Goal: Task Accomplishment & Management: Manage account settings

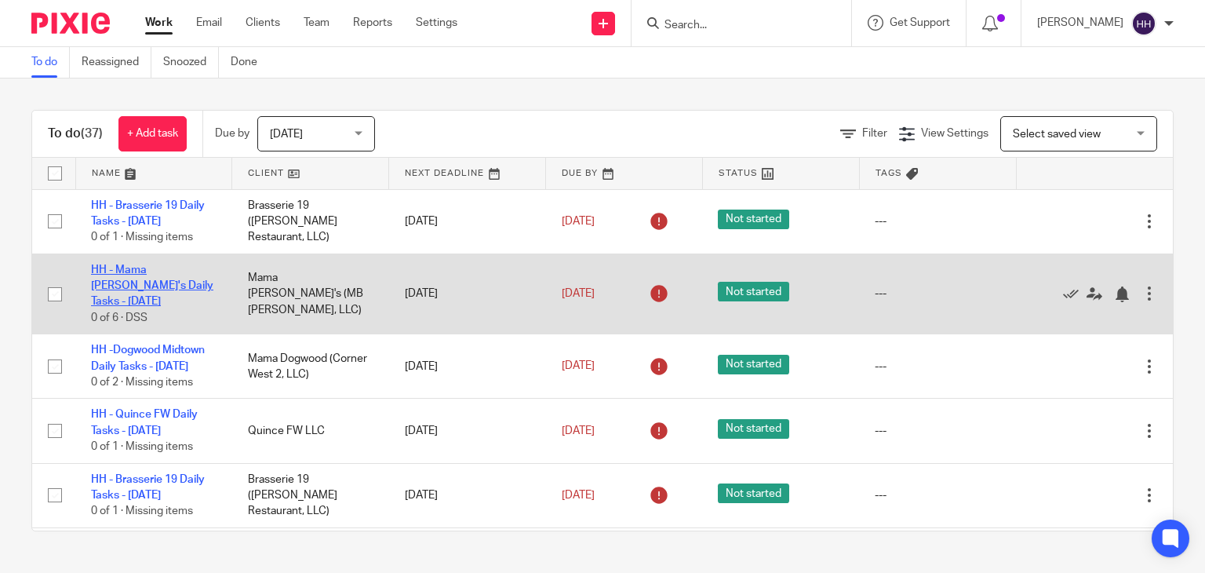
click at [150, 267] on link "HH - Mama [PERSON_NAME]'s Daily Tasks - [DATE]" at bounding box center [152, 285] width 122 height 43
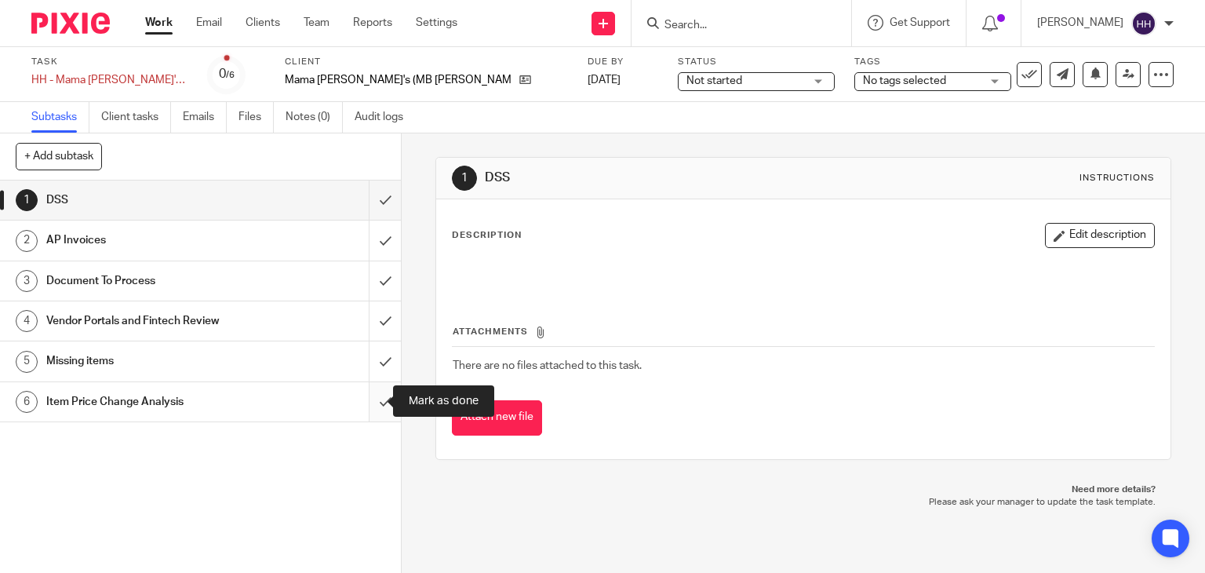
click at [368, 400] on input "submit" at bounding box center [200, 401] width 401 height 39
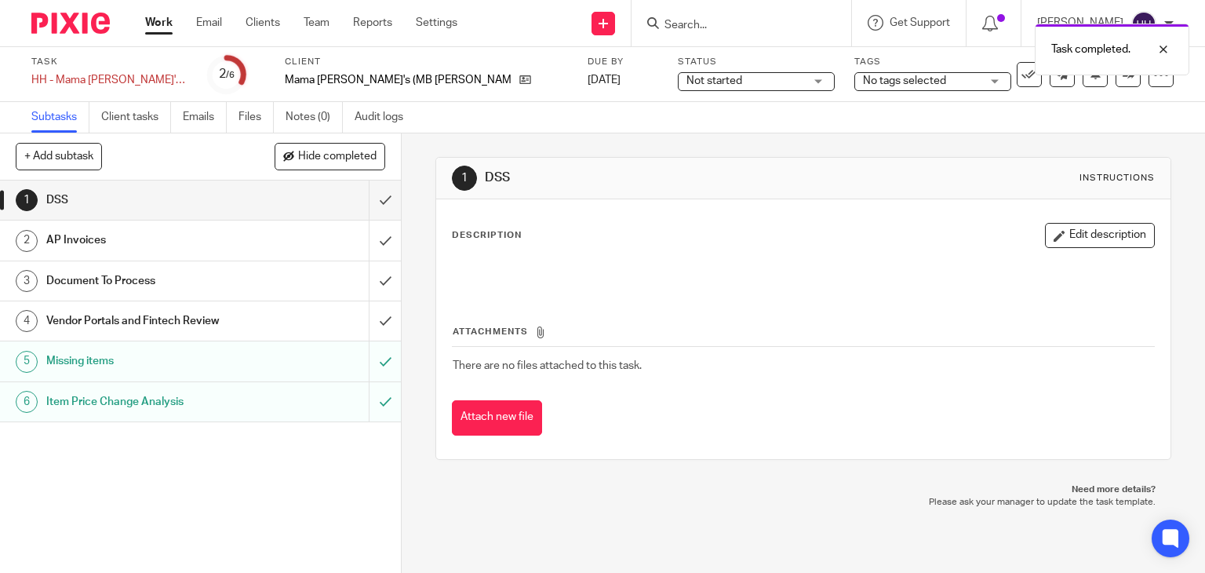
click at [160, 25] on link "Work" at bounding box center [158, 23] width 27 height 16
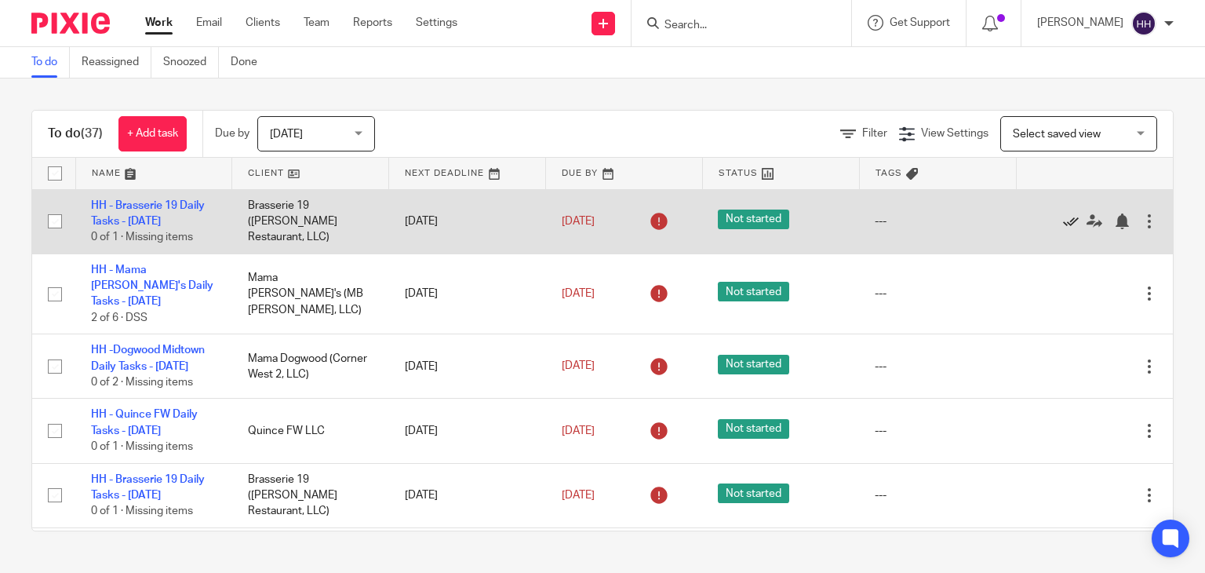
click at [1063, 220] on icon at bounding box center [1071, 221] width 16 height 16
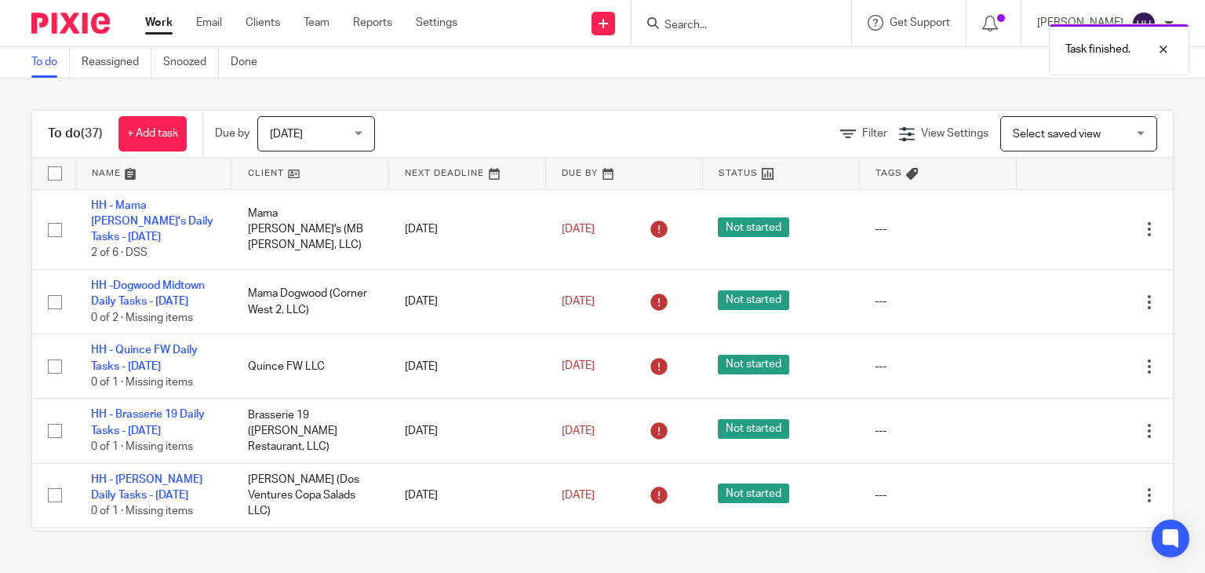
click at [1063, 221] on icon at bounding box center [1071, 229] width 16 height 16
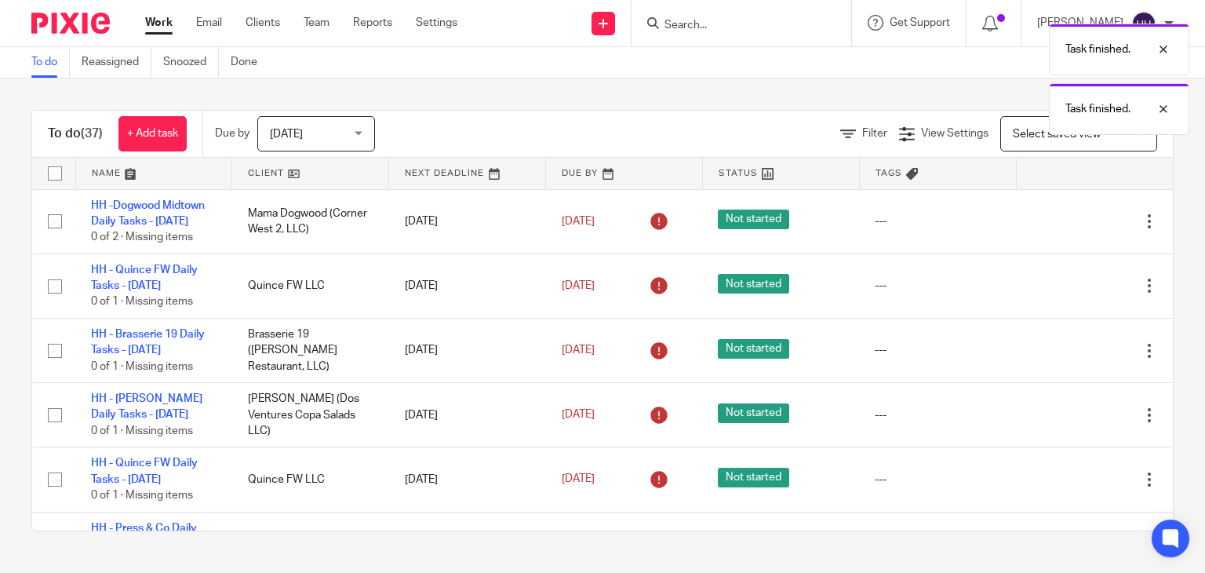
click at [1063, 220] on icon at bounding box center [1071, 221] width 16 height 16
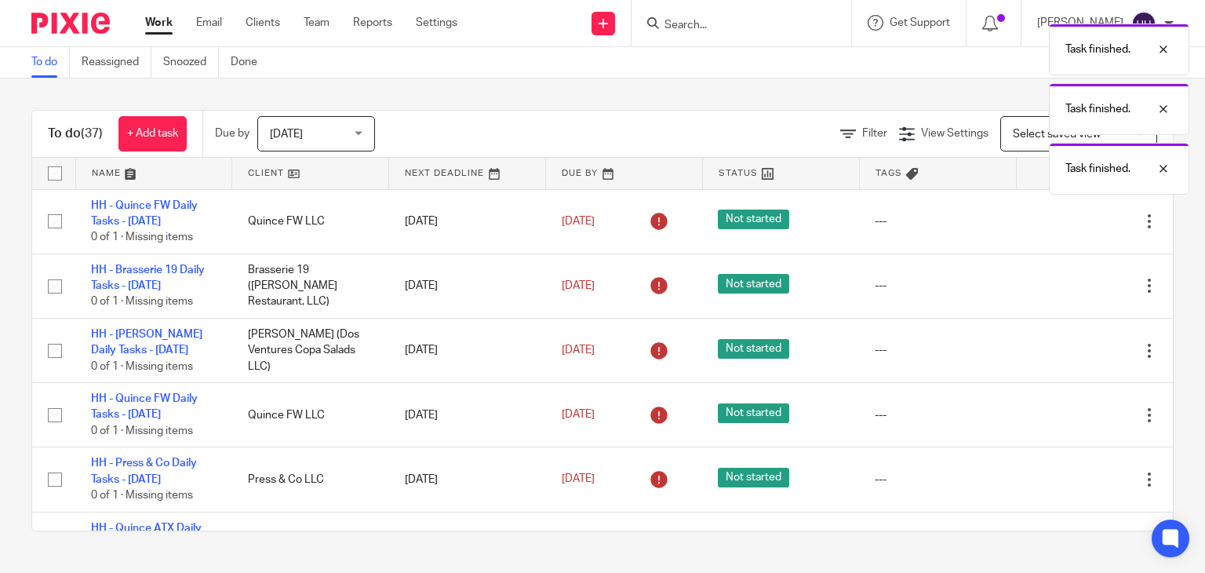
click at [1063, 220] on icon at bounding box center [1071, 221] width 16 height 16
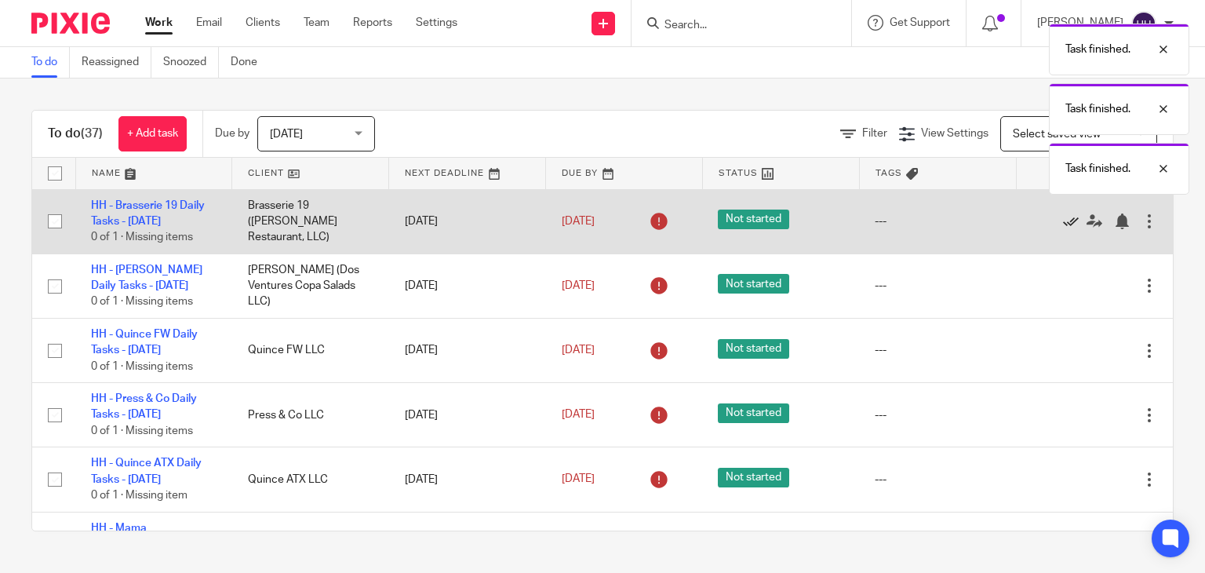
click at [1063, 222] on icon at bounding box center [1071, 221] width 16 height 16
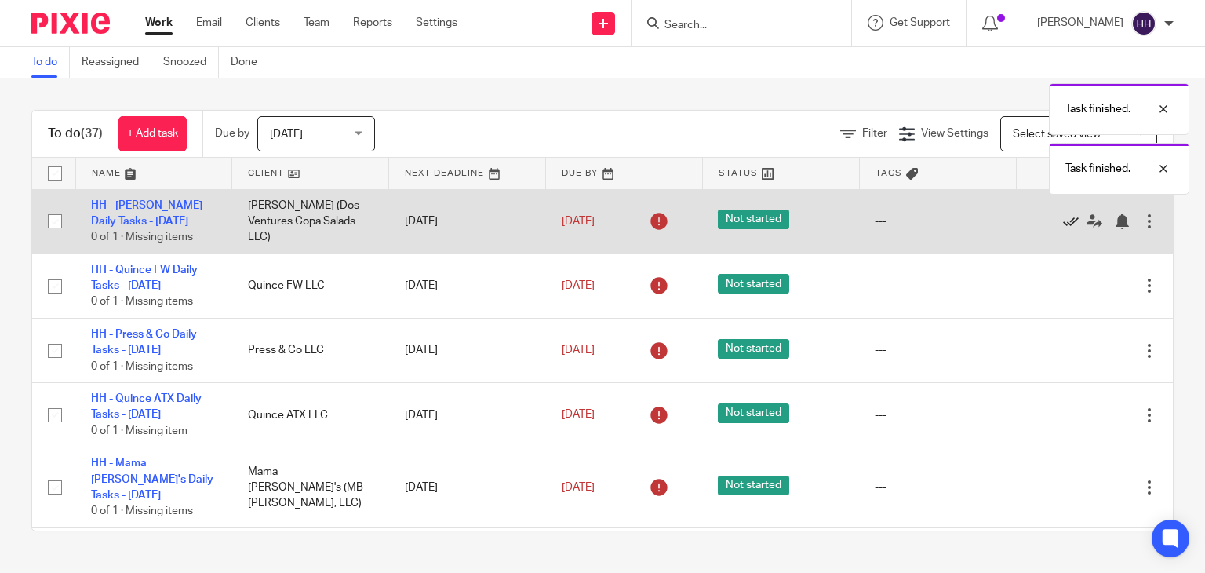
click at [1063, 215] on icon at bounding box center [1071, 221] width 16 height 16
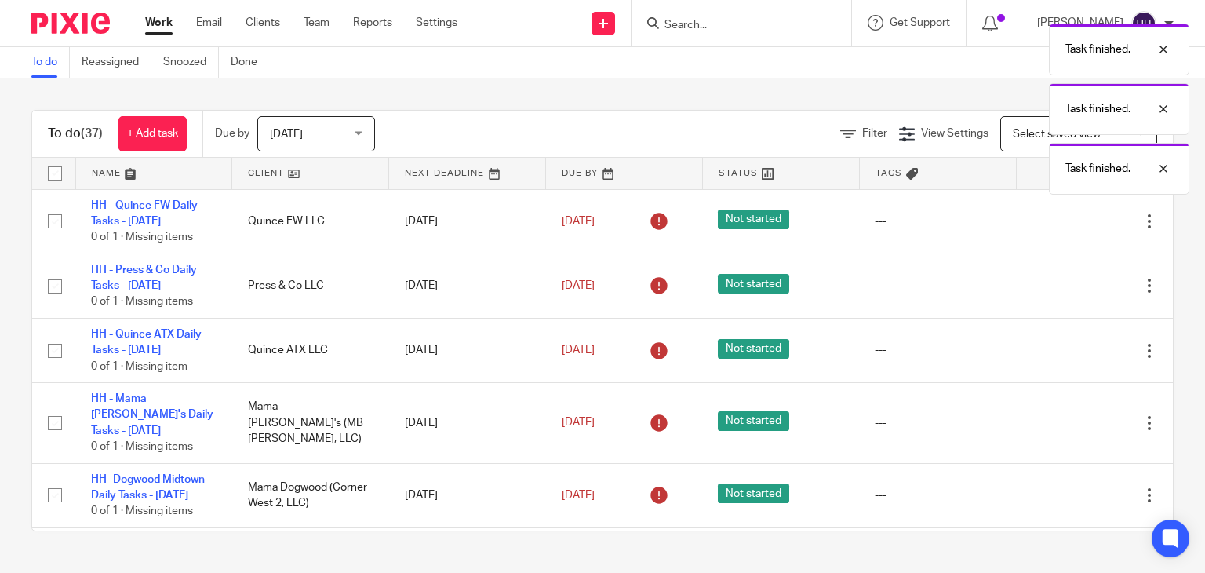
click at [1063, 215] on icon at bounding box center [1071, 221] width 16 height 16
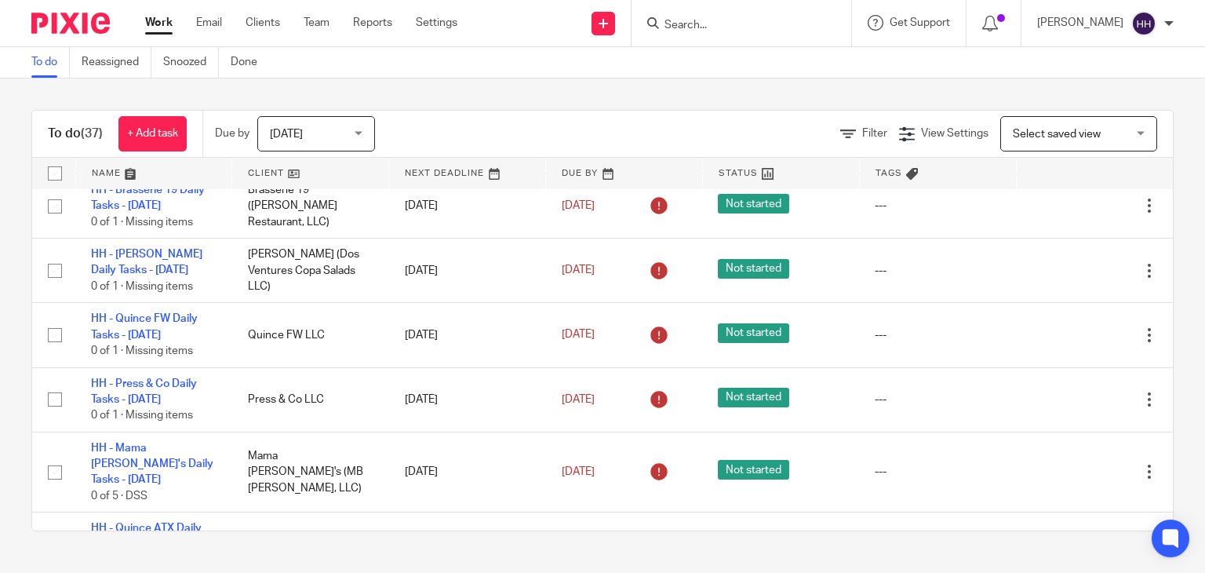
scroll to position [1143, 0]
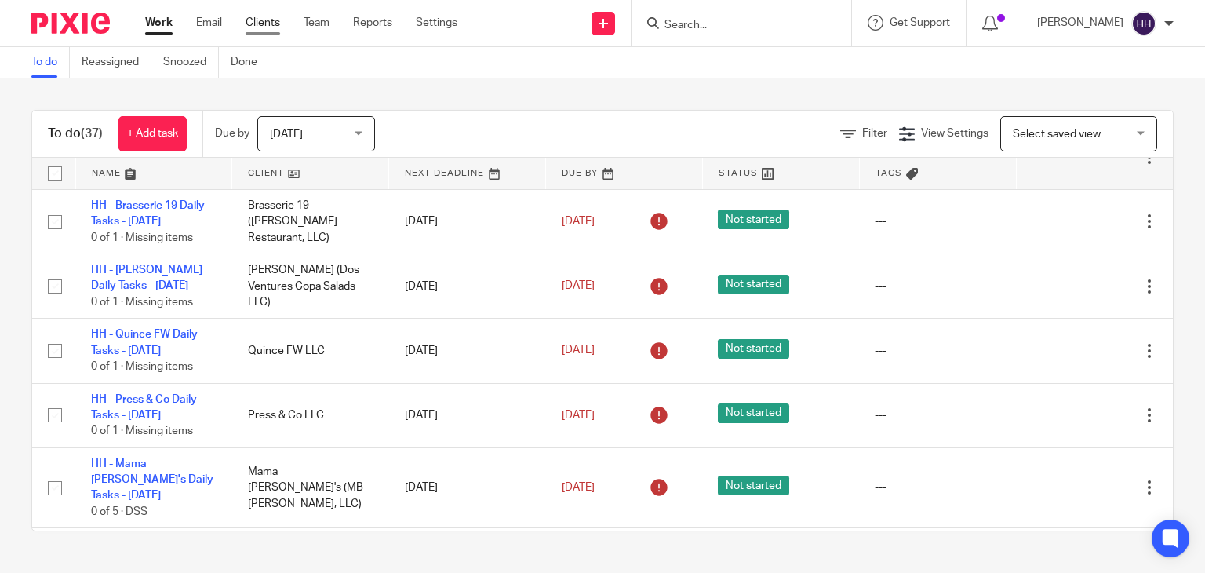
click at [252, 16] on link "Clients" at bounding box center [262, 23] width 35 height 16
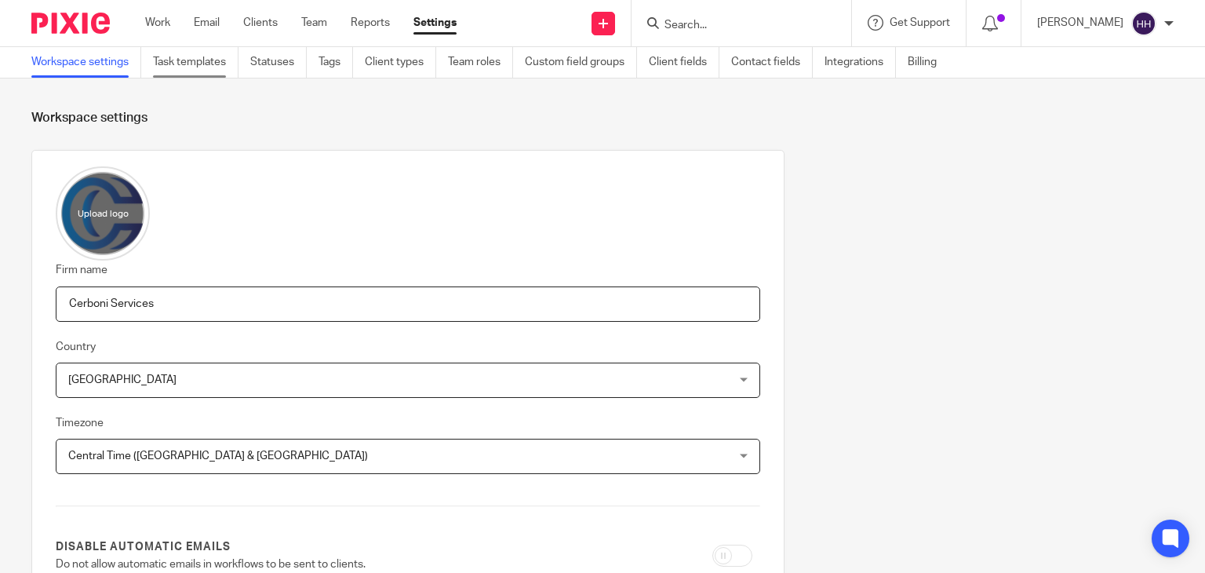
click at [205, 69] on link "Task templates" at bounding box center [195, 62] width 85 height 31
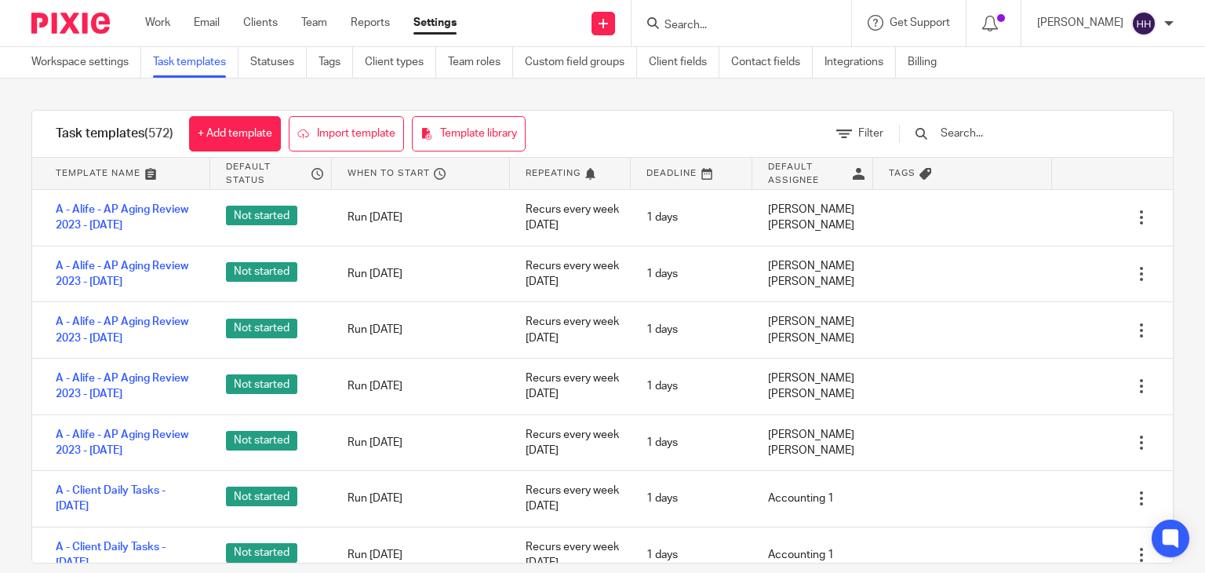
click at [1017, 129] on input "text" at bounding box center [1030, 133] width 183 height 17
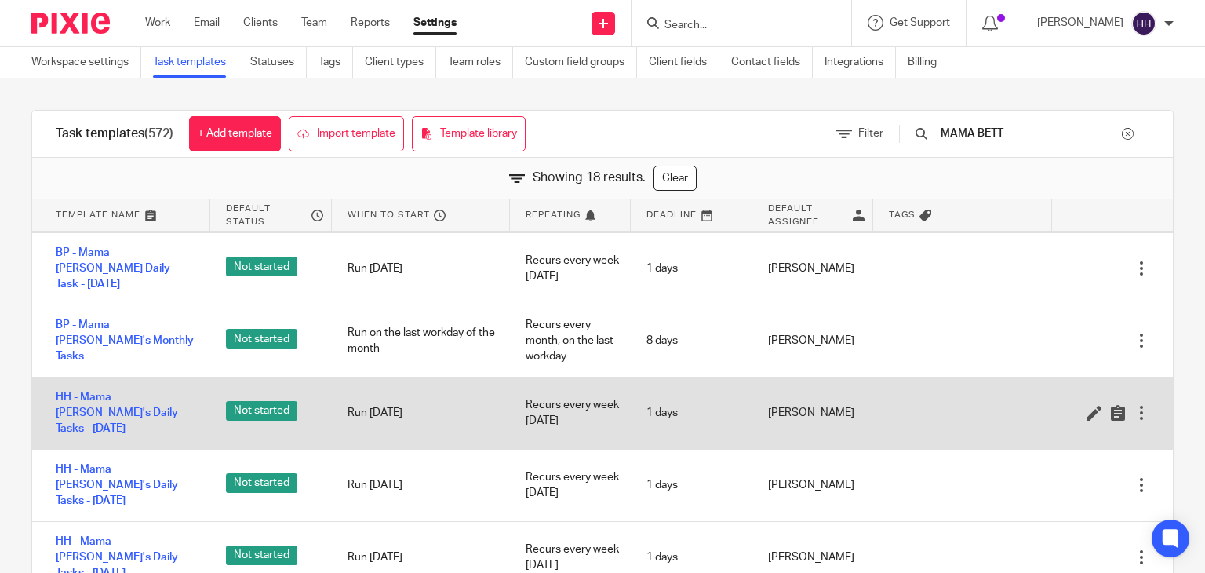
scroll to position [314, 0]
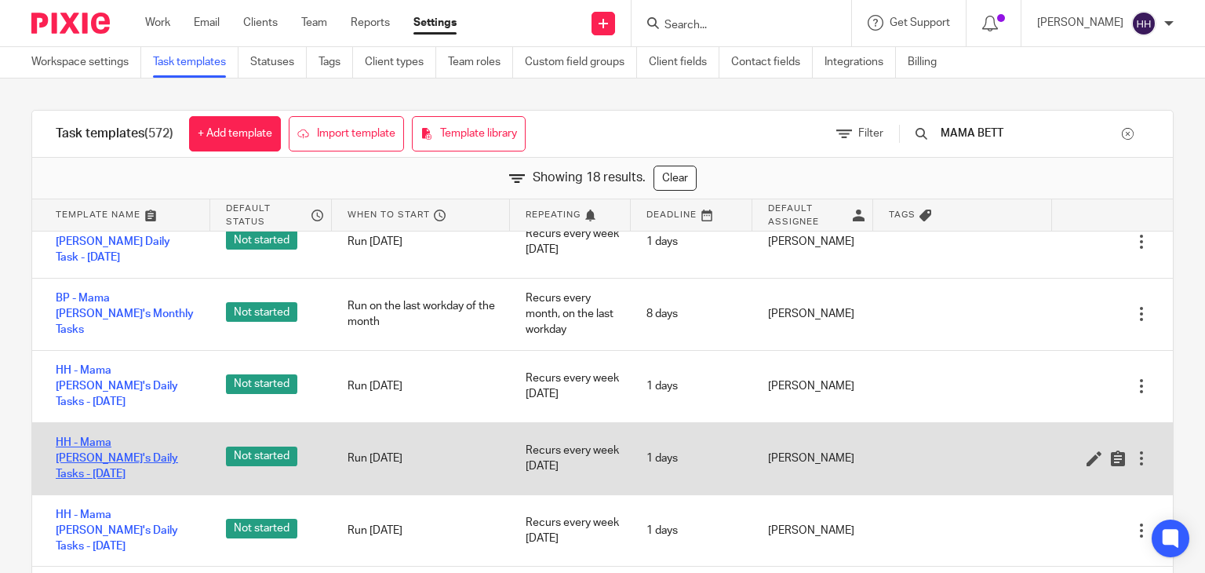
type input "MAMA BETT"
click at [88, 434] on link "HH - Mama [PERSON_NAME]'s Daily Tasks - [DATE]" at bounding box center [125, 458] width 139 height 48
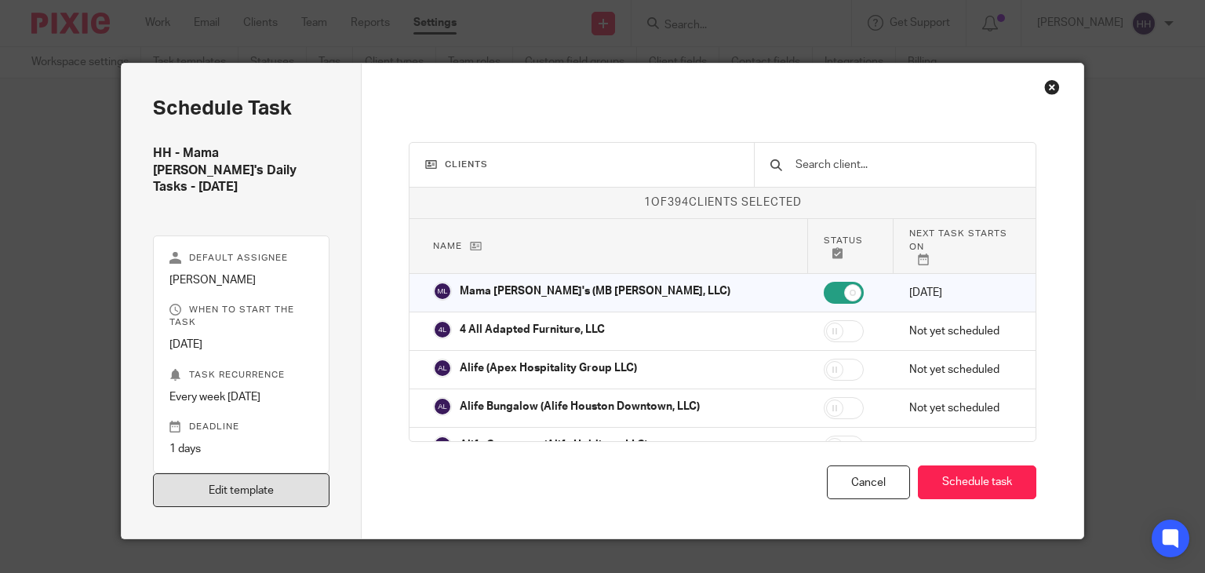
click at [250, 483] on link "Edit template" at bounding box center [241, 490] width 177 height 34
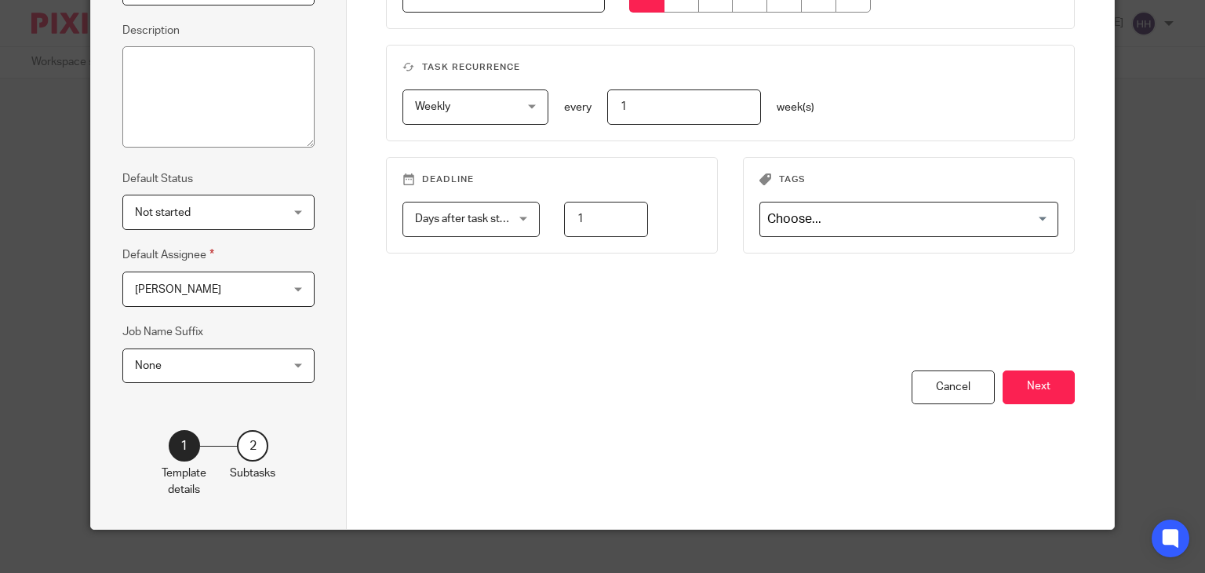
scroll to position [227, 0]
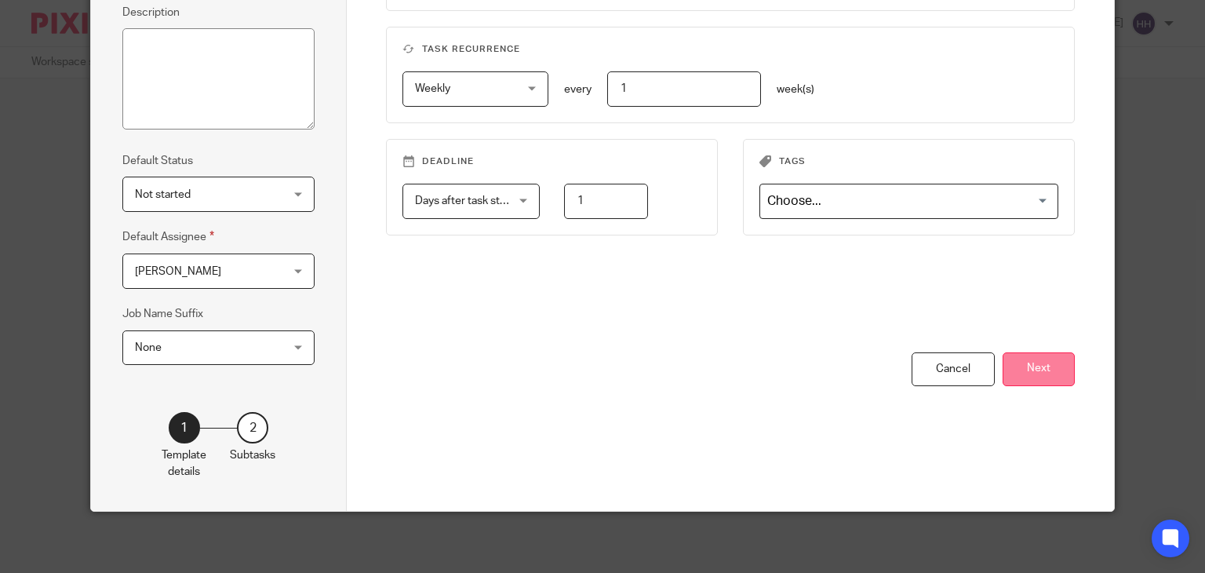
click at [1024, 371] on button "Next" at bounding box center [1038, 369] width 72 height 34
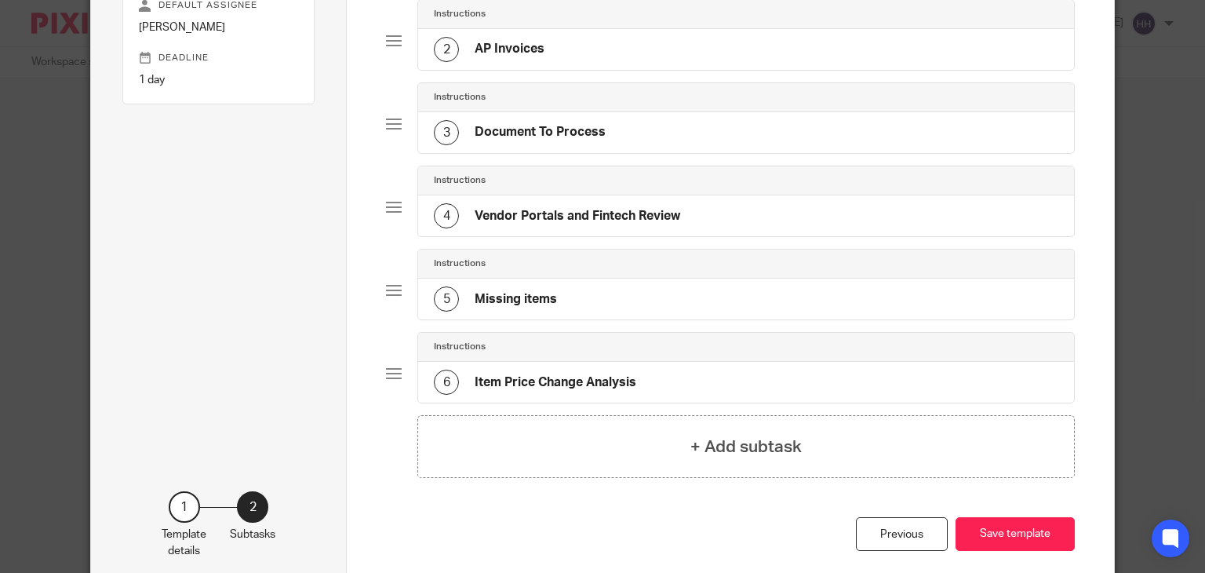
scroll to position [71, 0]
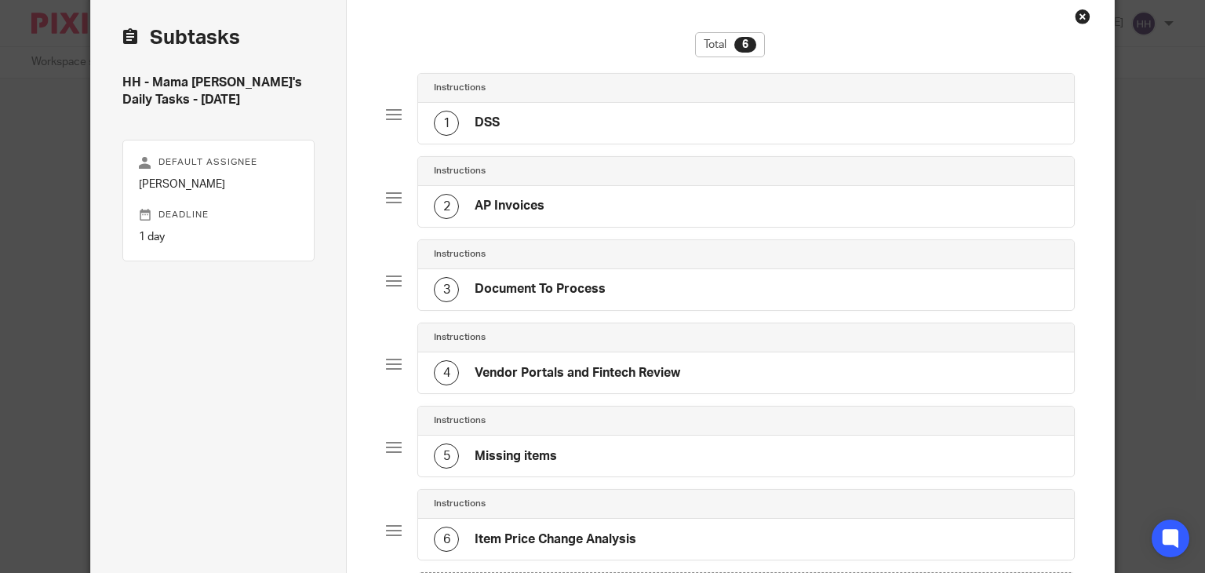
click at [386, 111] on div at bounding box center [394, 115] width 16 height 16
click at [503, 129] on div "1 DSS" at bounding box center [746, 123] width 656 height 41
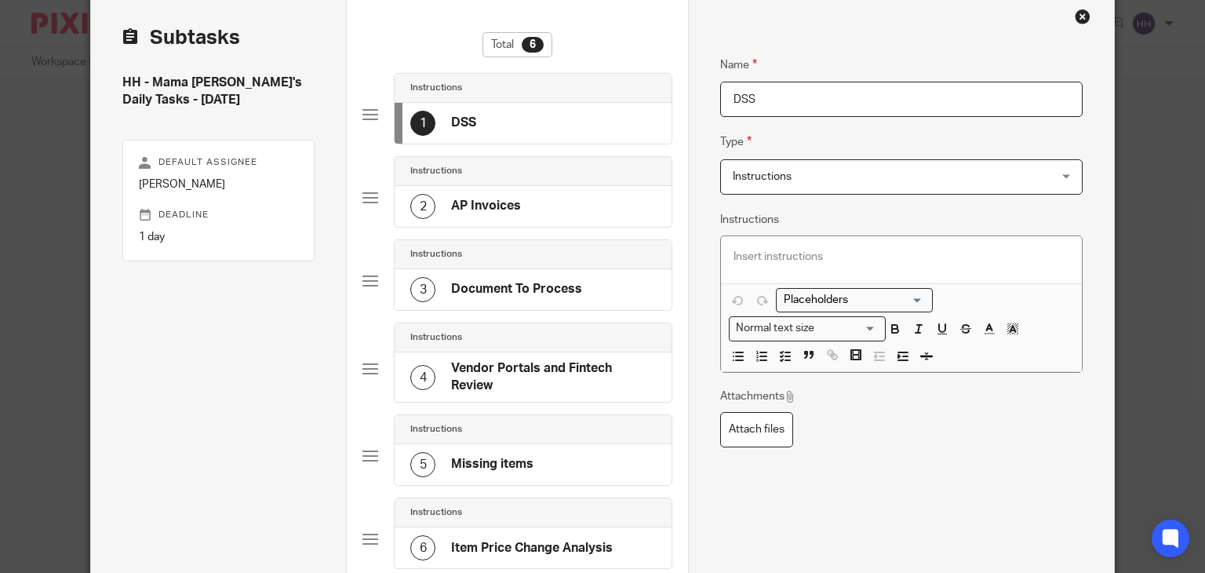
scroll to position [227, 0]
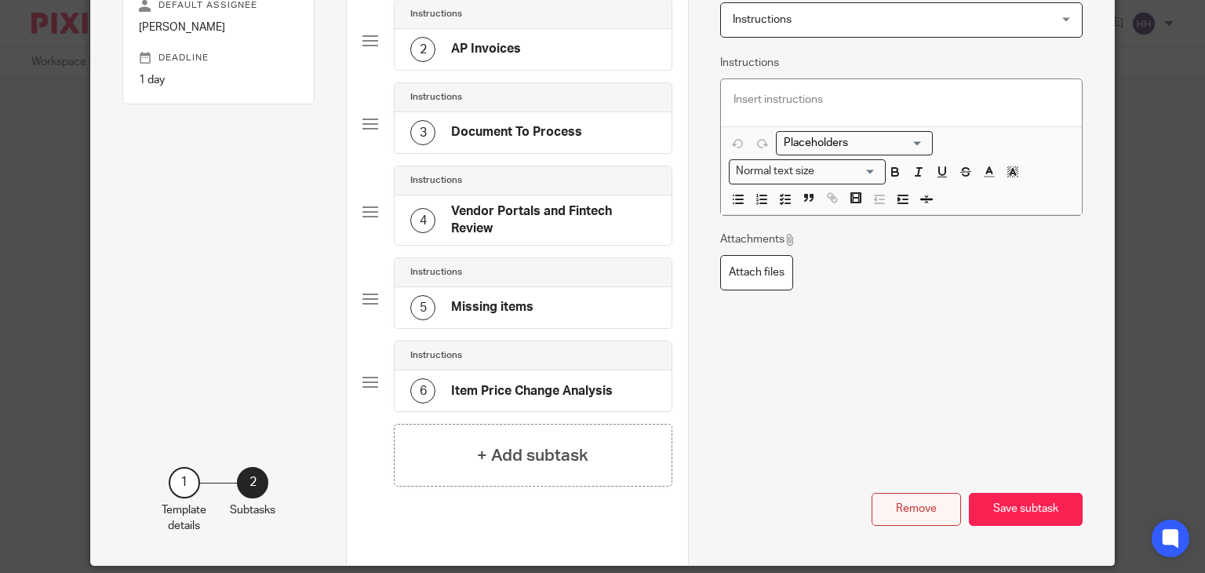
click at [925, 507] on button "Remove" at bounding box center [915, 510] width 89 height 34
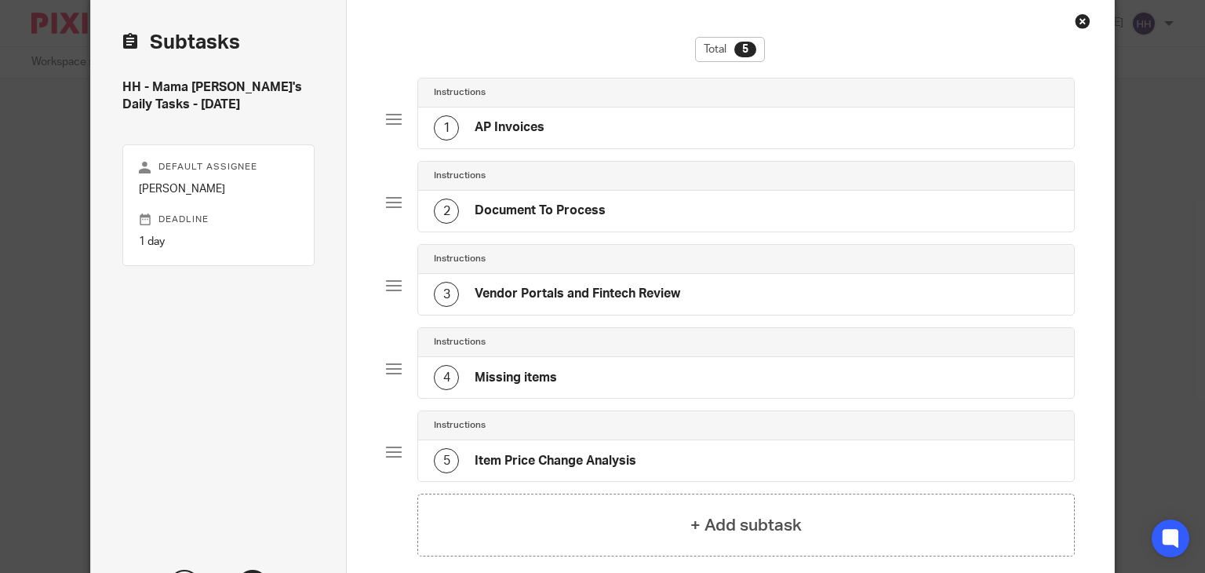
click at [572, 139] on div "1 AP Invoices" at bounding box center [746, 127] width 656 height 41
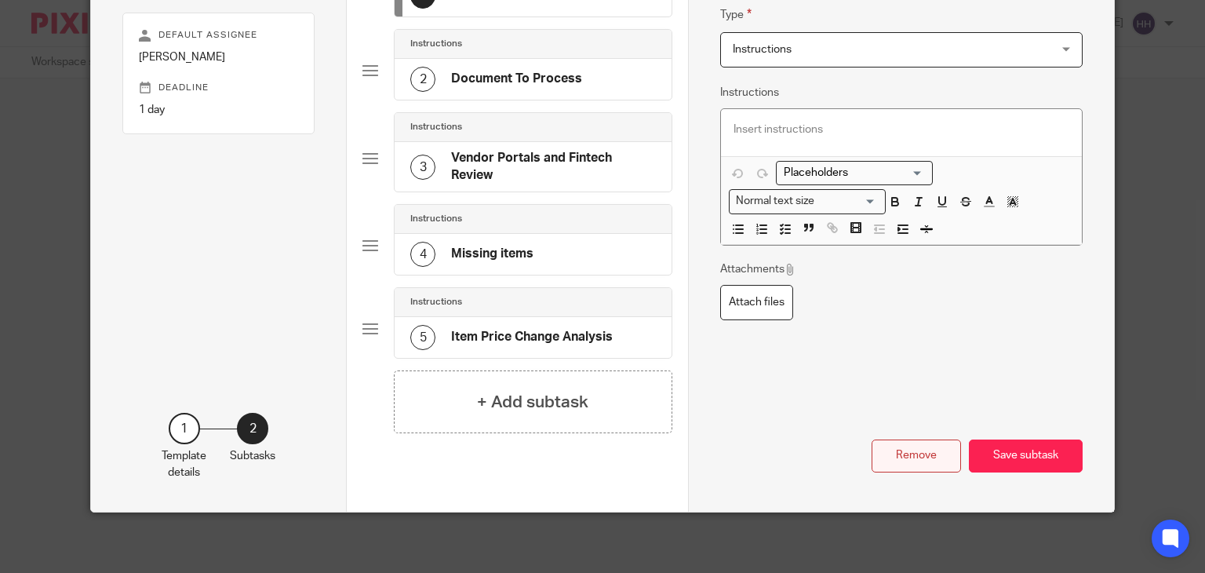
click at [922, 455] on button "Remove" at bounding box center [915, 456] width 89 height 34
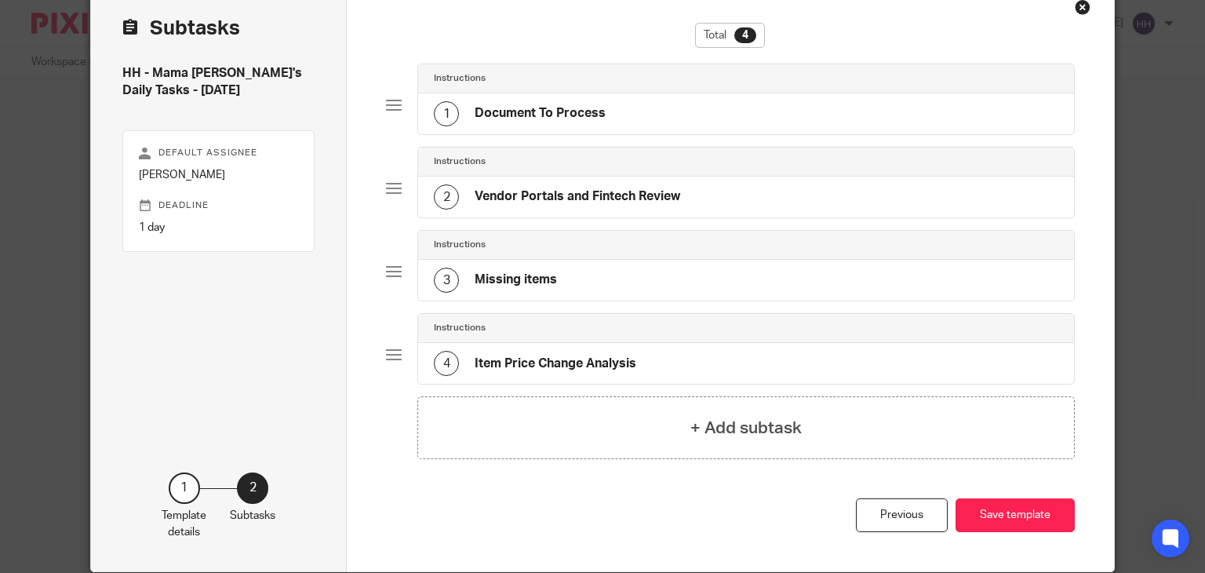
scroll to position [0, 0]
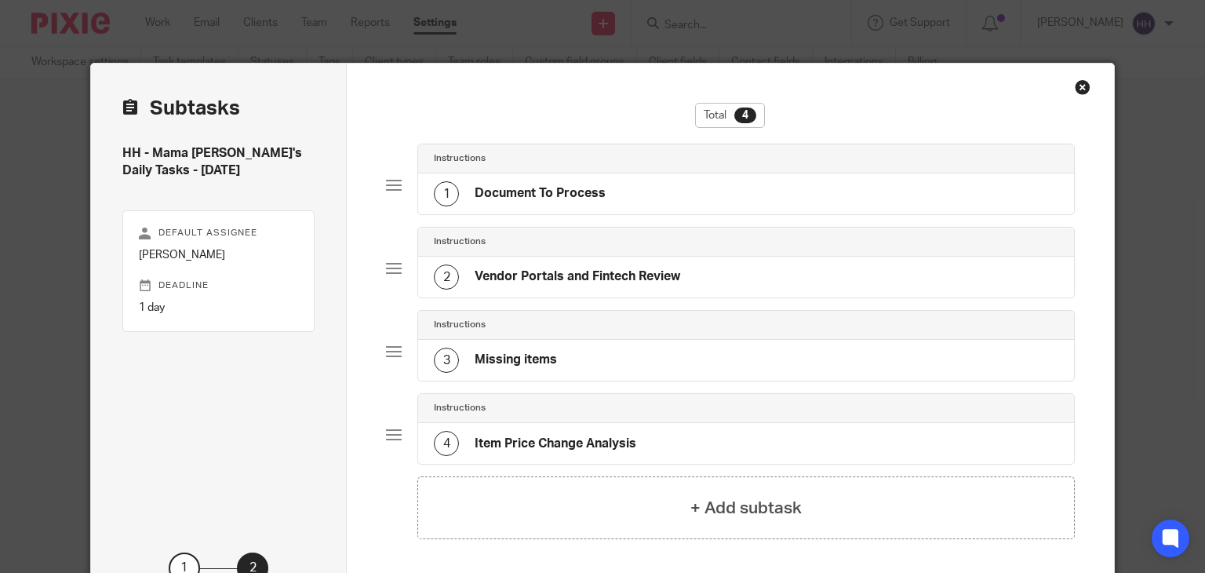
click at [569, 188] on h4 "Document To Process" at bounding box center [539, 193] width 131 height 16
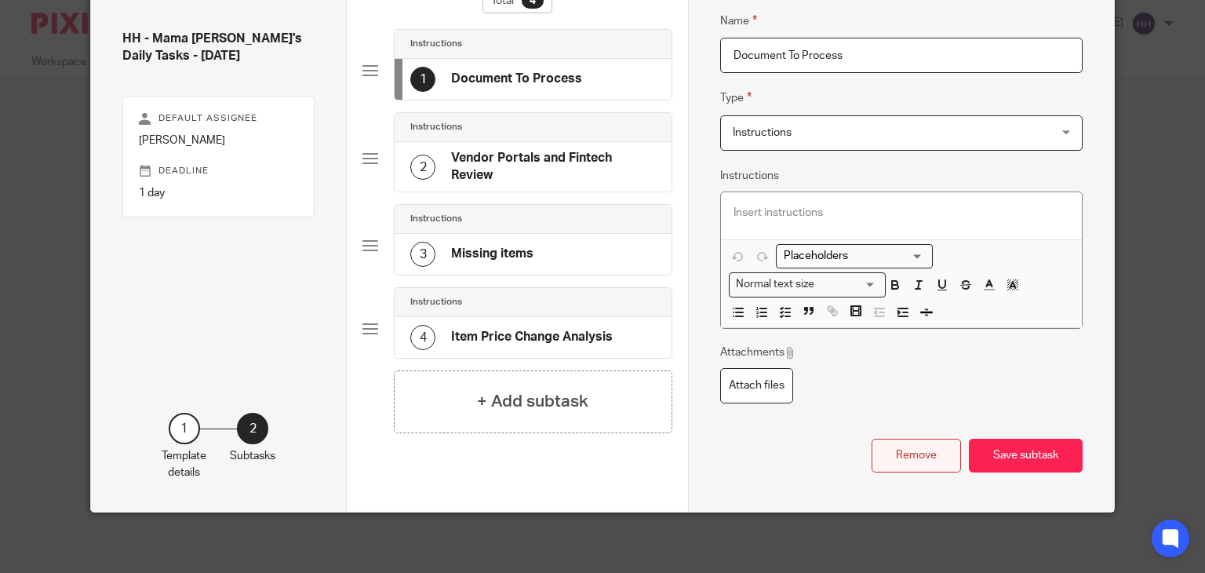
click at [926, 455] on button "Remove" at bounding box center [915, 455] width 89 height 34
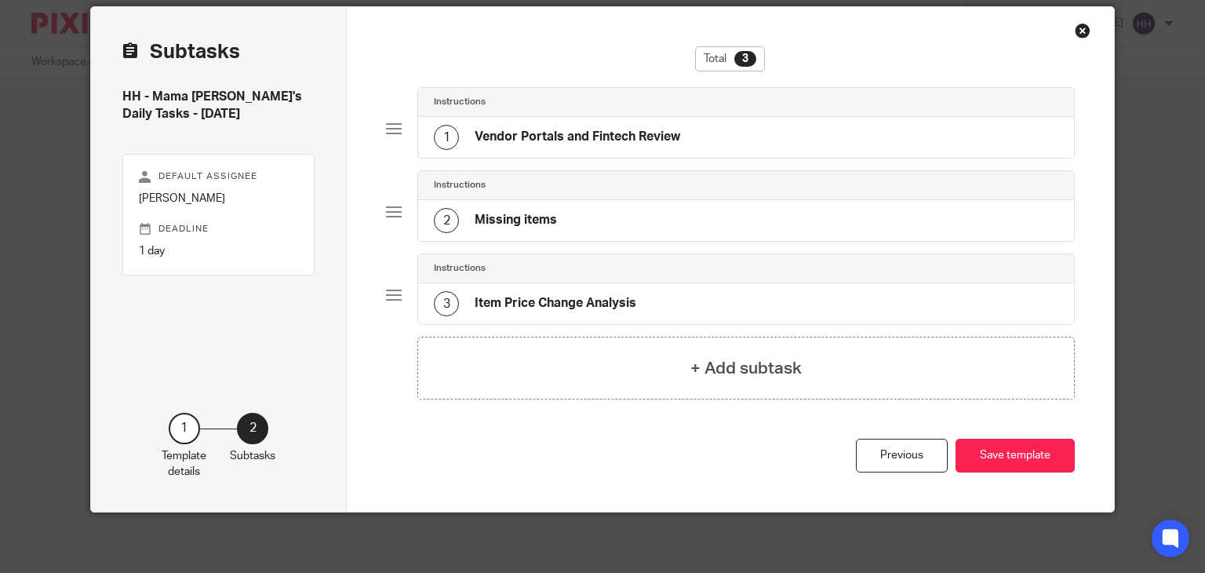
click at [593, 139] on h4 "Vendor Portals and Fintech Review" at bounding box center [576, 137] width 205 height 16
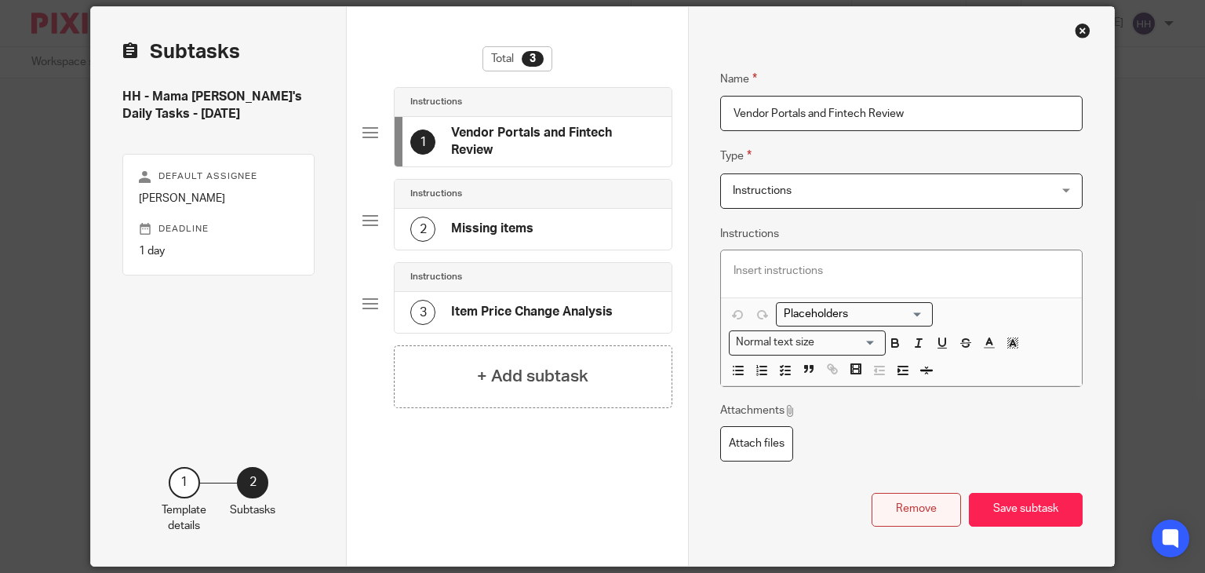
click at [922, 499] on button "Remove" at bounding box center [915, 510] width 89 height 34
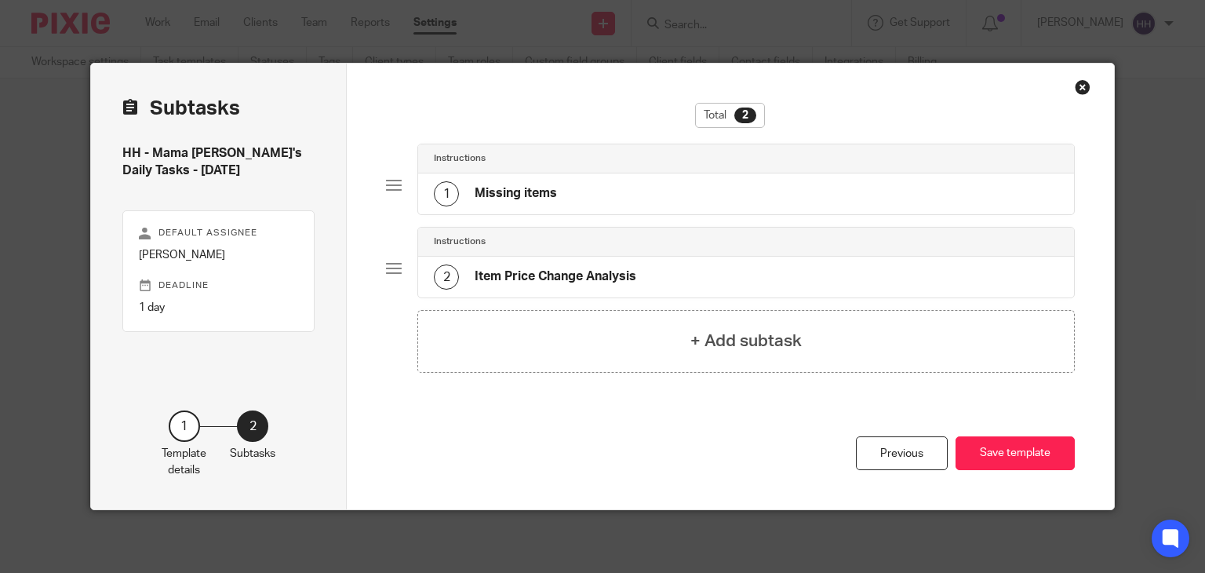
scroll to position [0, 0]
click at [1032, 450] on button "Save template" at bounding box center [1014, 453] width 119 height 34
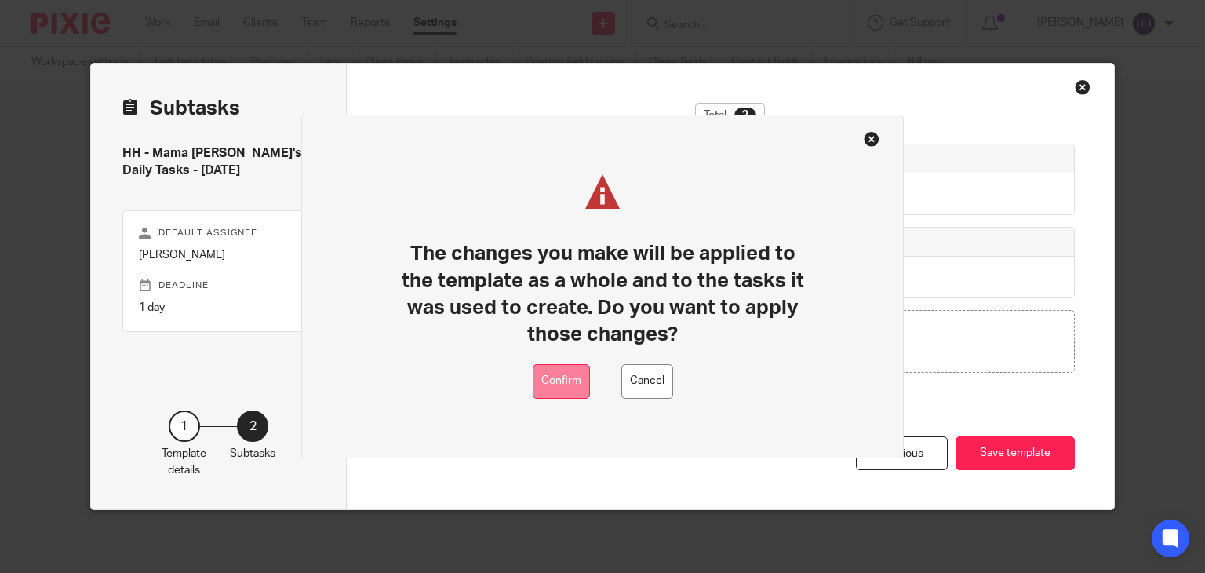
click at [588, 380] on button "Confirm" at bounding box center [561, 381] width 57 height 35
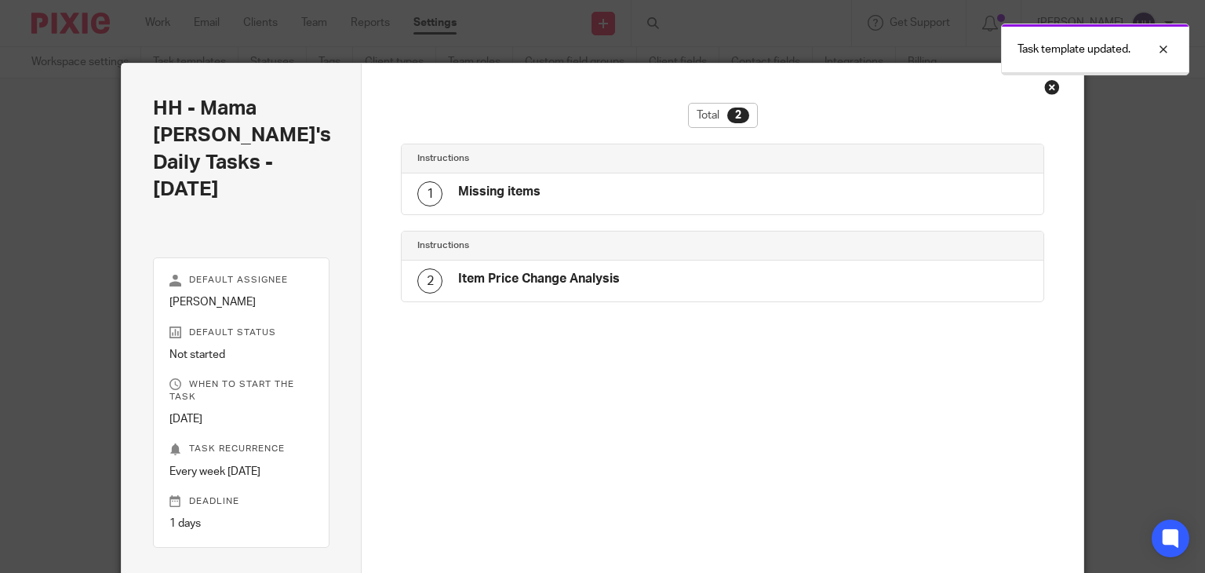
scroll to position [13, 0]
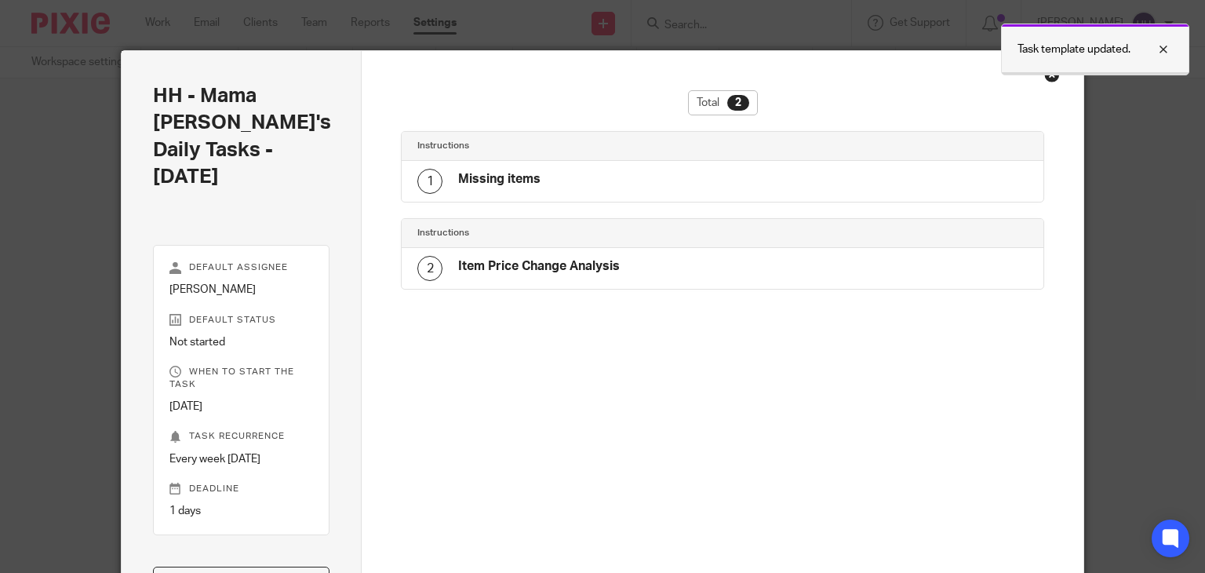
click at [1167, 48] on div at bounding box center [1151, 49] width 42 height 19
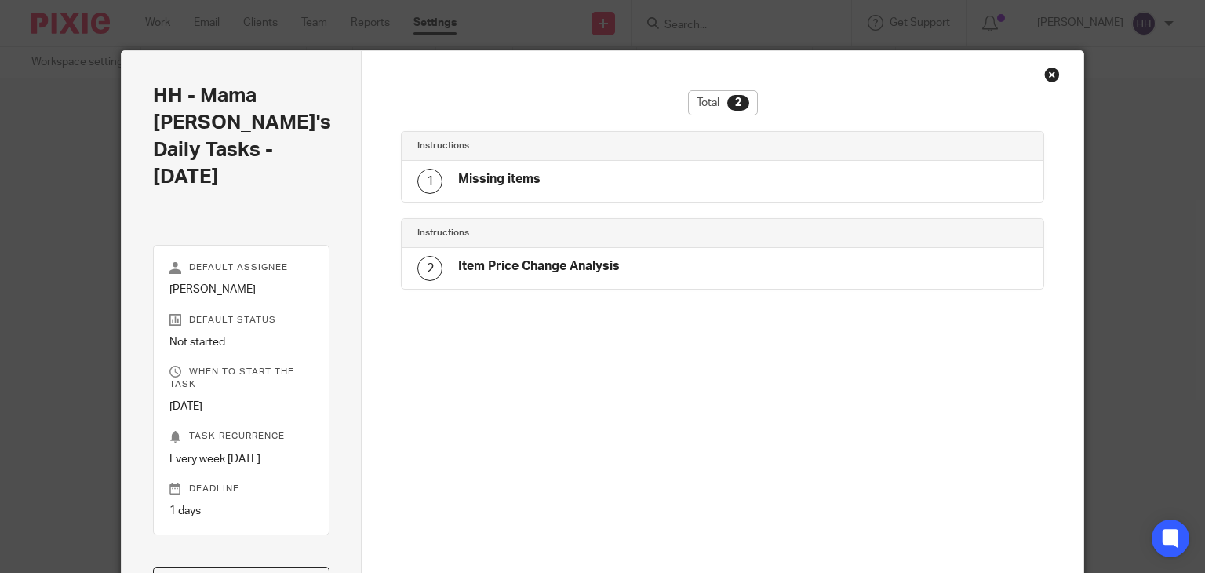
click at [1046, 67] on div "Close this dialog window" at bounding box center [1052, 75] width 16 height 16
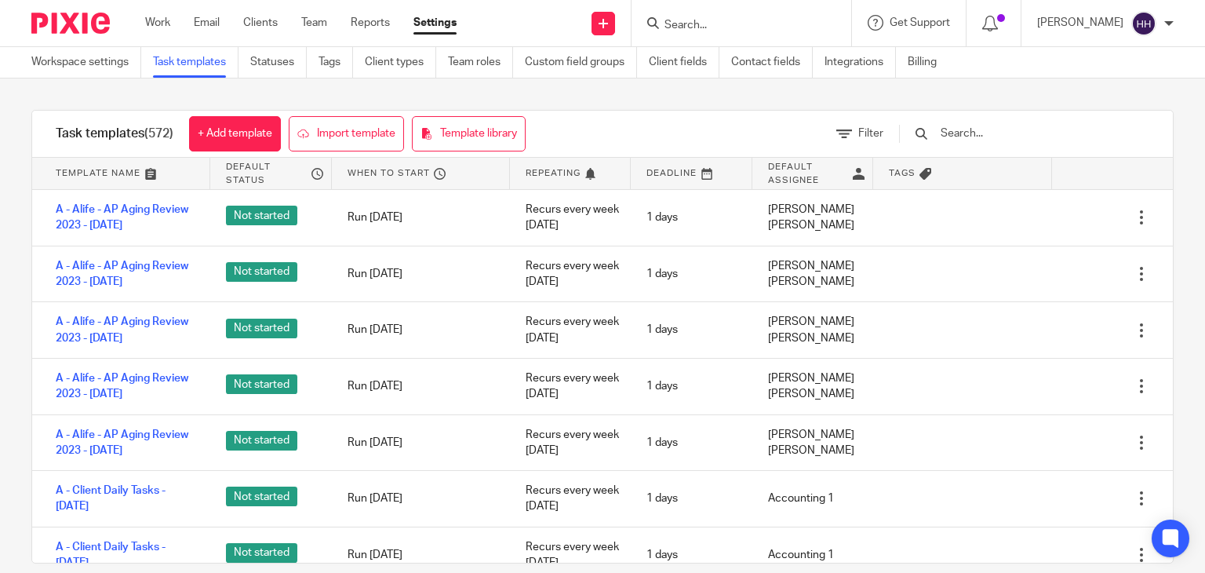
click at [1030, 132] on input "text" at bounding box center [1030, 133] width 183 height 17
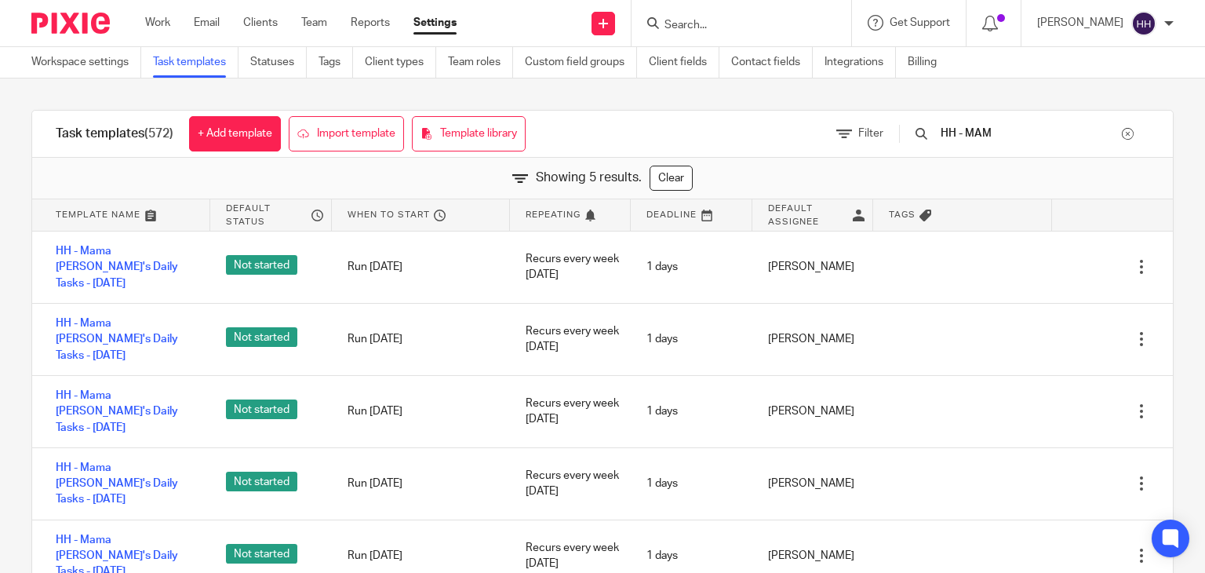
click at [998, 134] on input "HH - MAM" at bounding box center [1030, 133] width 183 height 17
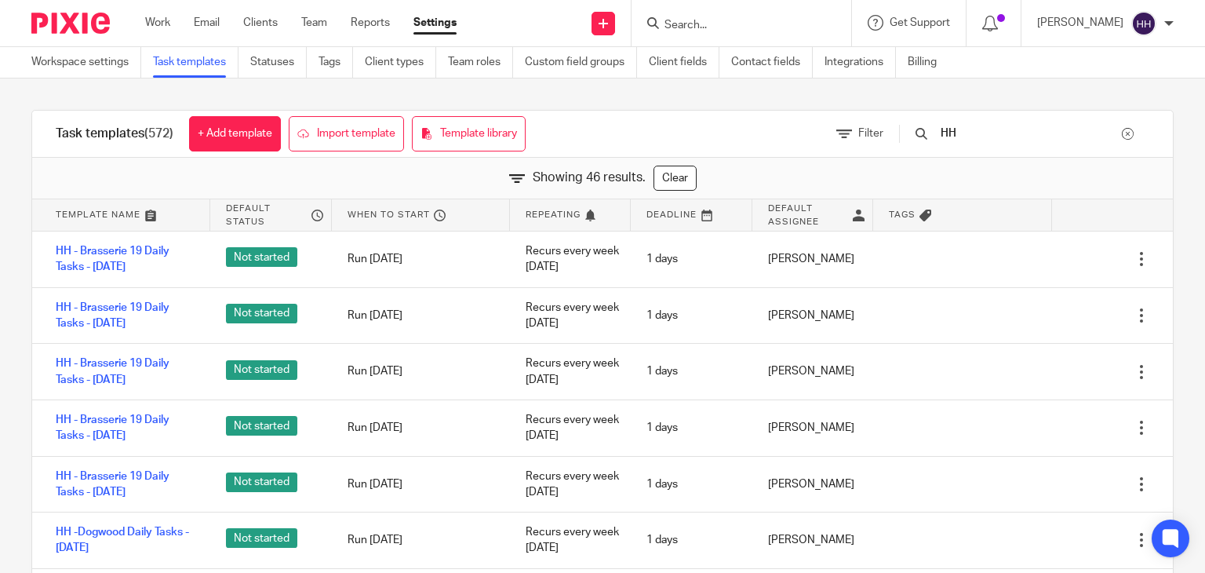
type input "H"
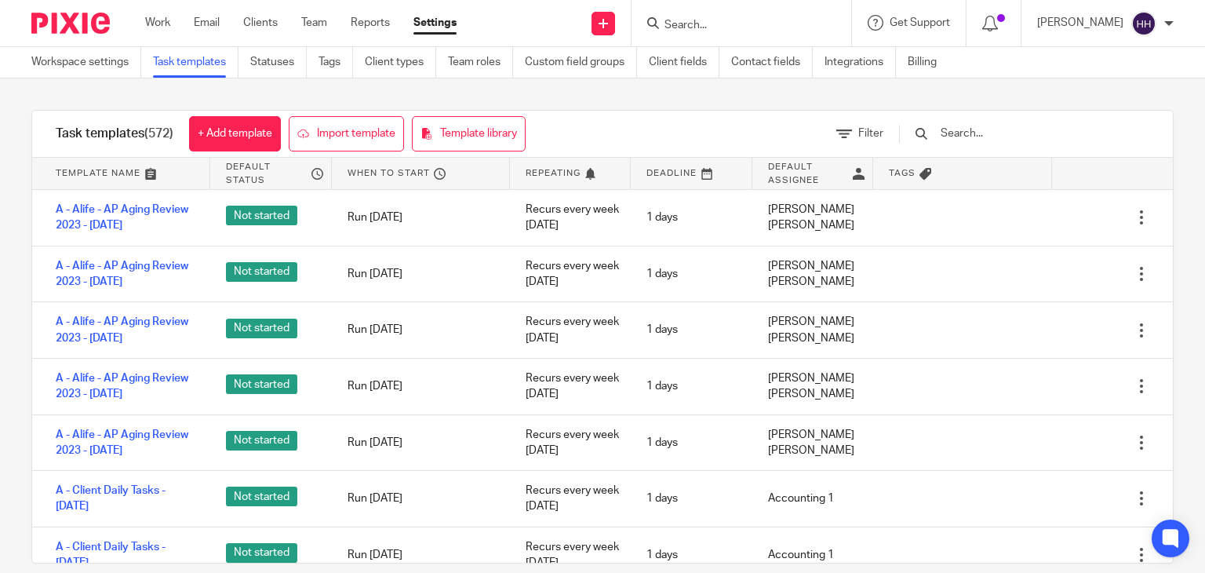
click at [998, 134] on input "text" at bounding box center [1030, 133] width 183 height 17
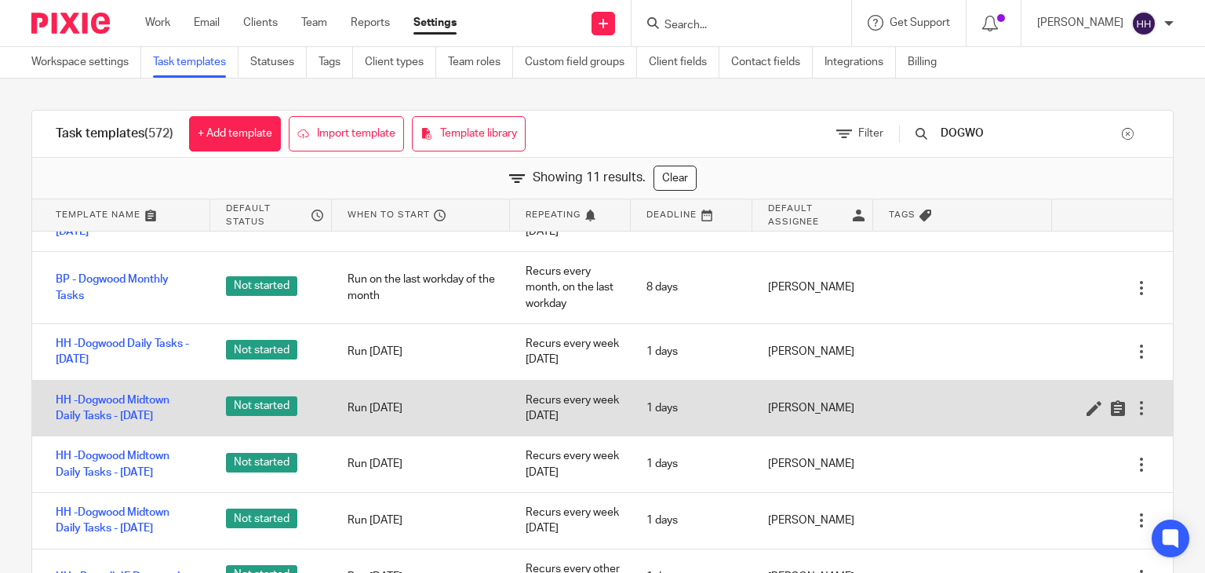
scroll to position [63, 0]
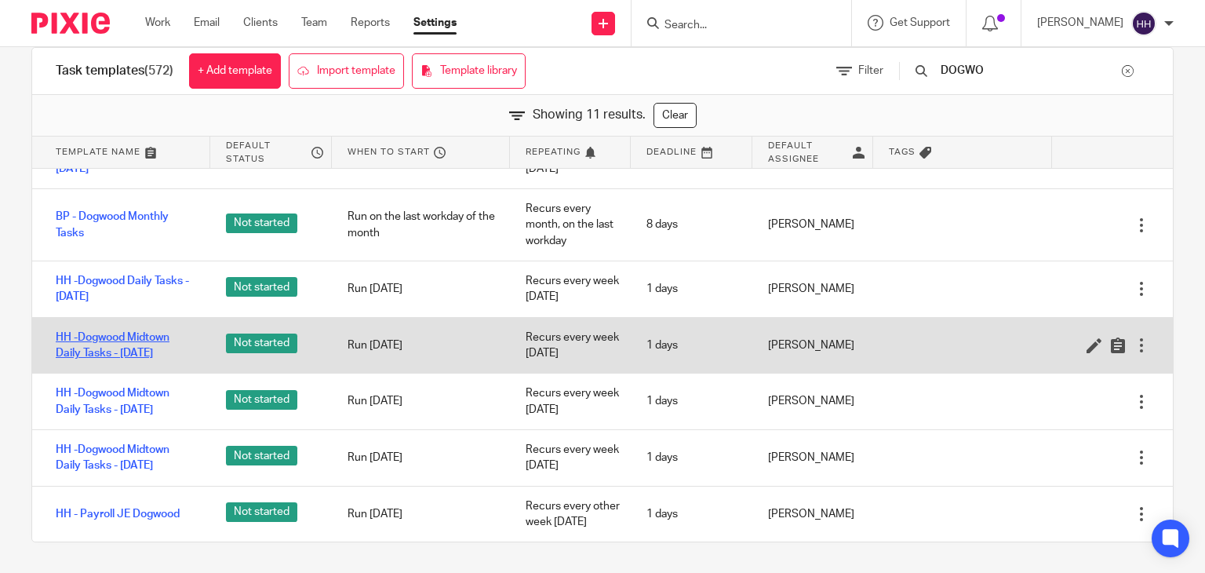
type input "DOGWO"
click at [137, 333] on link "HH -Dogwood Midtown Daily Tasks - Monday" at bounding box center [125, 345] width 139 height 32
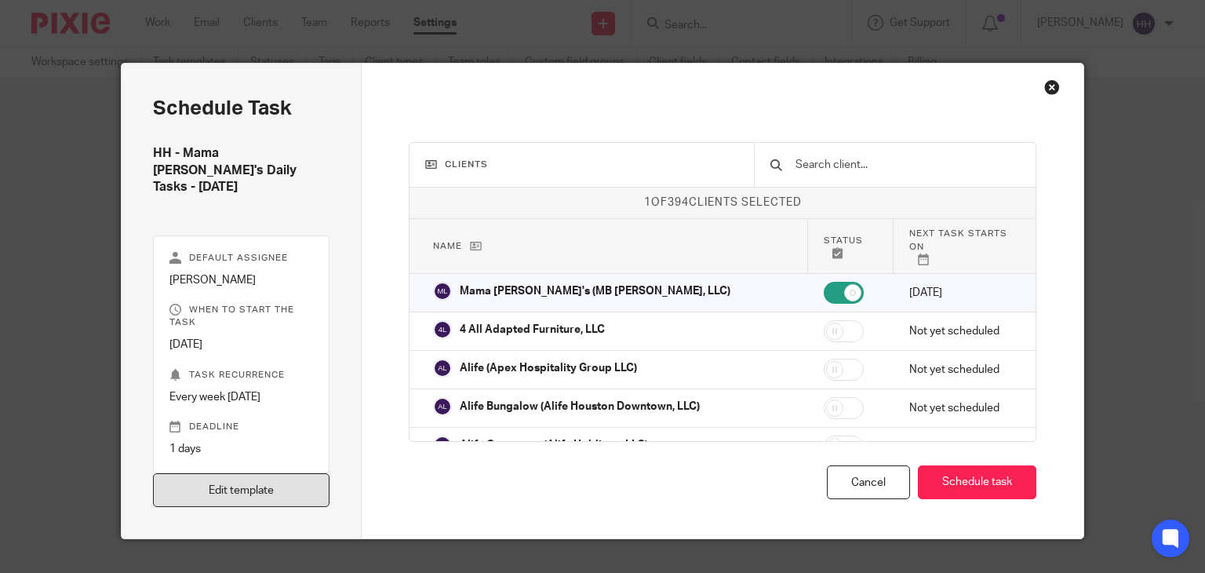
click at [248, 473] on link "Edit template" at bounding box center [241, 490] width 177 height 34
click at [289, 473] on link "Edit template" at bounding box center [241, 490] width 177 height 34
click at [305, 473] on link "Edit template" at bounding box center [241, 490] width 177 height 34
click at [249, 474] on link "Edit template" at bounding box center [241, 490] width 177 height 34
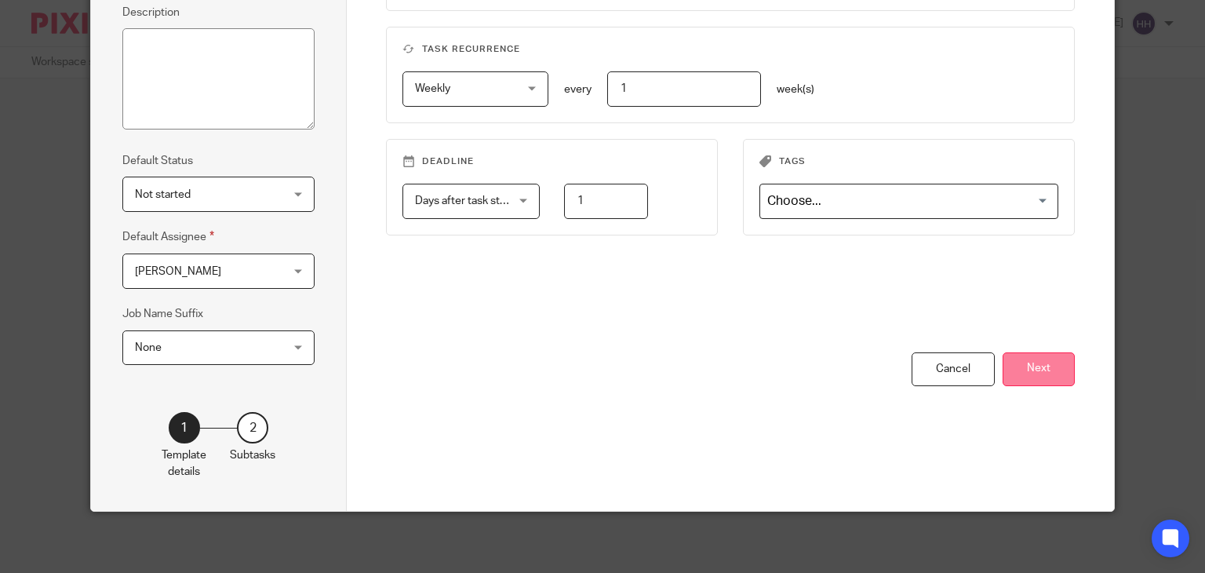
click at [1018, 372] on button "Next" at bounding box center [1038, 369] width 72 height 34
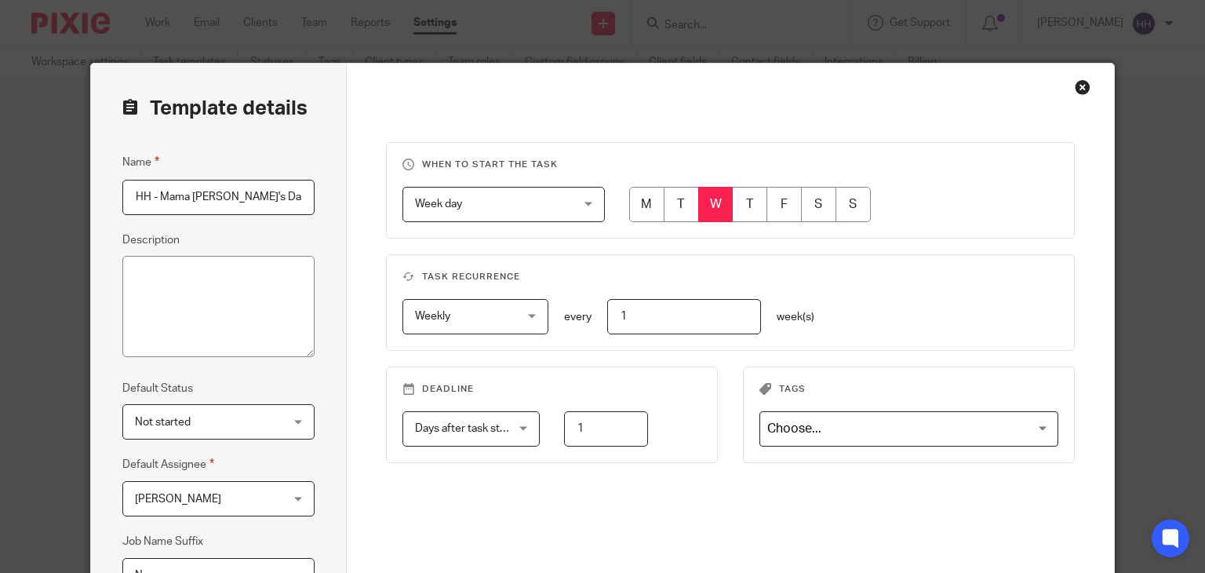
scroll to position [0, 49]
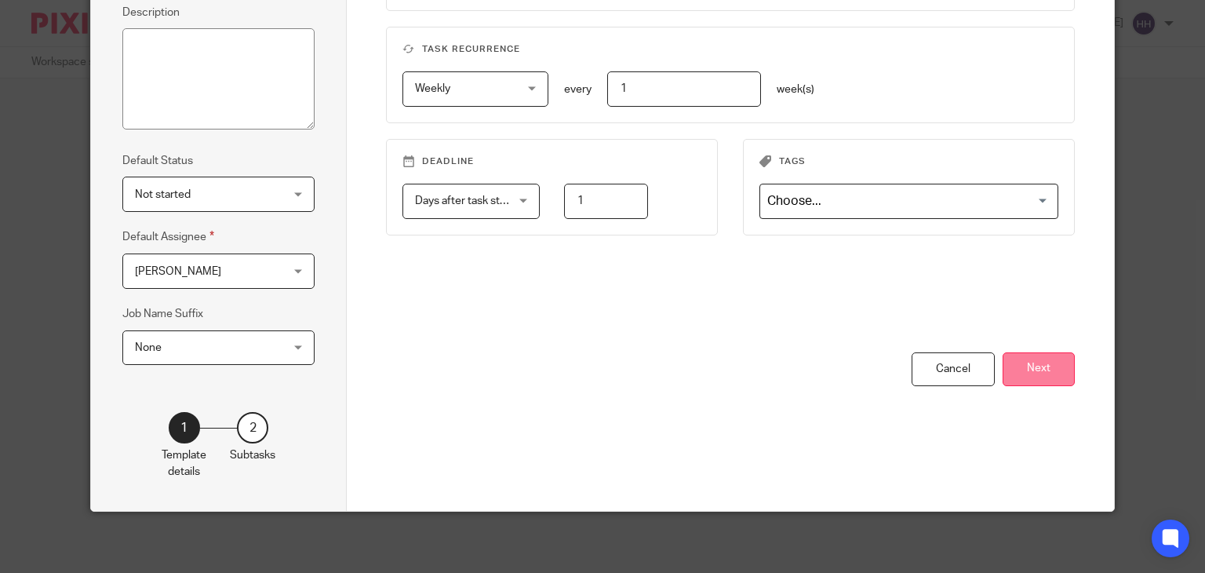
click at [1035, 361] on button "Next" at bounding box center [1038, 369] width 72 height 34
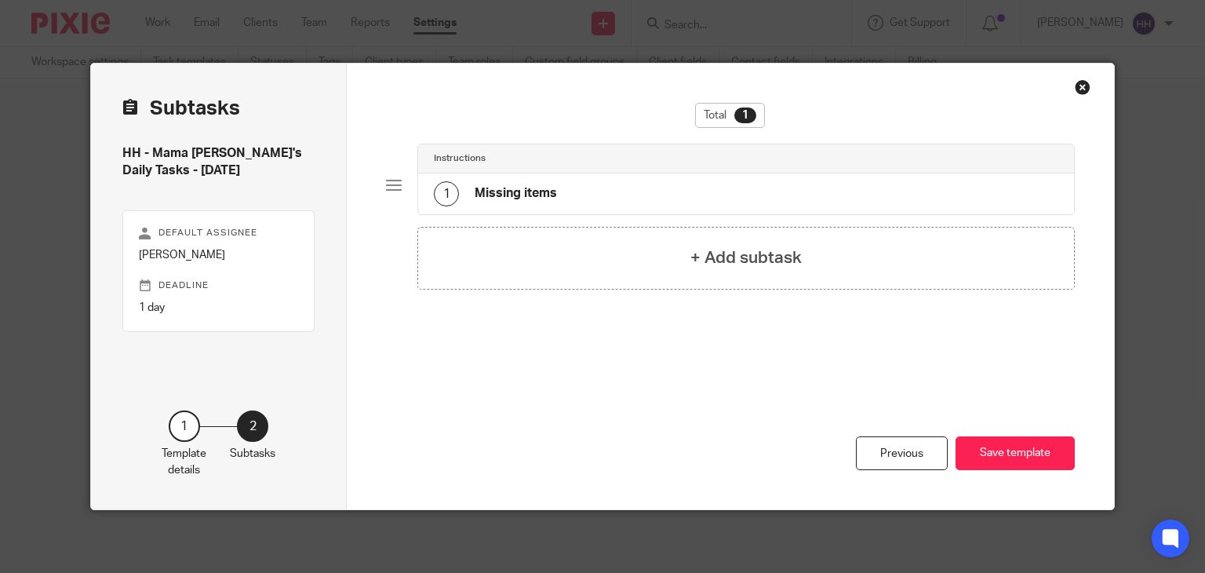
scroll to position [0, 0]
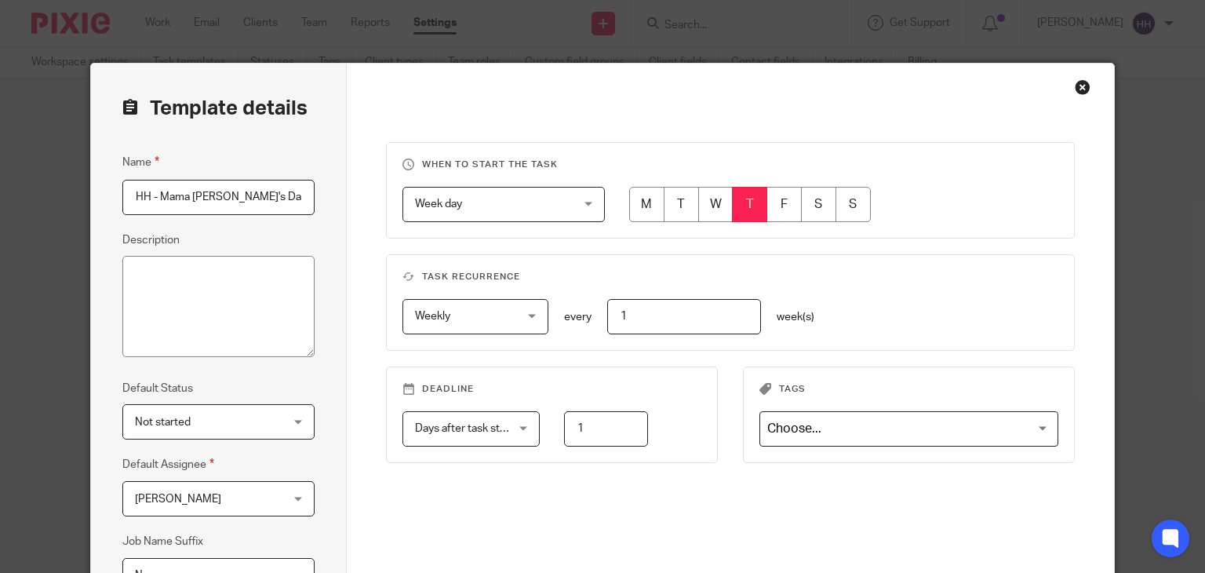
scroll to position [0, 37]
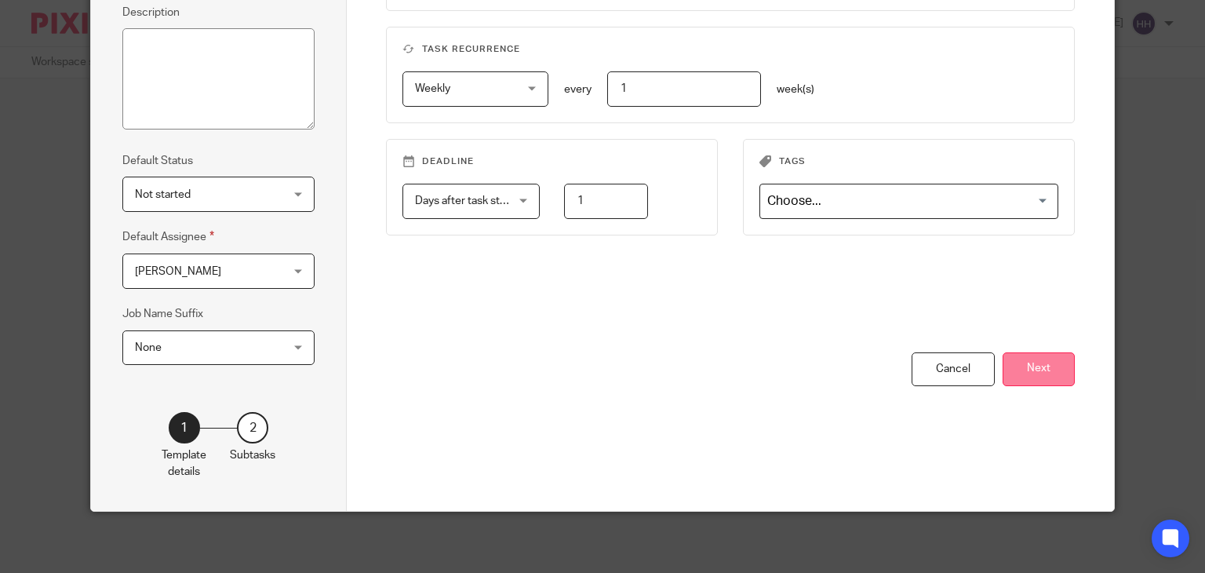
click at [1019, 365] on button "Next" at bounding box center [1038, 369] width 72 height 34
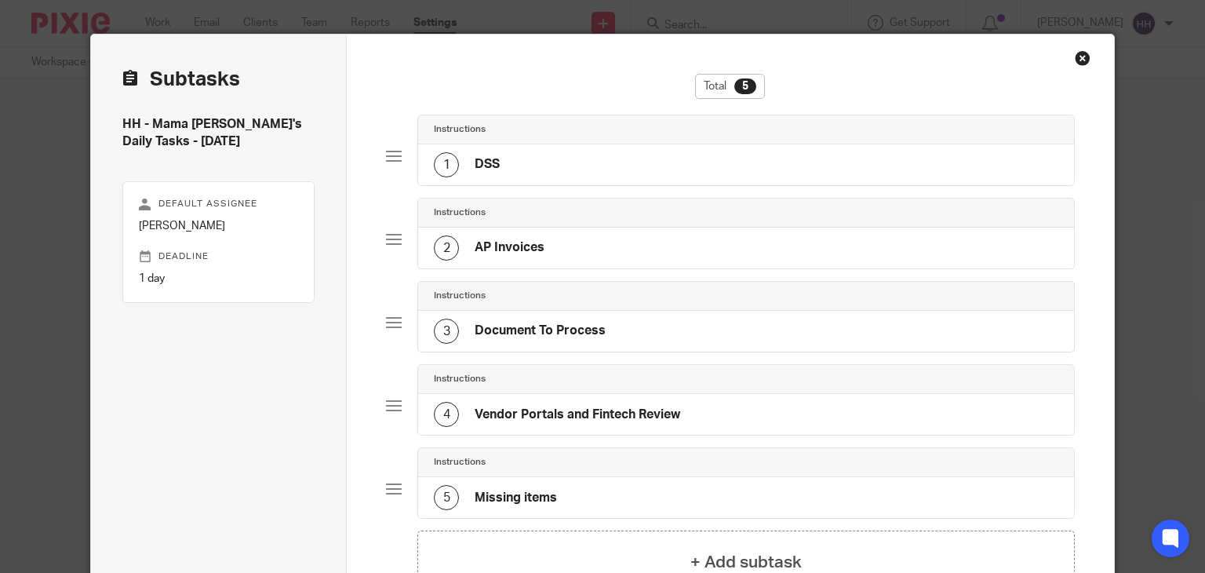
scroll to position [0, 0]
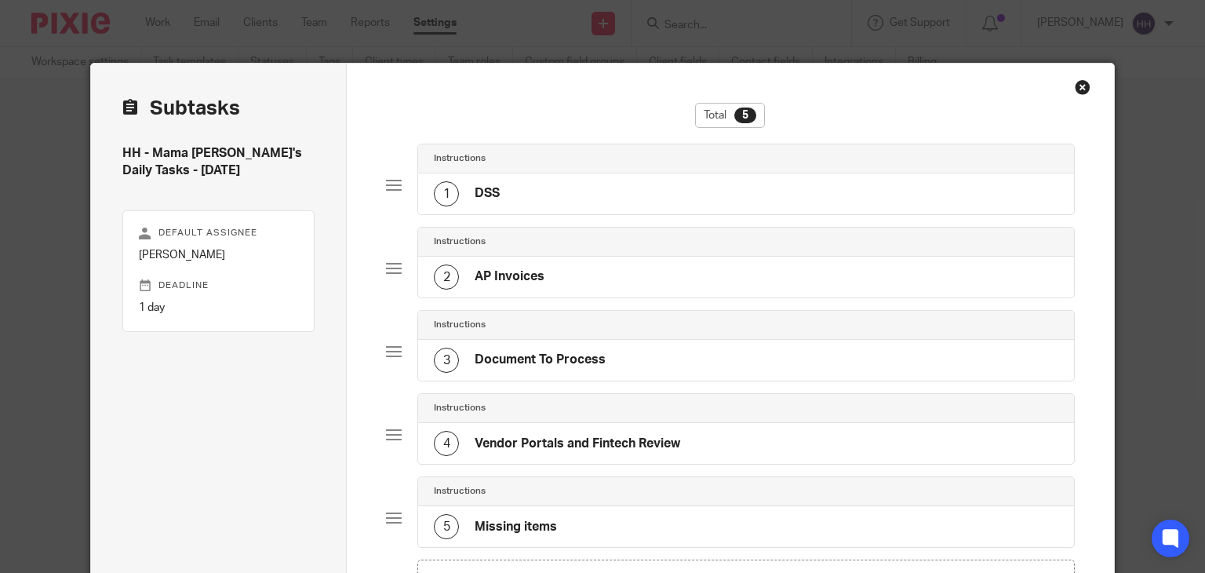
click at [511, 175] on div "1 DSS" at bounding box center [746, 193] width 656 height 41
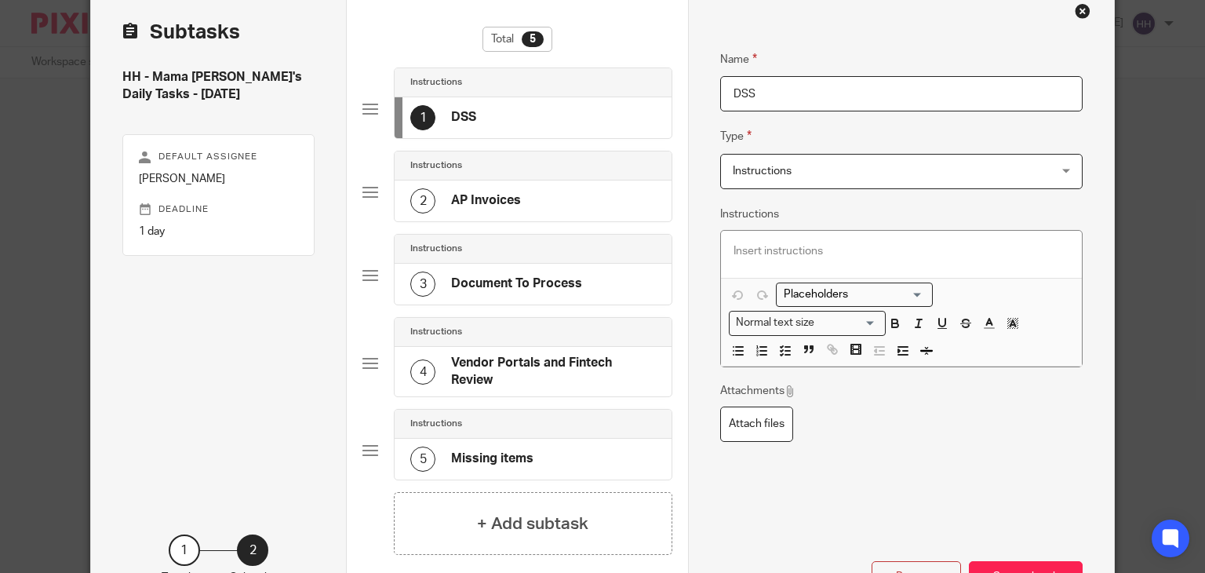
scroll to position [157, 0]
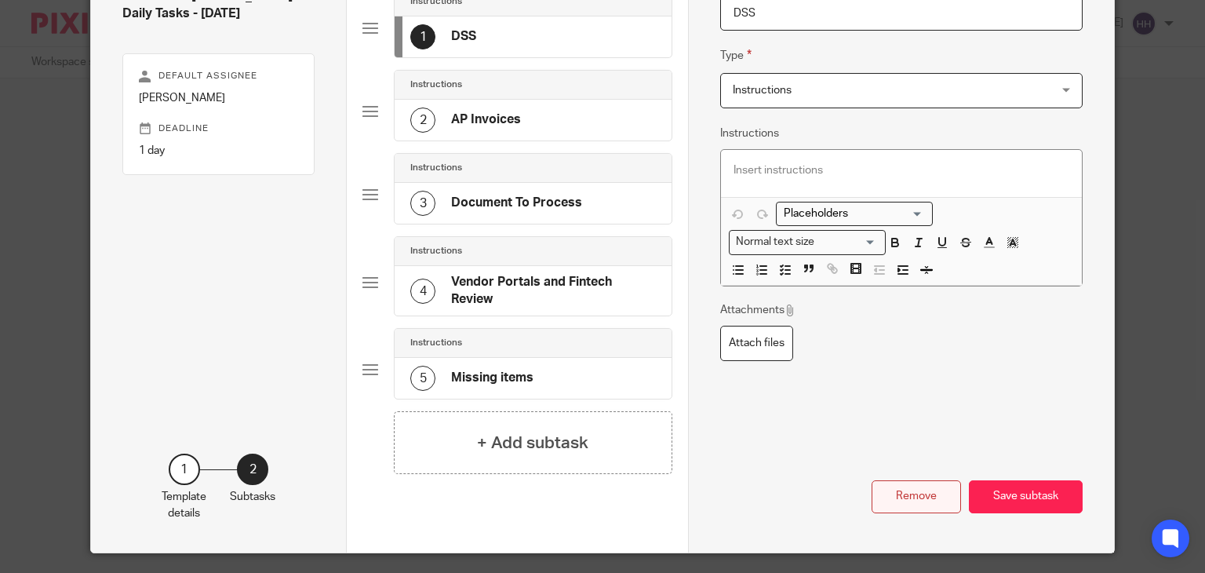
click at [940, 493] on button "Remove" at bounding box center [915, 497] width 89 height 34
type input "AP Invoices"
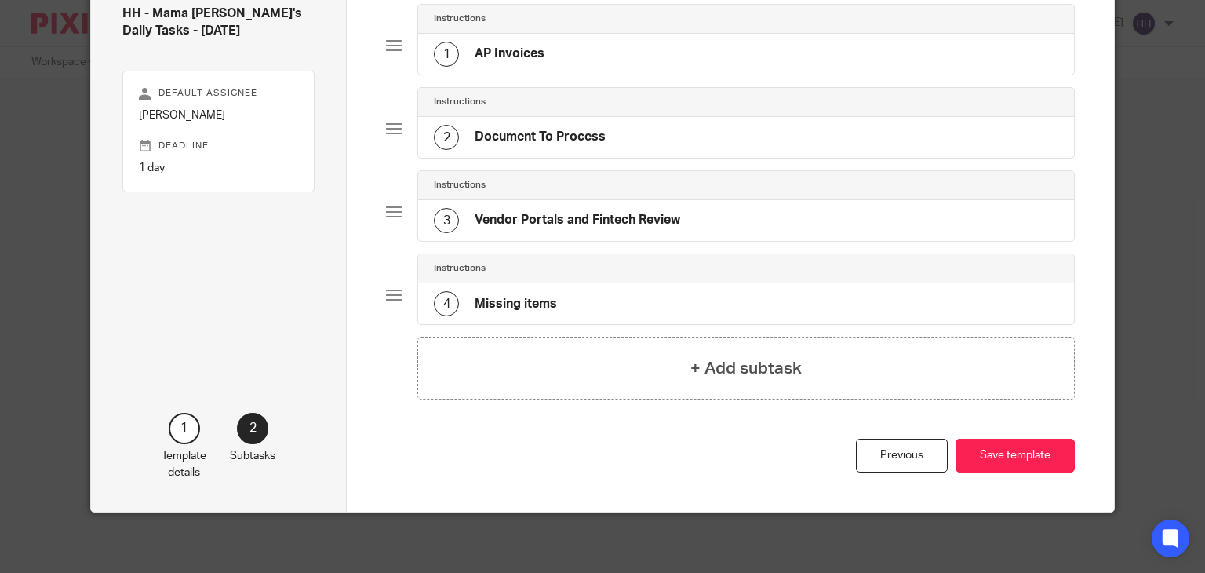
click at [583, 64] on div "1 AP Invoices" at bounding box center [746, 54] width 656 height 41
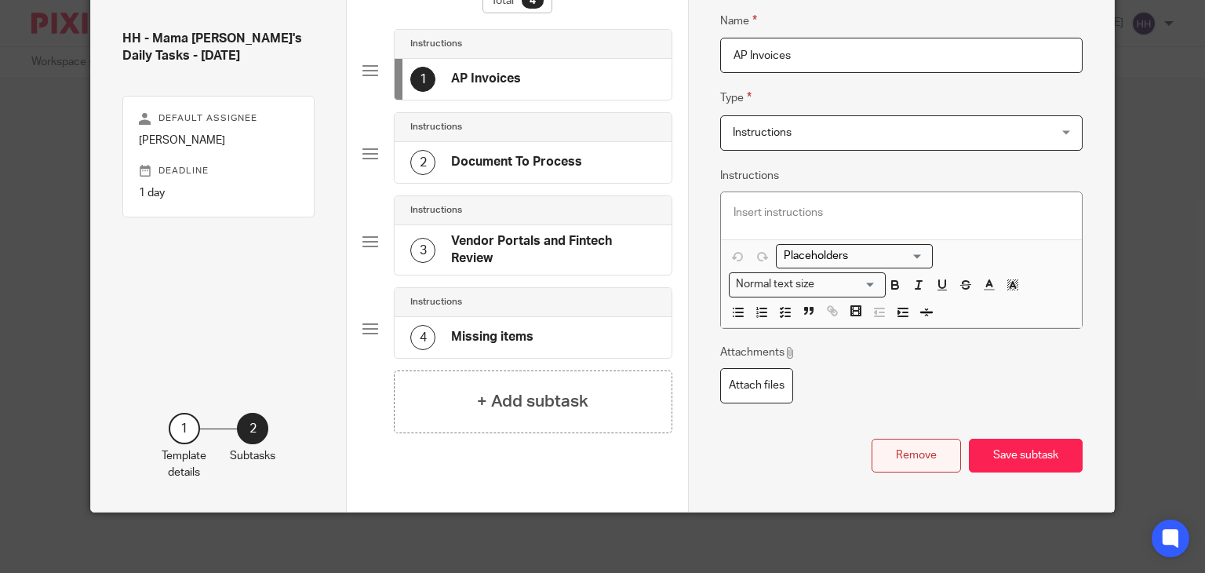
click at [897, 446] on button "Remove" at bounding box center [915, 455] width 89 height 34
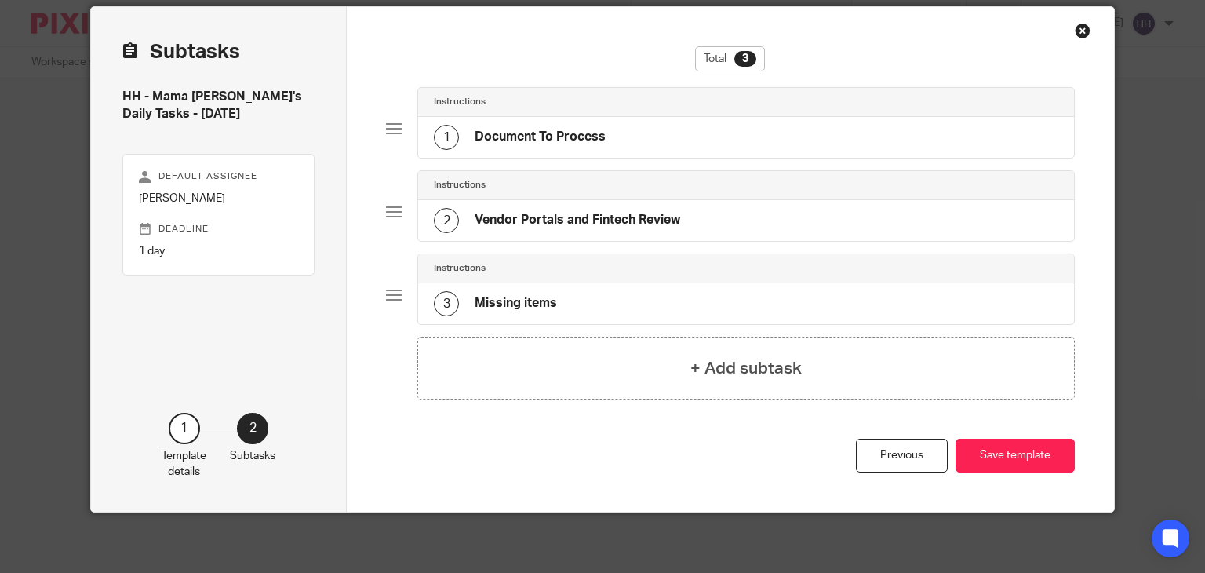
click at [613, 145] on div "1 Document To Process" at bounding box center [746, 137] width 656 height 41
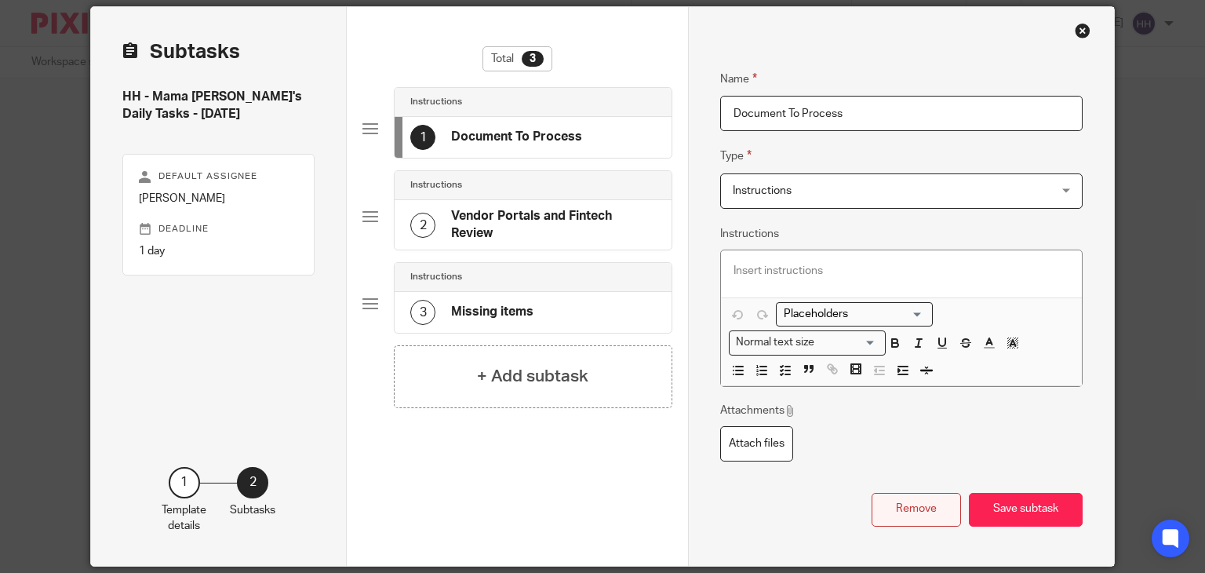
click at [892, 500] on button "Remove" at bounding box center [915, 510] width 89 height 34
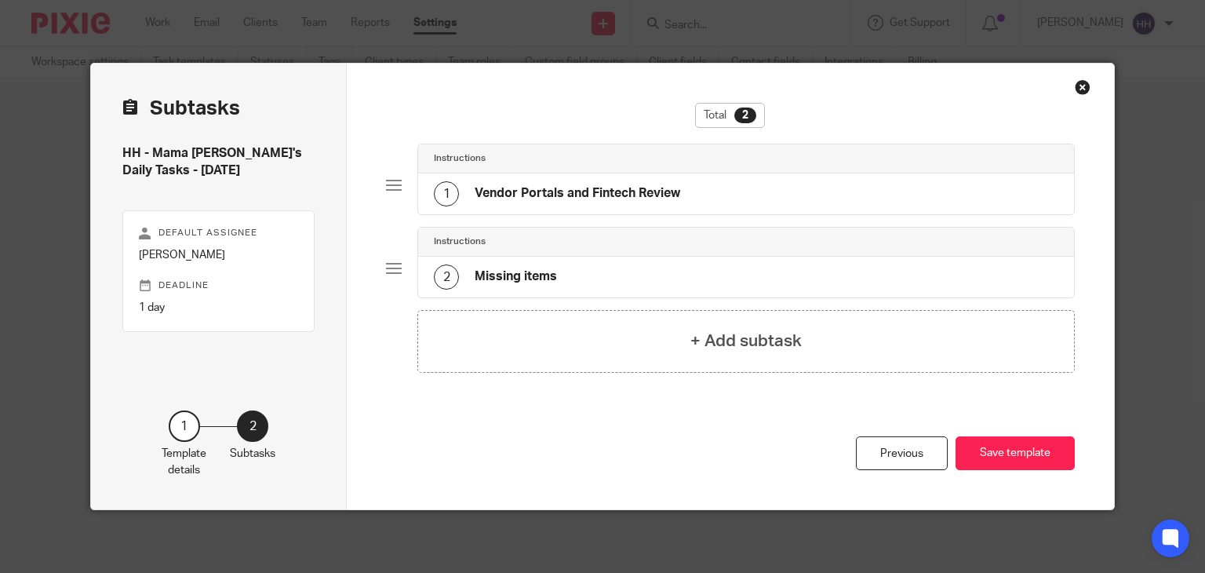
click at [707, 184] on div "1 Vendor Portals and Fintech Review" at bounding box center [746, 193] width 656 height 41
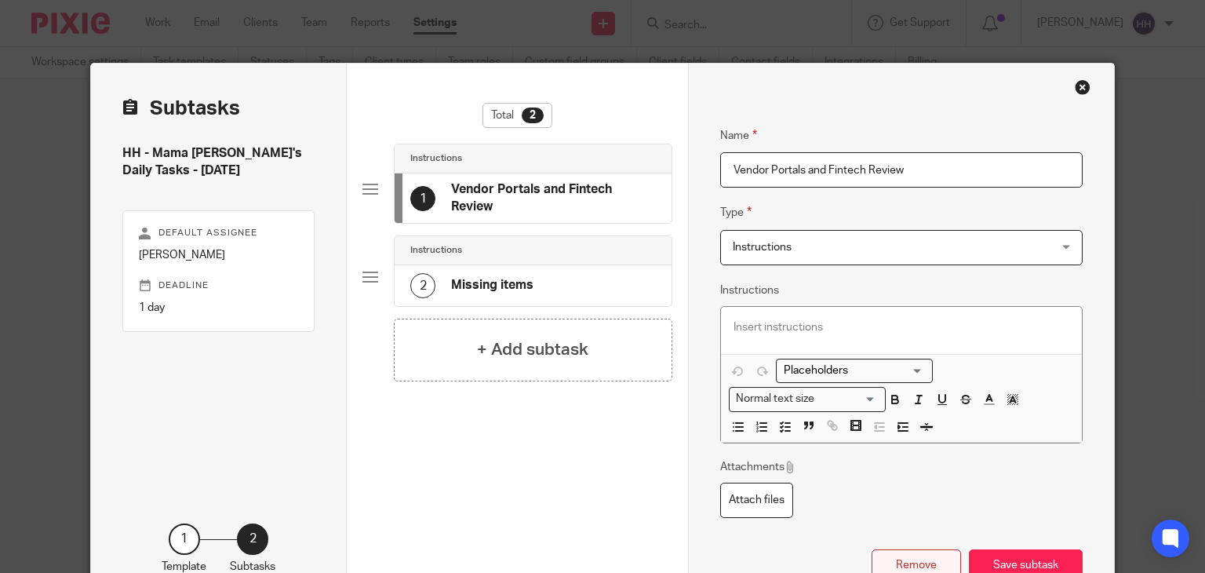
click at [913, 559] on button "Remove" at bounding box center [915, 566] width 89 height 34
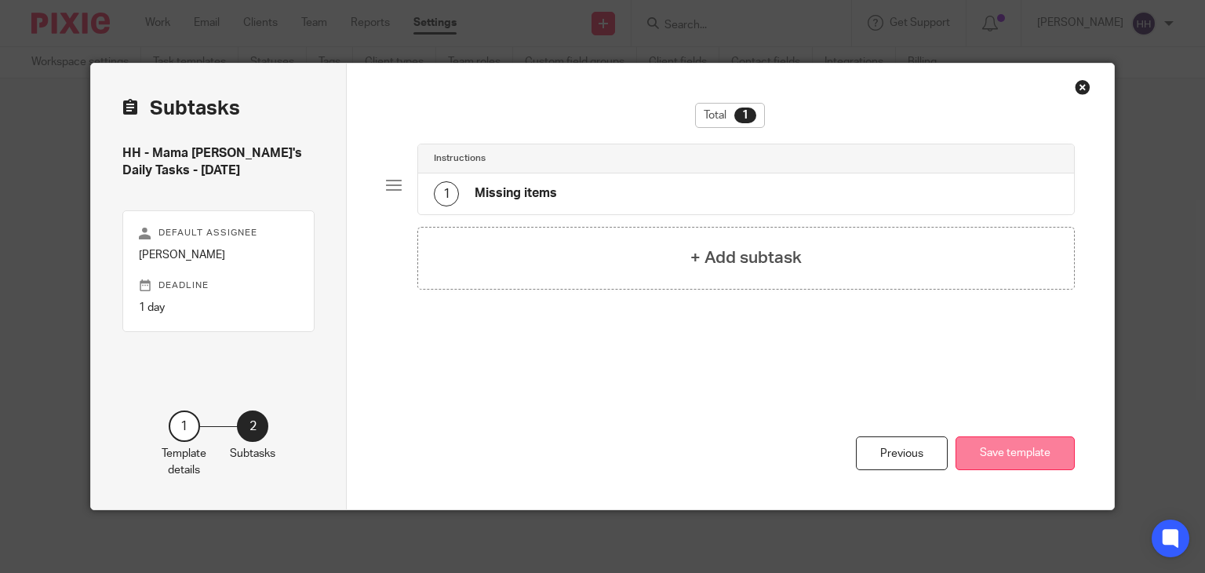
click at [998, 449] on button "Save template" at bounding box center [1014, 453] width 119 height 34
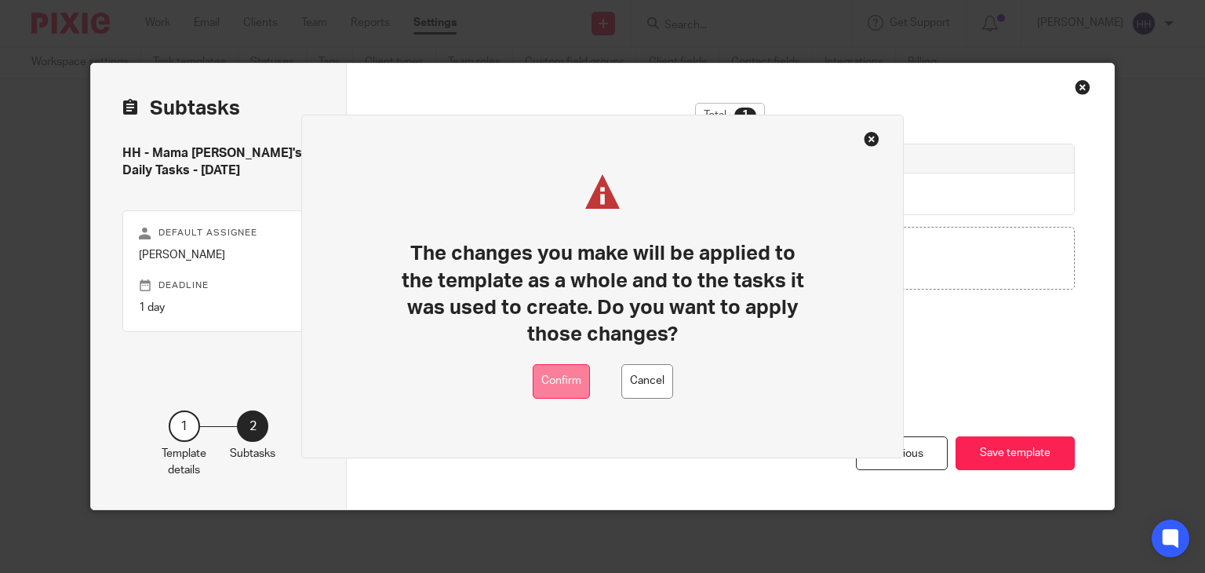
click at [565, 371] on button "Confirm" at bounding box center [561, 381] width 57 height 35
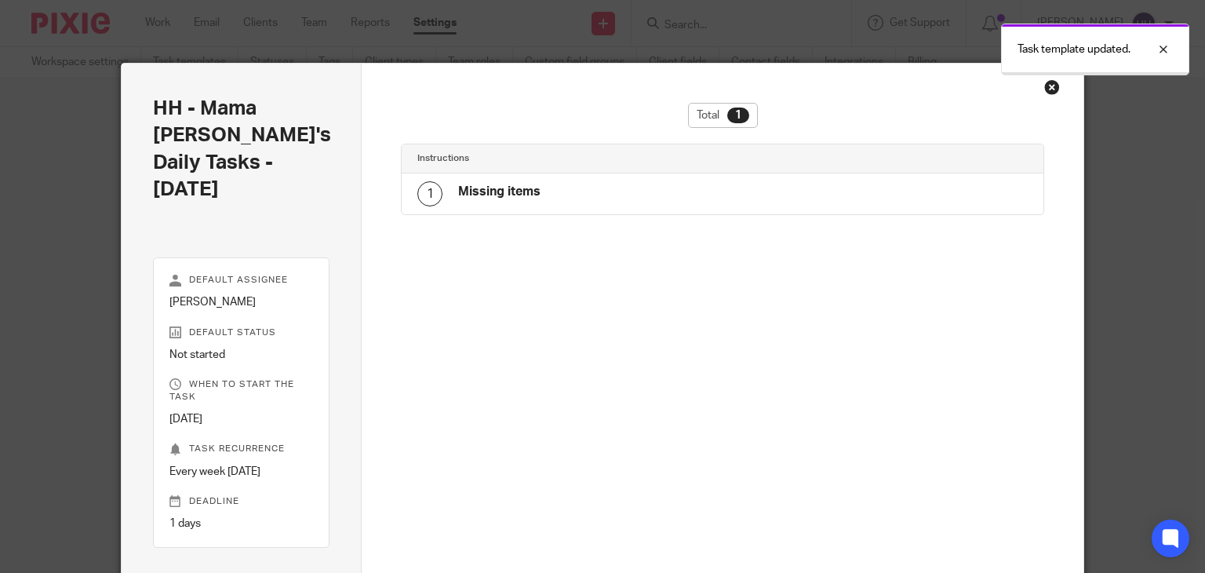
scroll to position [13, 0]
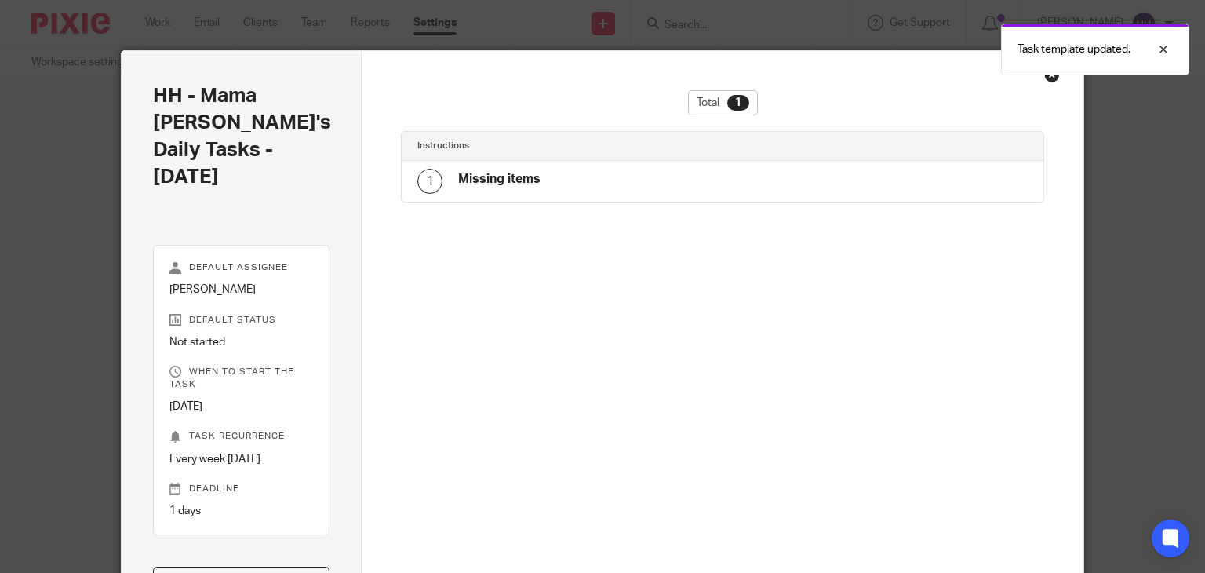
click at [1045, 78] on div "Close this dialog window" at bounding box center [1052, 75] width 16 height 16
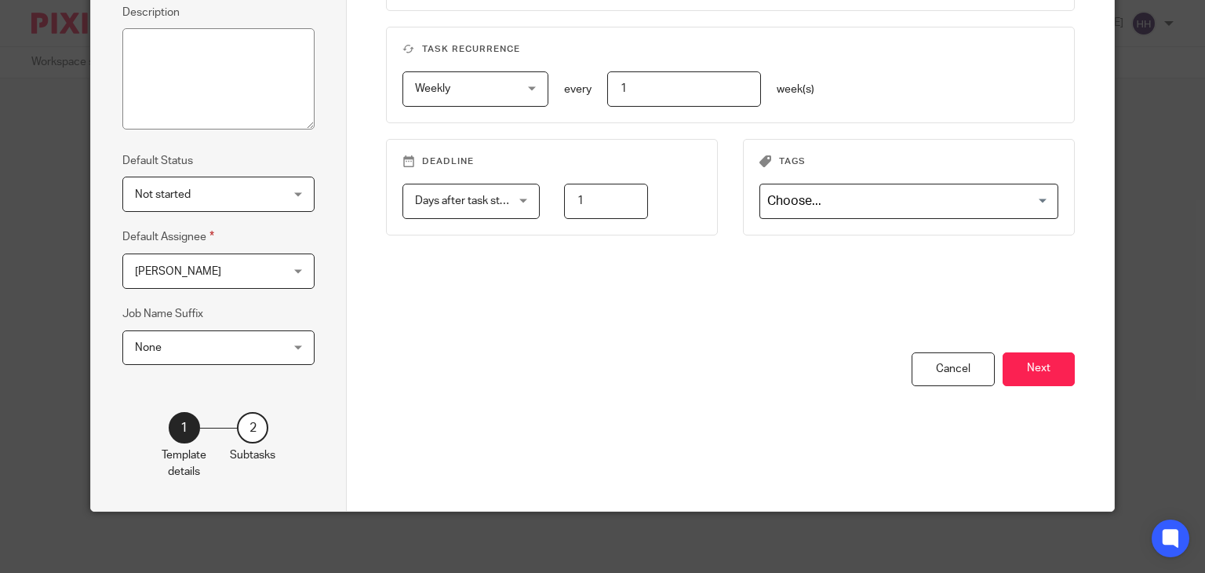
click at [1006, 372] on button "Next" at bounding box center [1038, 369] width 72 height 34
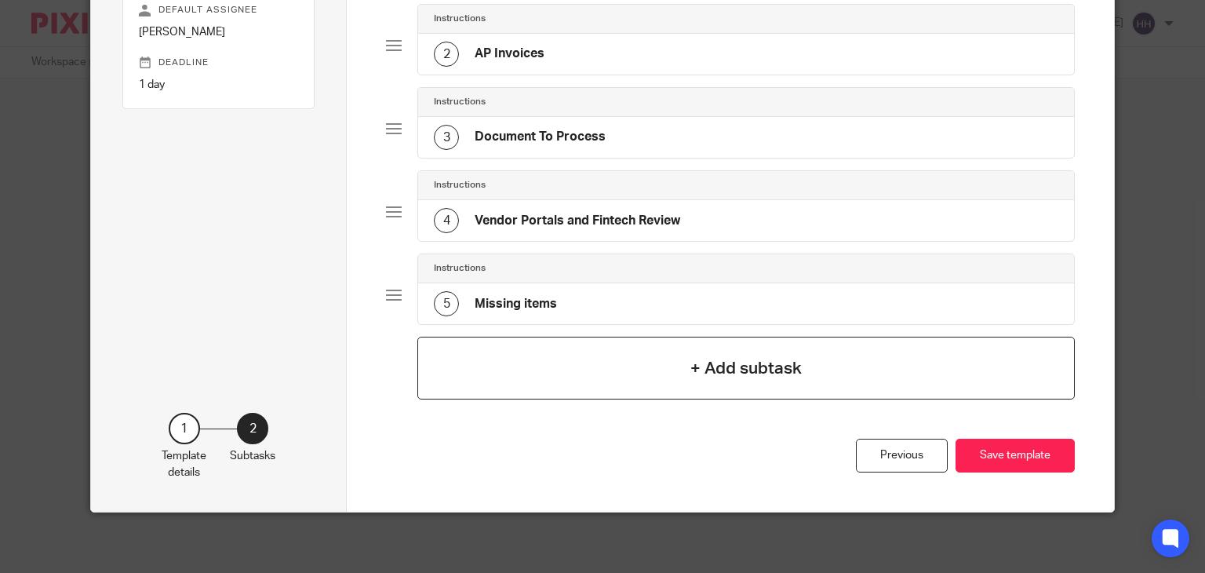
scroll to position [66, 0]
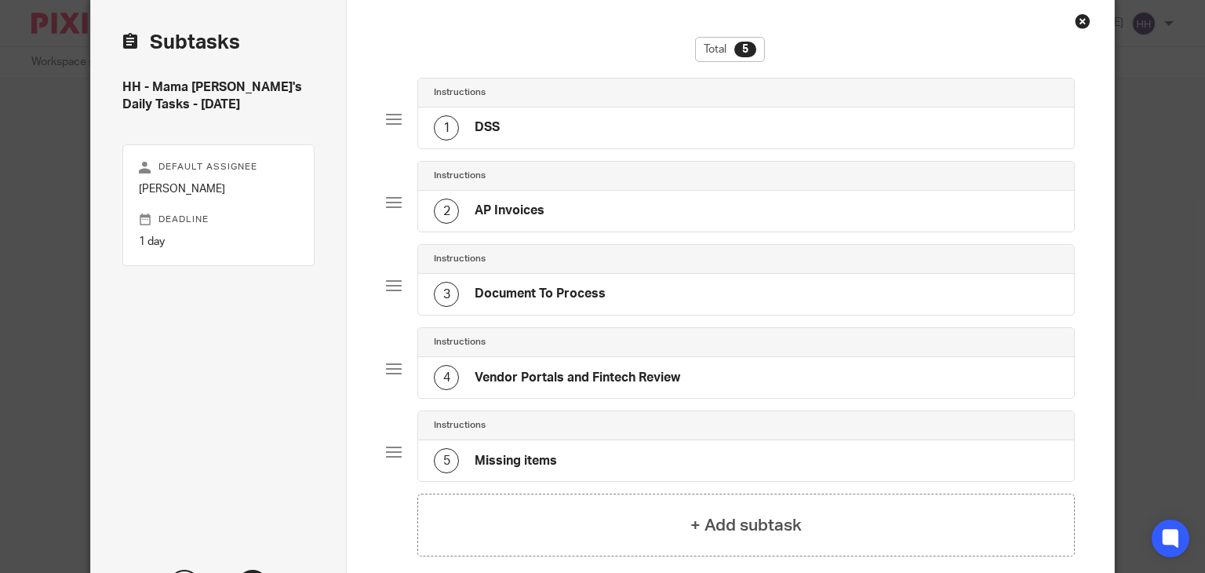
click at [627, 133] on div "1 DSS" at bounding box center [746, 127] width 656 height 41
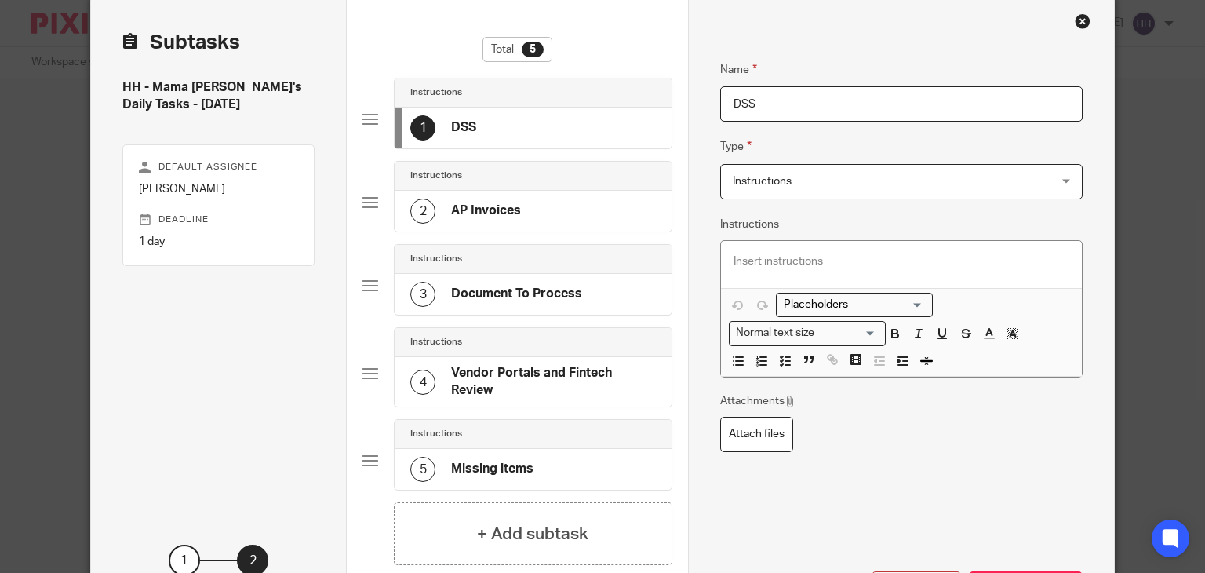
scroll to position [144, 0]
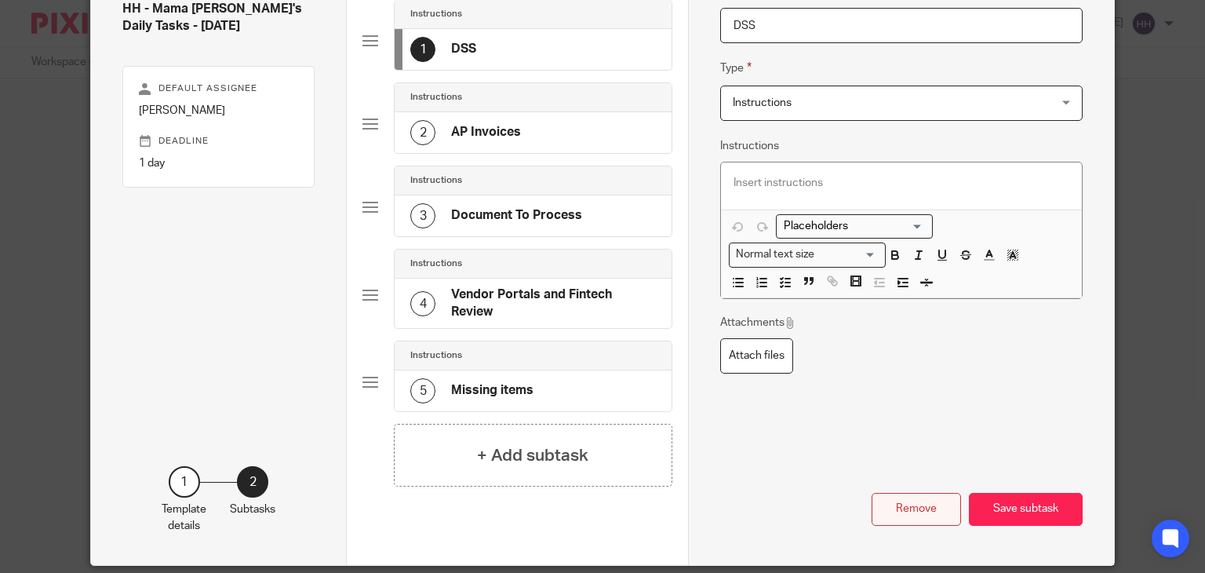
click at [921, 509] on button "Remove" at bounding box center [915, 510] width 89 height 34
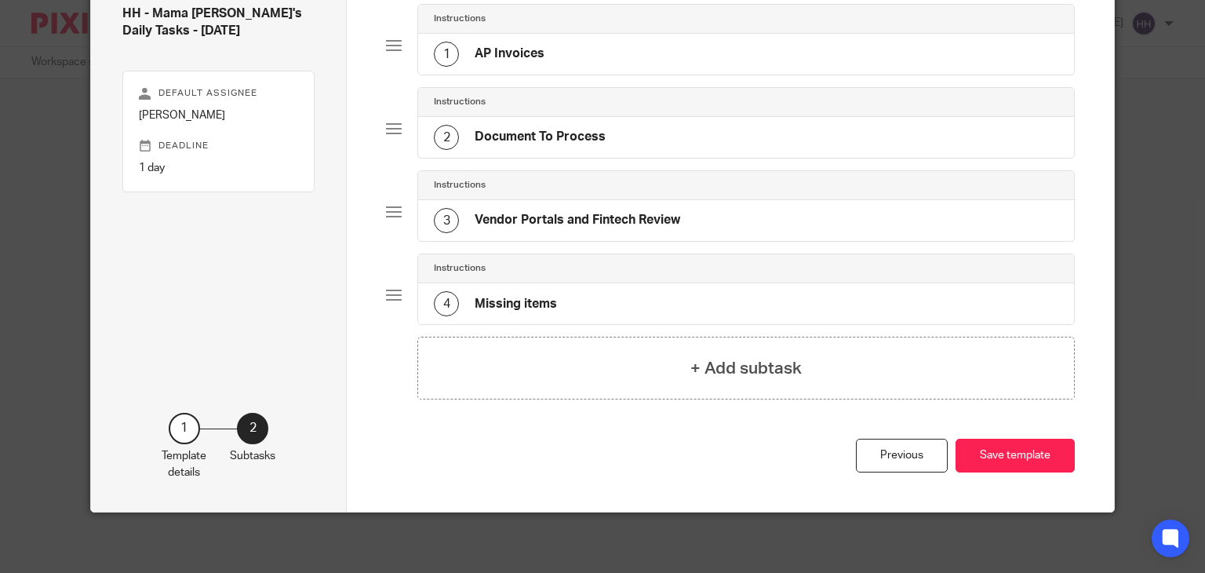
click at [568, 63] on div "1 AP Invoices" at bounding box center [746, 54] width 656 height 41
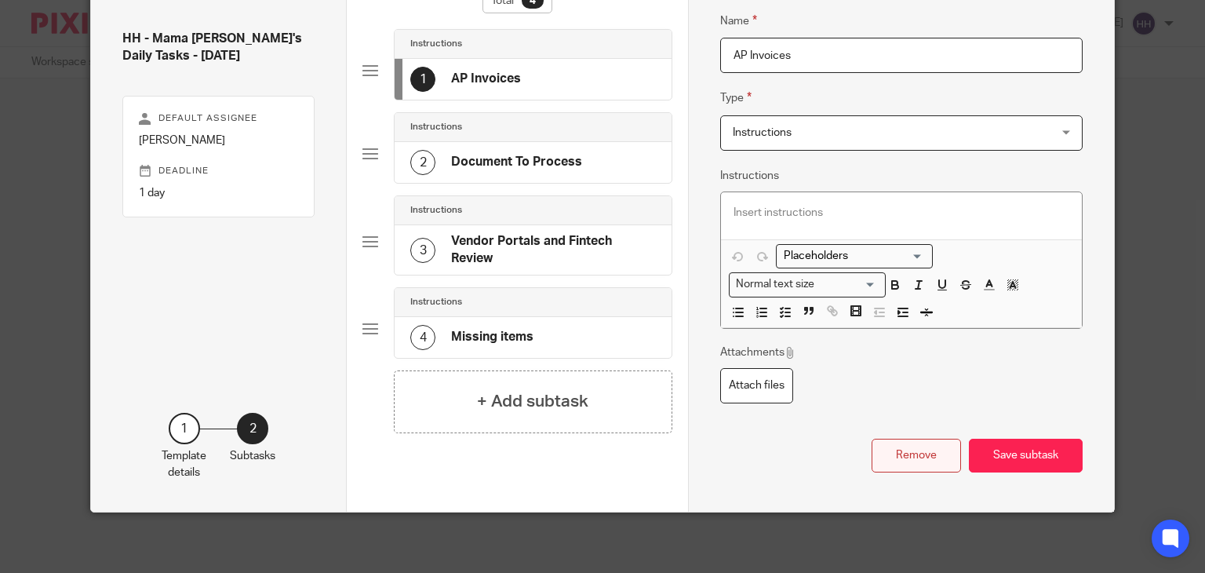
click at [916, 456] on button "Remove" at bounding box center [915, 455] width 89 height 34
type input "Document To Process"
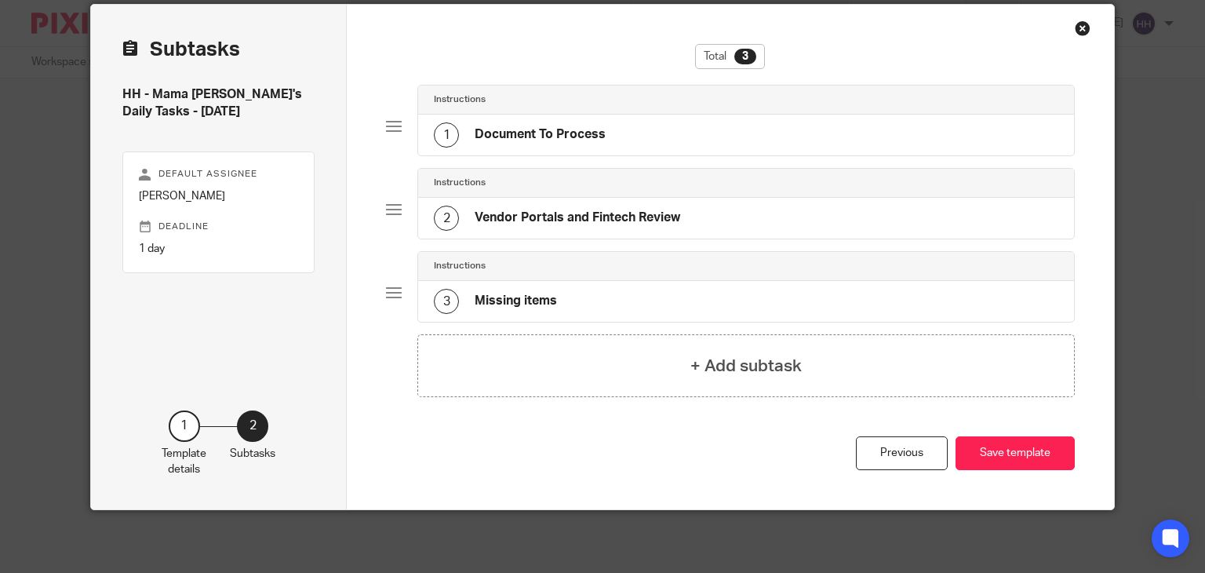
scroll to position [56, 0]
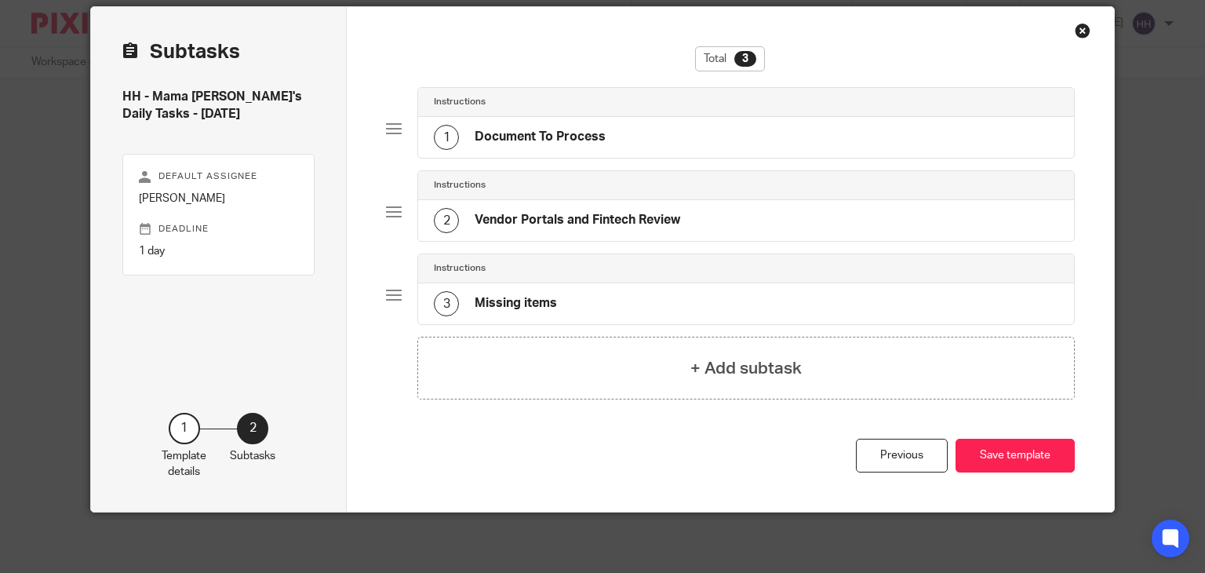
click at [537, 129] on h4 "Document To Process" at bounding box center [539, 137] width 131 height 16
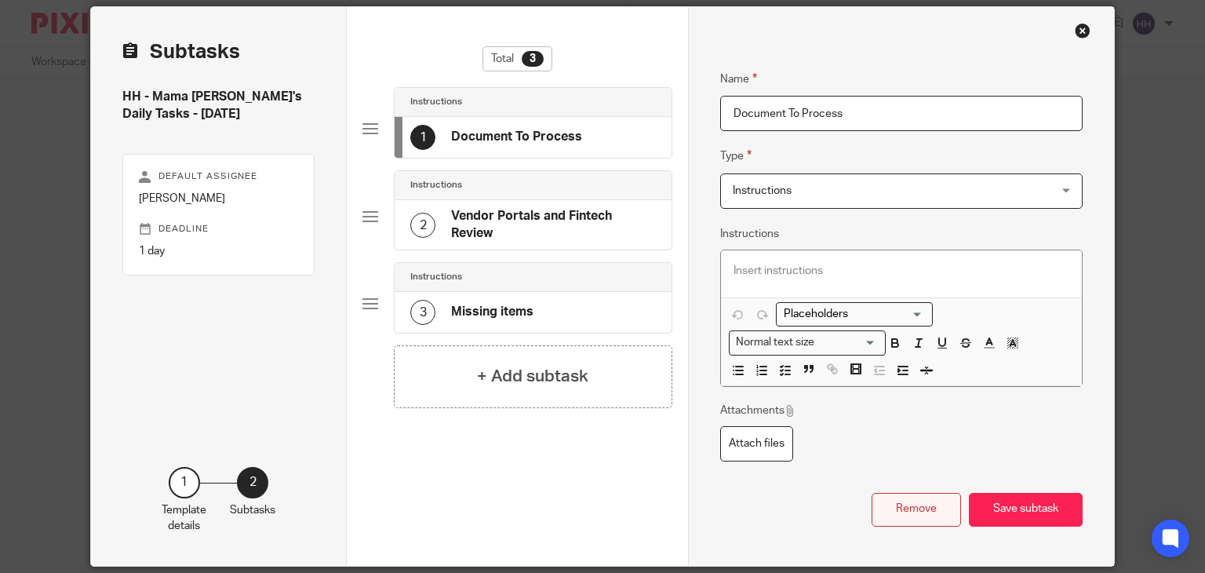
click at [897, 496] on button "Remove" at bounding box center [915, 510] width 89 height 34
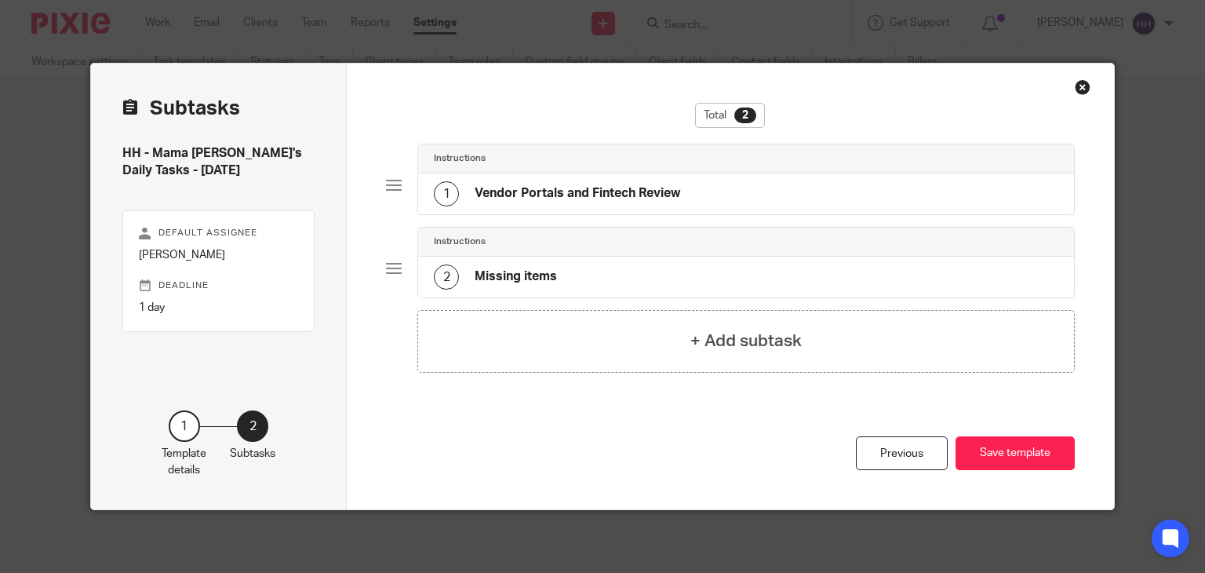
scroll to position [0, 0]
click at [608, 198] on h4 "Vendor Portals and Fintech Review" at bounding box center [576, 193] width 205 height 16
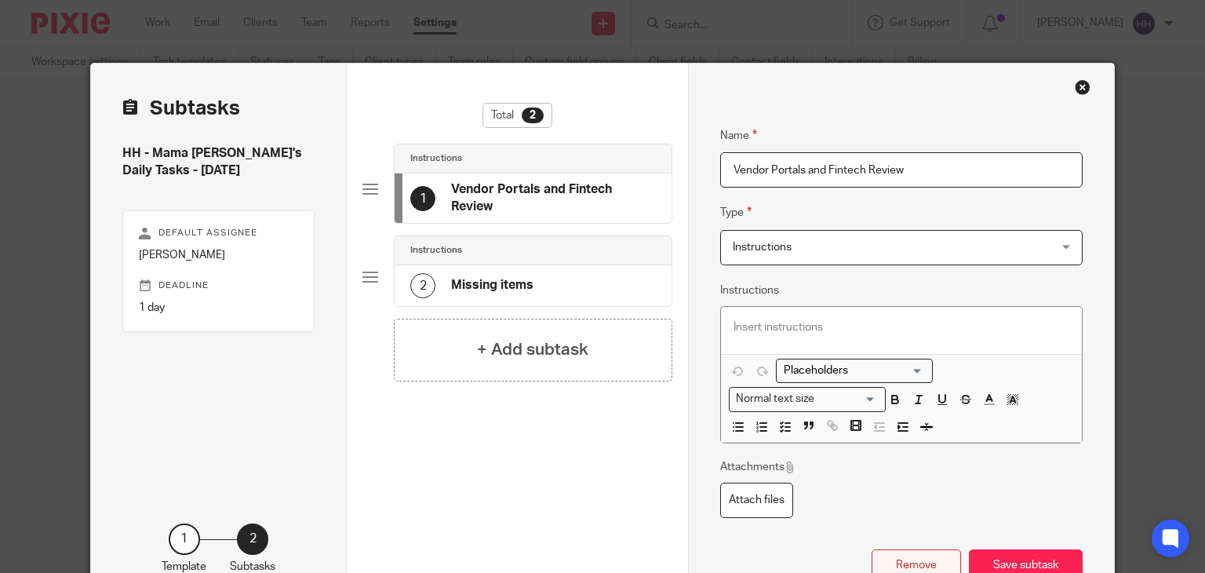
click at [900, 558] on button "Remove" at bounding box center [915, 566] width 89 height 34
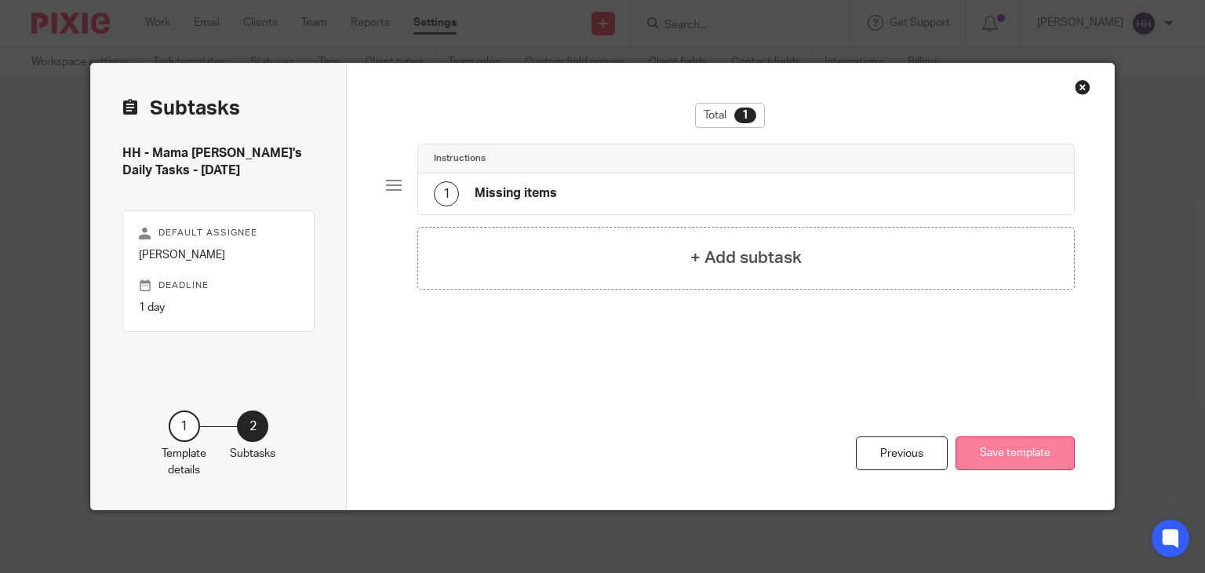
click at [1025, 440] on button "Save template" at bounding box center [1014, 453] width 119 height 34
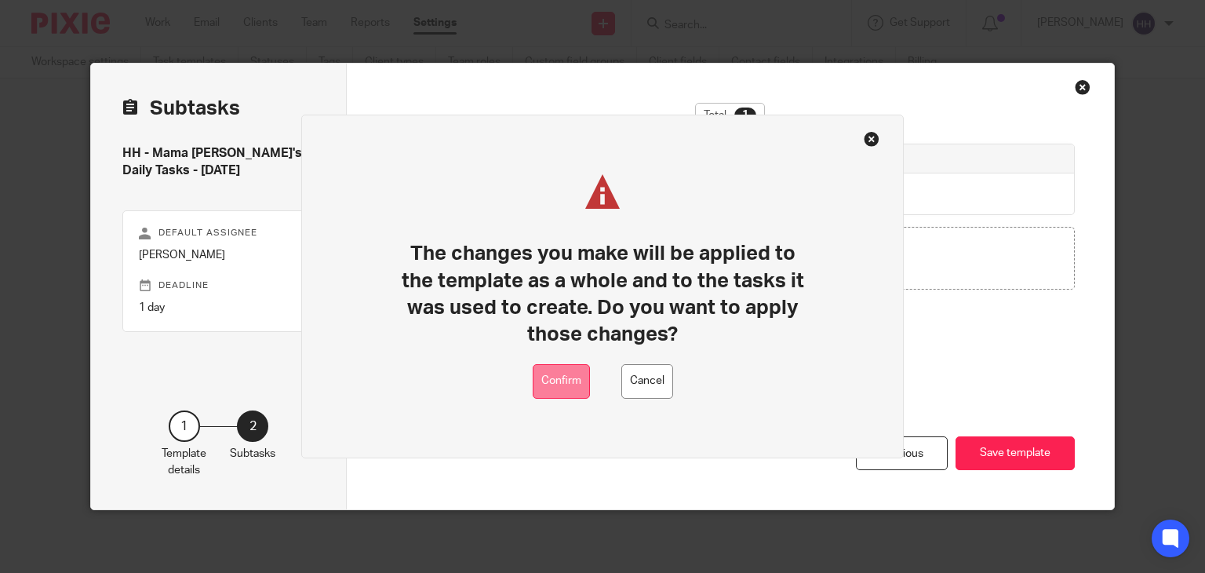
click at [561, 377] on button "Confirm" at bounding box center [561, 381] width 57 height 35
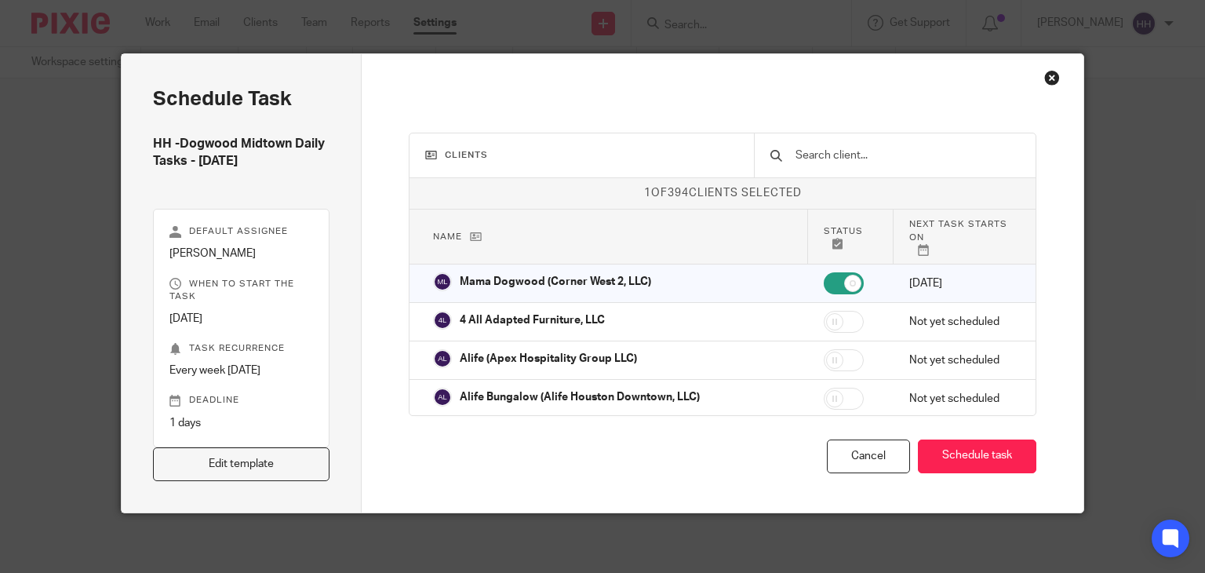
scroll to position [12, 0]
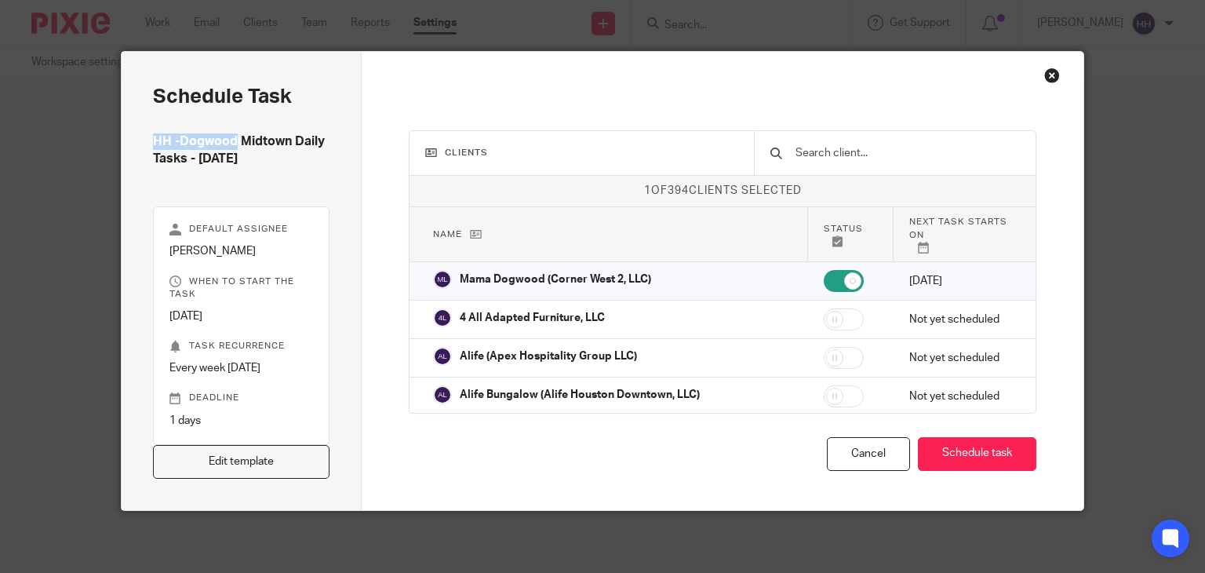
drag, startPoint x: 146, startPoint y: 135, endPoint x: 231, endPoint y: 140, distance: 84.8
click at [231, 140] on h4 "HH -Dogwood Midtown Daily Tasks - Monday" at bounding box center [241, 150] width 177 height 34
copy h4 "HH -Dogwood"
click at [248, 472] on link "Edit template" at bounding box center [241, 462] width 177 height 34
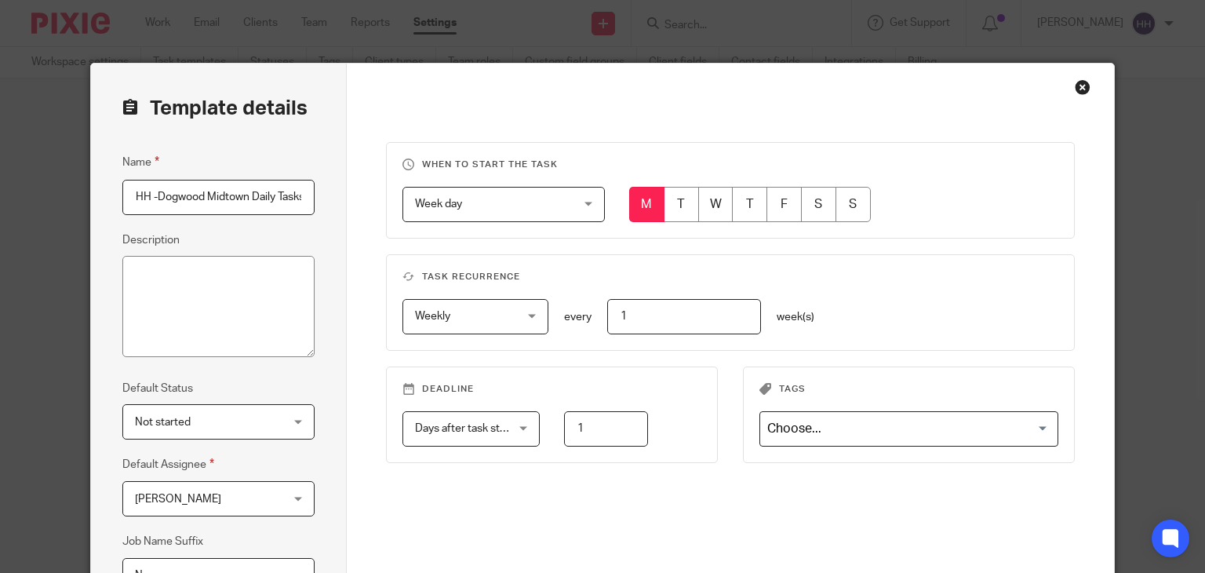
scroll to position [0, 54]
click at [158, 196] on input "HH -Dogwood Midtown Daily Tasks - Monday" at bounding box center [218, 197] width 192 height 35
click at [141, 199] on input "HH -Dogwood Daily Tasks - Monday" at bounding box center [218, 197] width 192 height 35
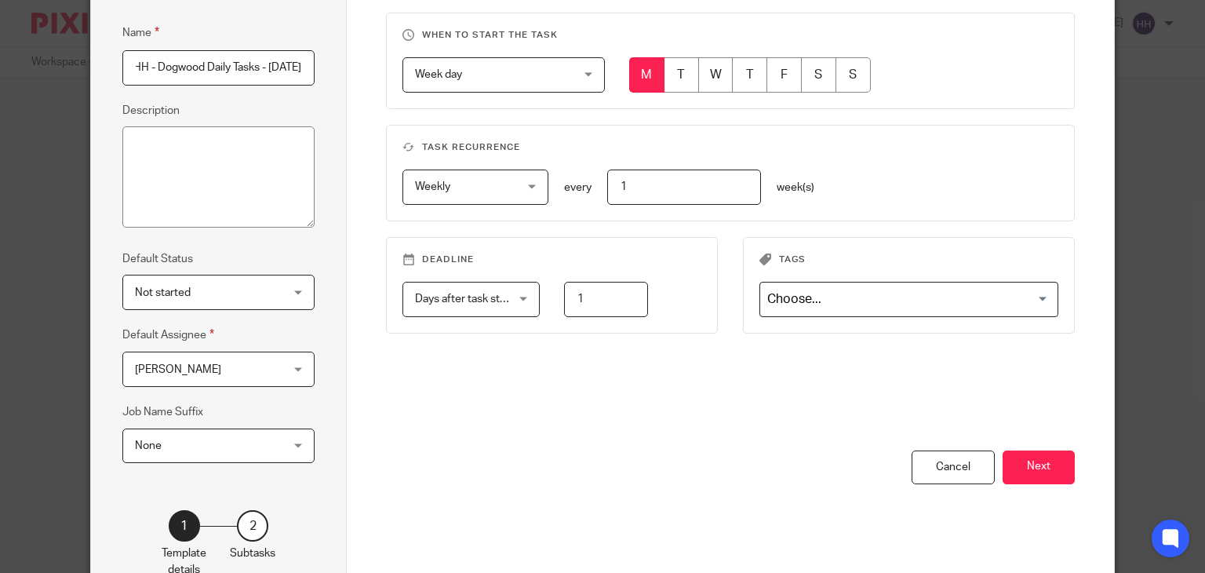
scroll to position [157, 0]
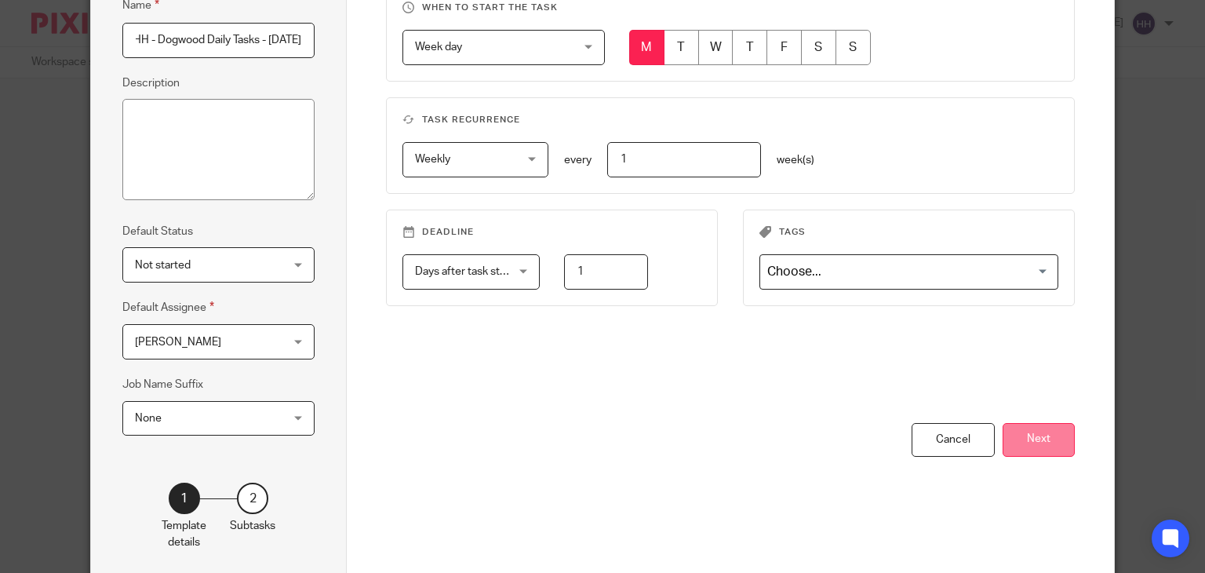
type input "HH - Dogwood Daily Tasks - [DATE]"
click at [1029, 434] on button "Next" at bounding box center [1038, 440] width 72 height 34
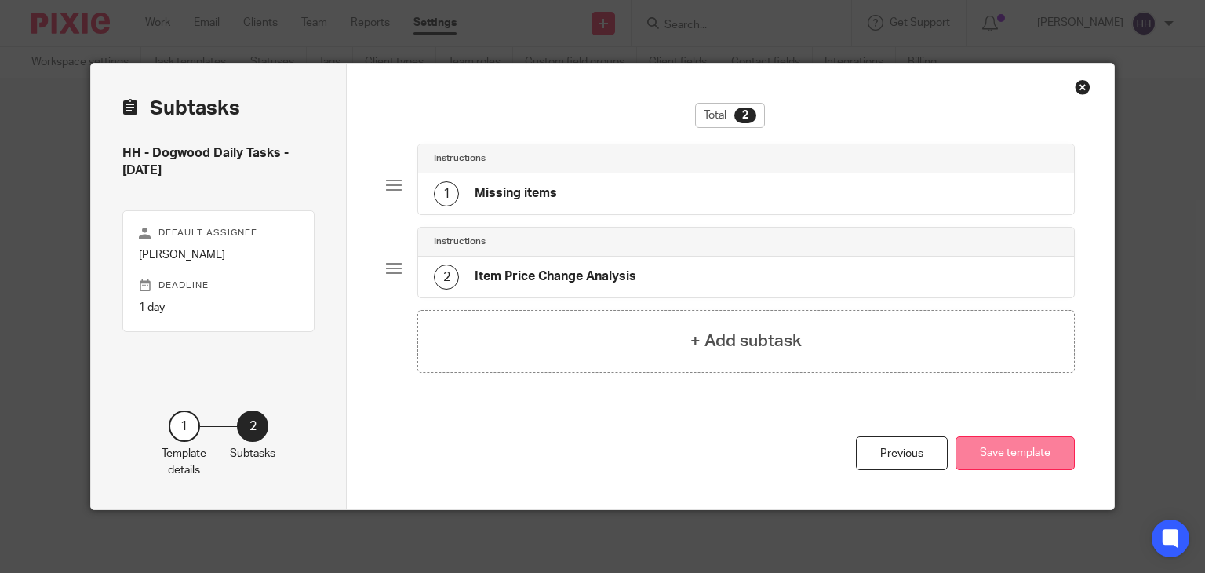
click at [1016, 450] on button "Save template" at bounding box center [1014, 453] width 119 height 34
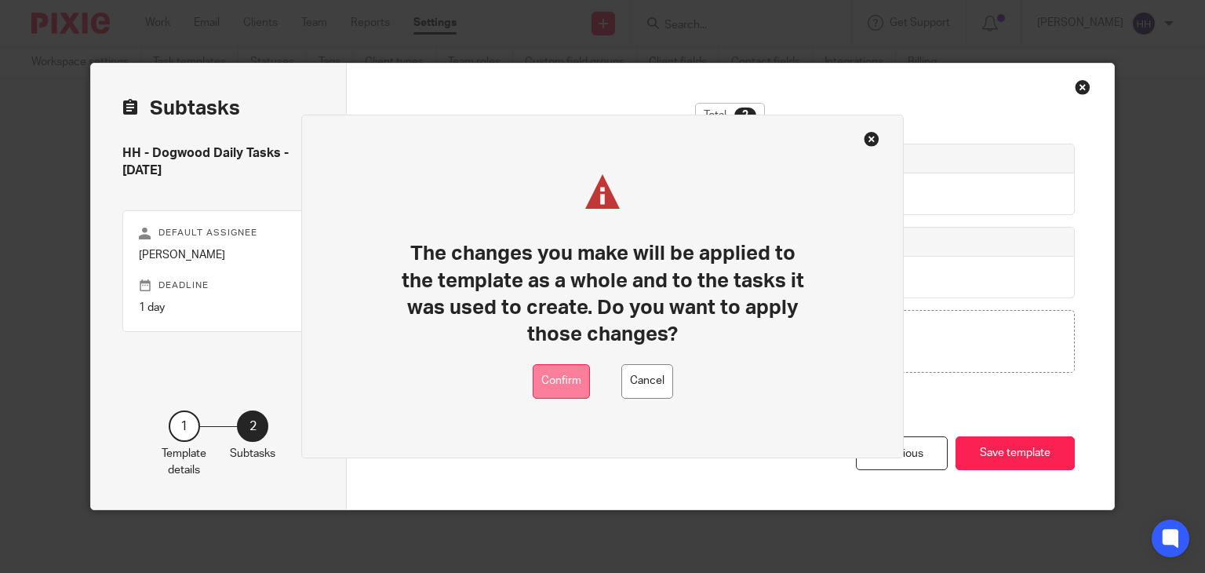
click at [558, 384] on button "Confirm" at bounding box center [561, 381] width 57 height 35
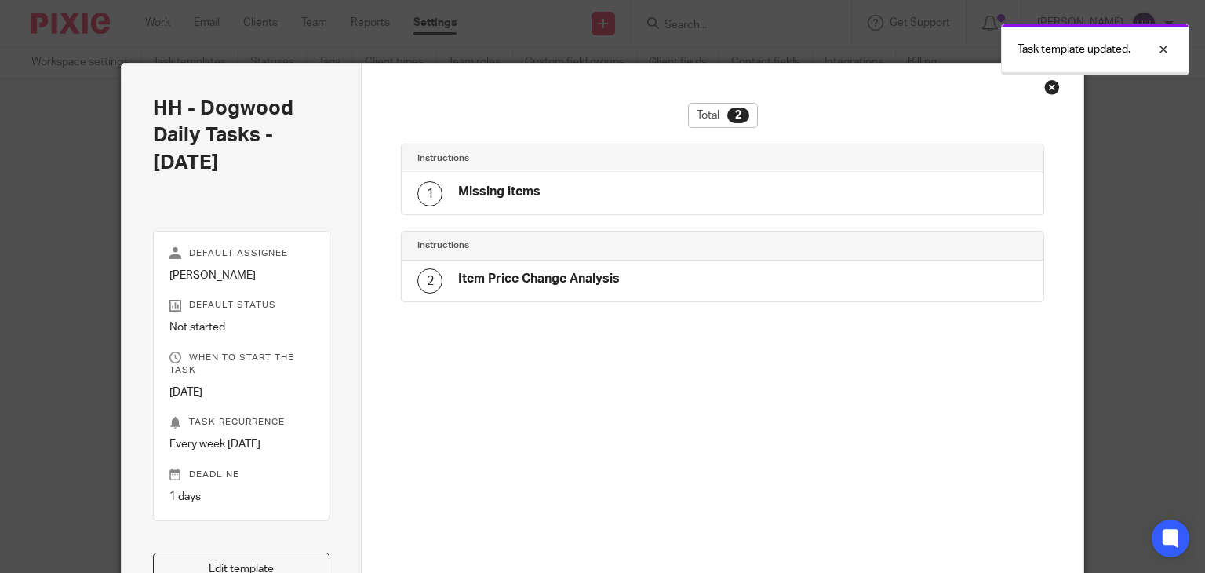
scroll to position [13, 0]
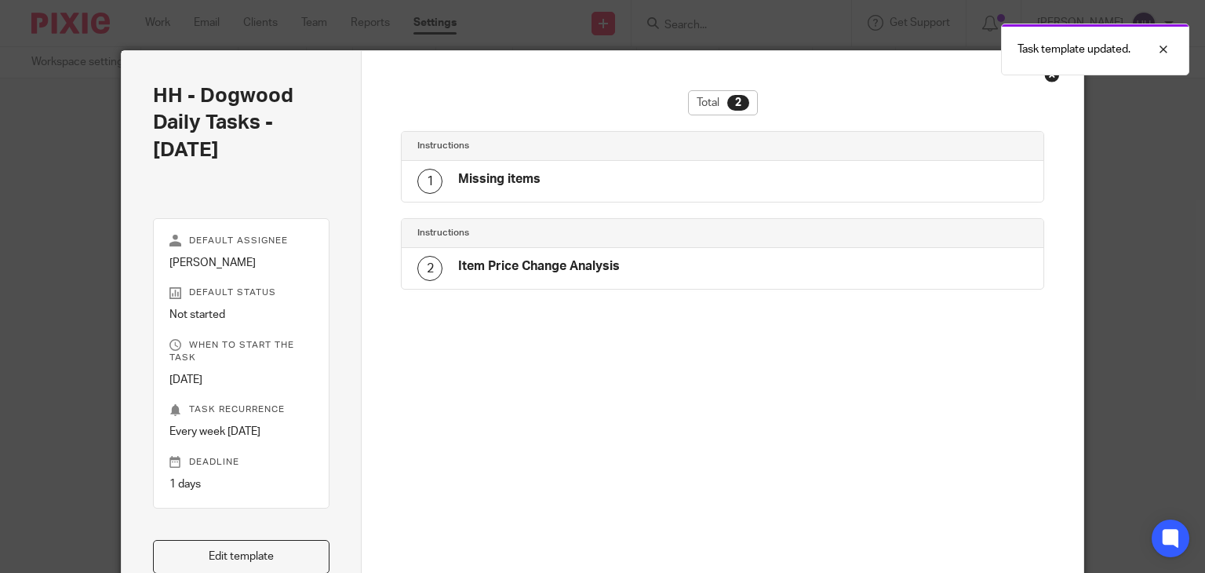
click at [1044, 77] on div "Close this dialog window" at bounding box center [1052, 75] width 16 height 16
click at [1160, 42] on div at bounding box center [1151, 49] width 42 height 19
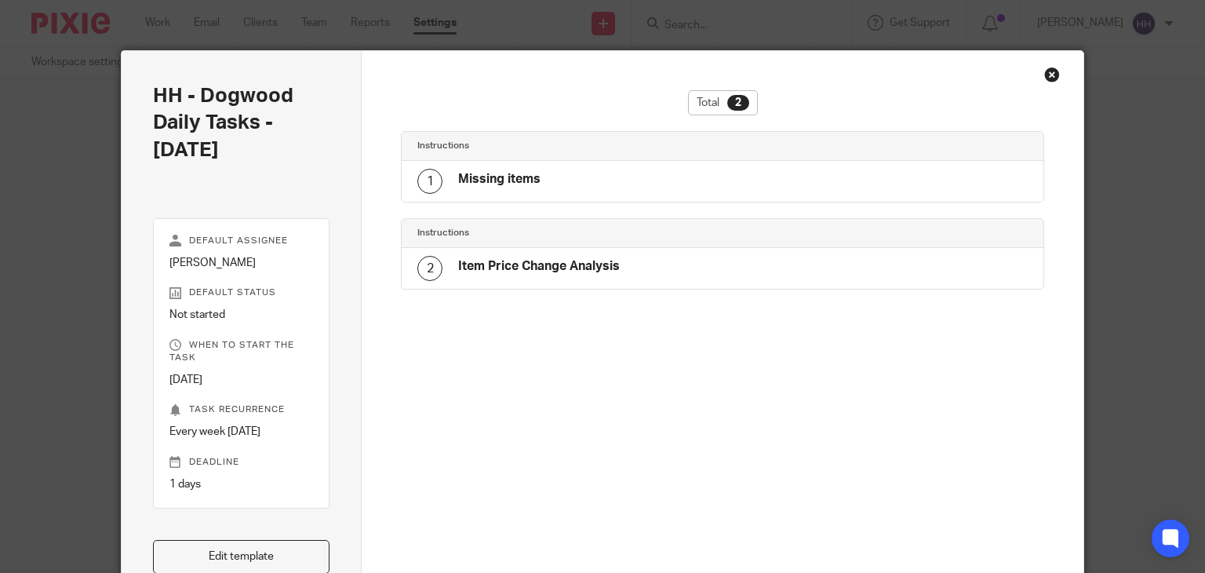
click at [1046, 72] on div "Close this dialog window" at bounding box center [1052, 75] width 16 height 16
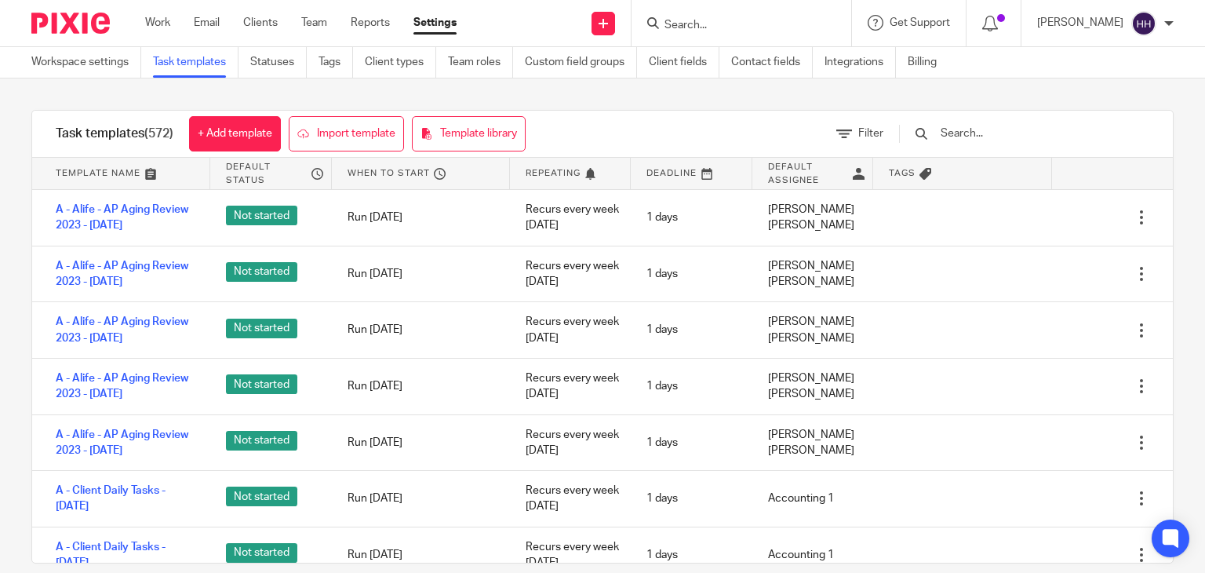
click at [1002, 128] on input "text" at bounding box center [1030, 133] width 183 height 17
paste input "HH -Dogwood"
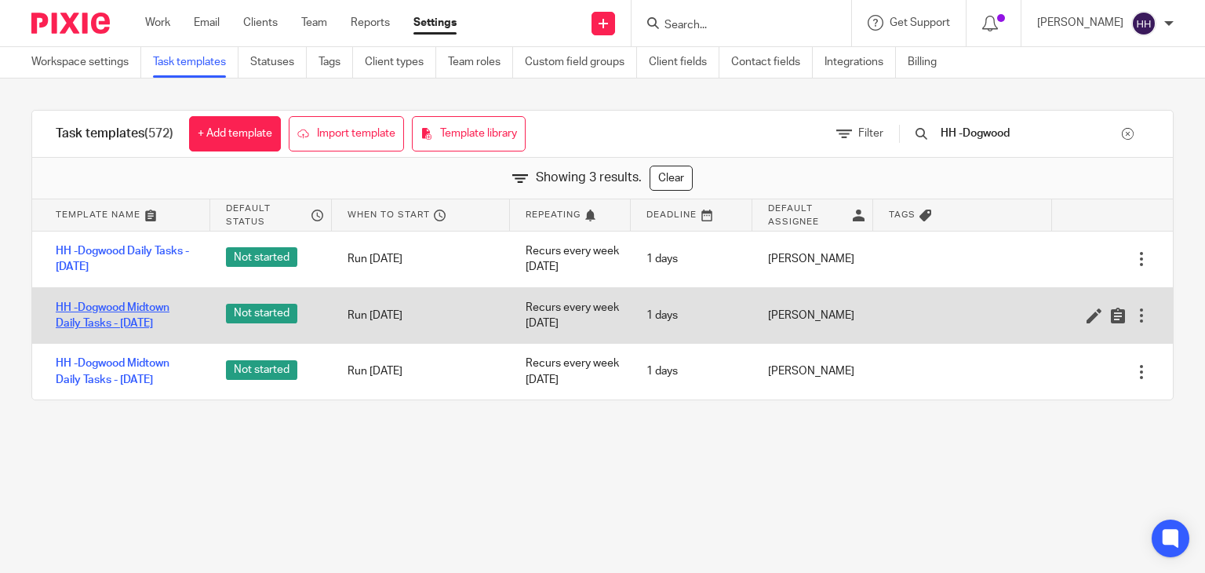
type input "HH -Dogwood"
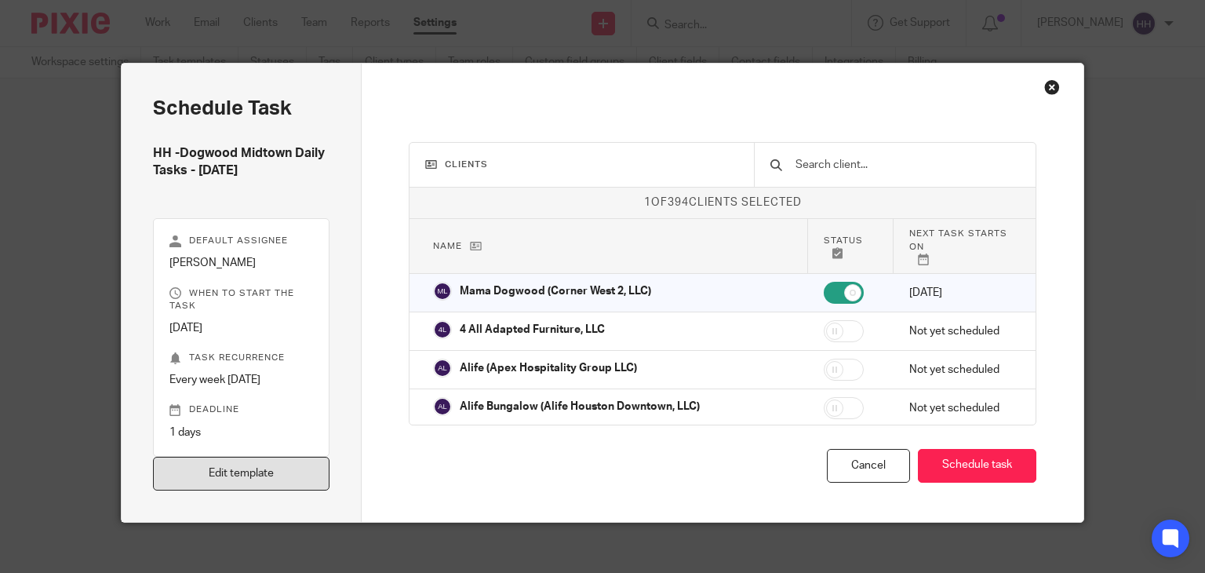
click at [276, 464] on link "Edit template" at bounding box center [241, 473] width 177 height 34
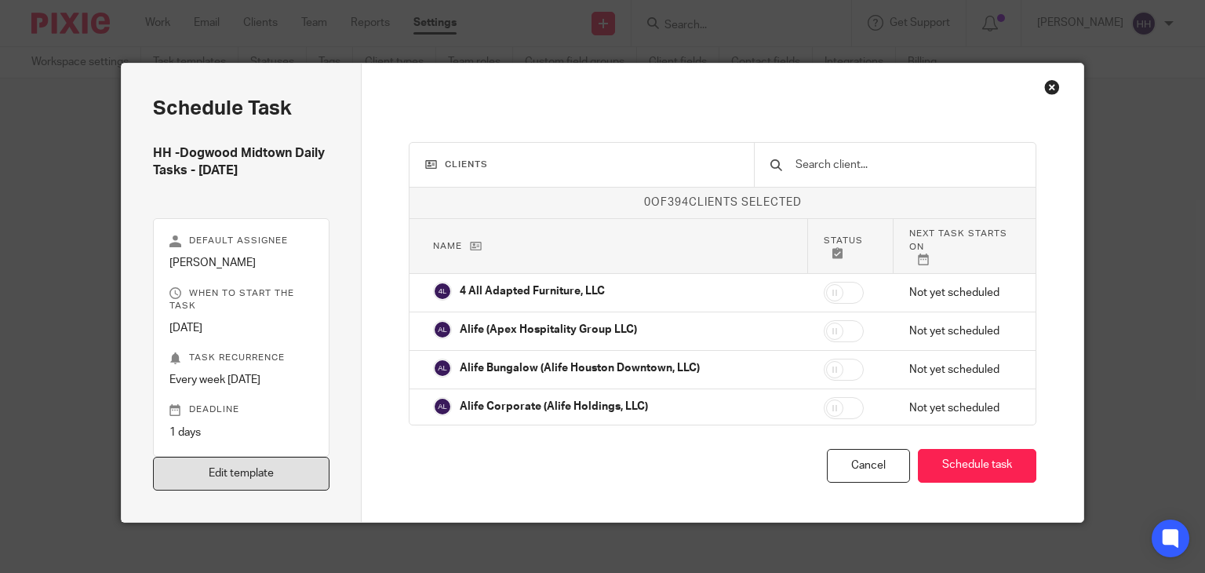
click at [250, 483] on link "Edit template" at bounding box center [241, 473] width 177 height 34
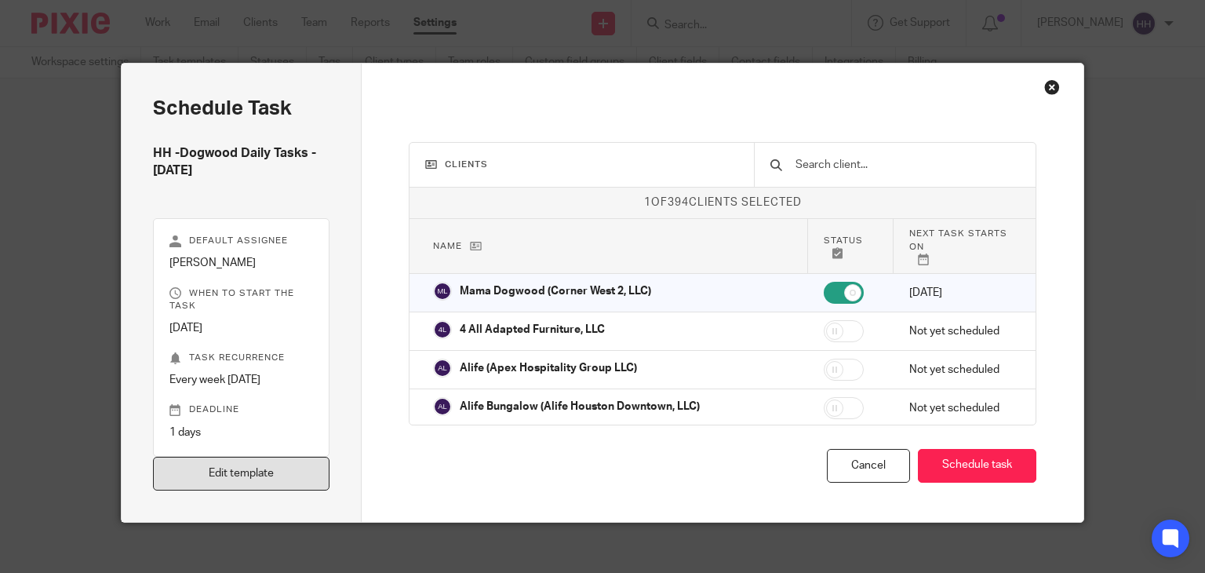
click at [285, 466] on link "Edit template" at bounding box center [241, 473] width 177 height 34
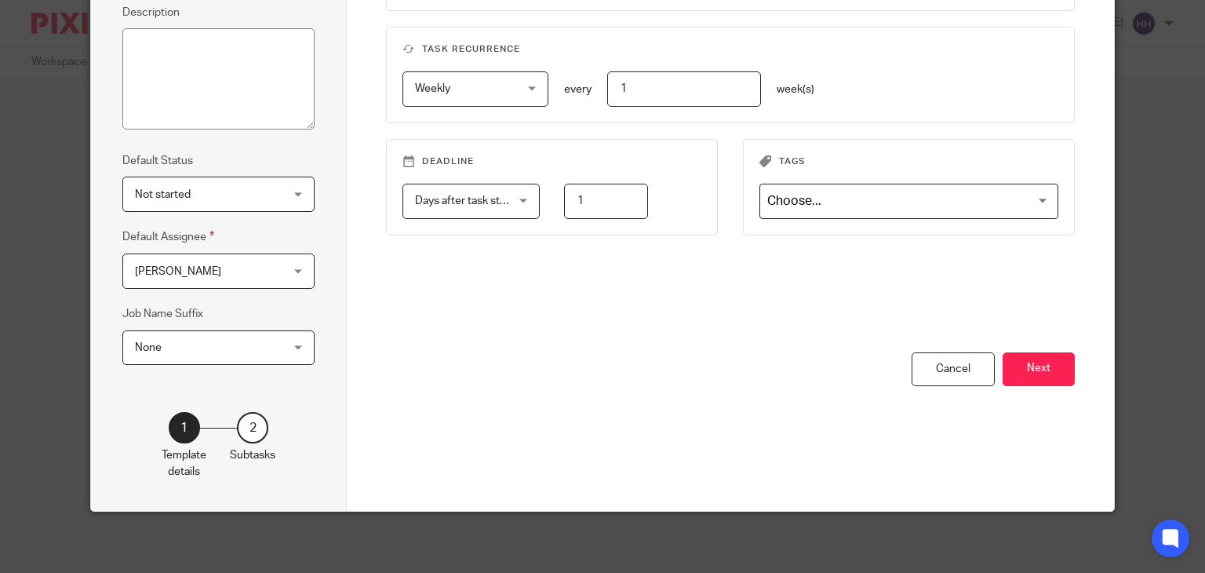
click at [237, 421] on div "2" at bounding box center [252, 427] width 31 height 31
click at [1052, 356] on button "Next" at bounding box center [1038, 369] width 72 height 34
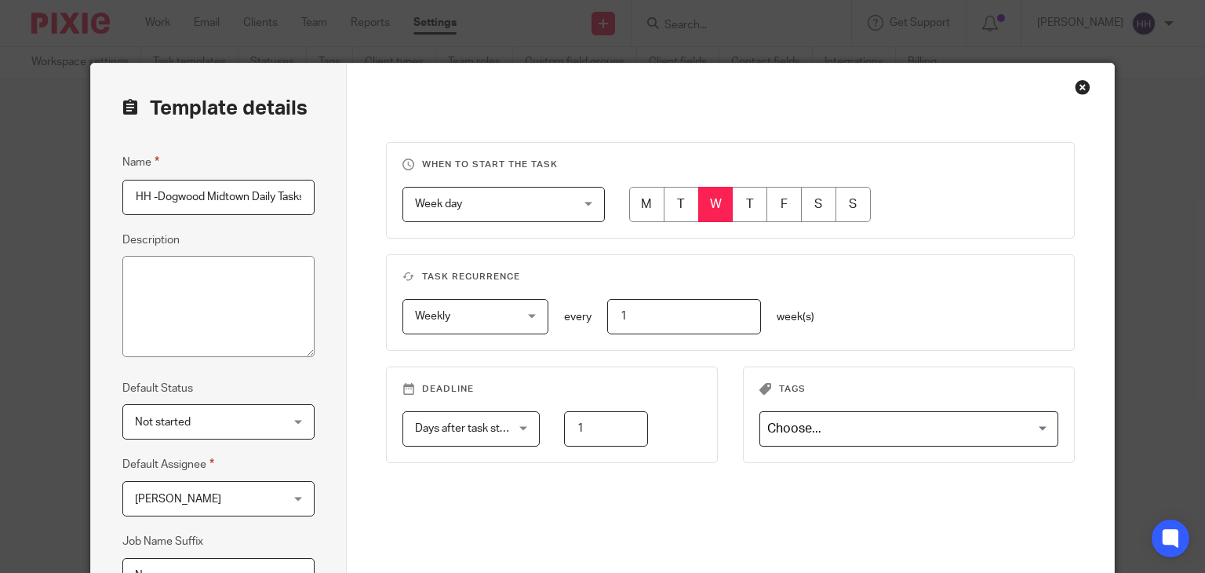
scroll to position [0, 72]
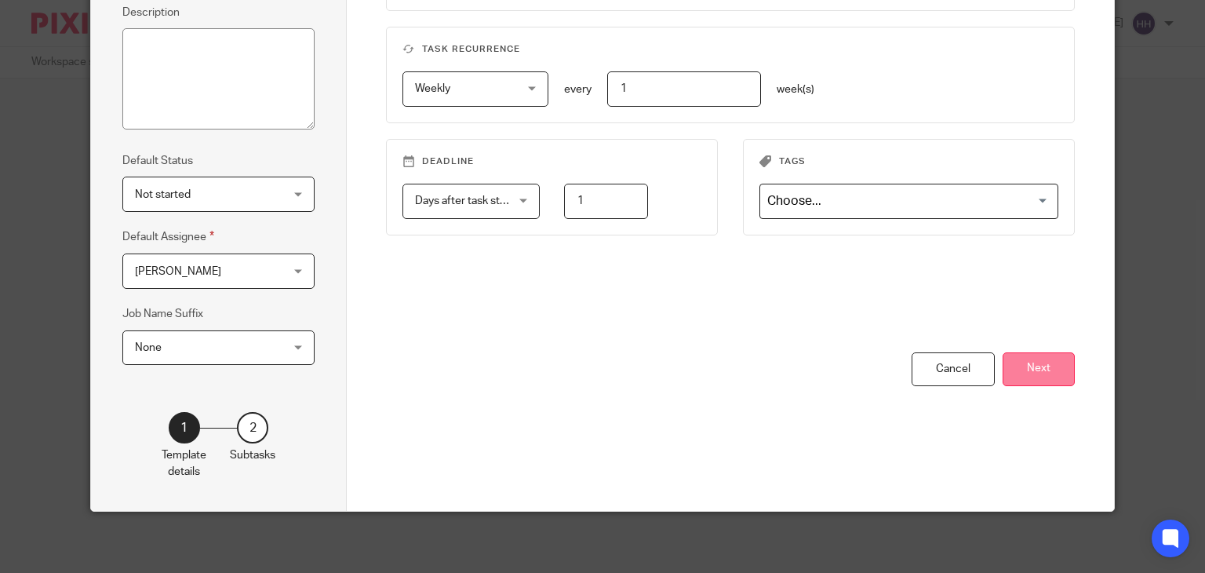
click at [1026, 377] on button "Next" at bounding box center [1038, 369] width 72 height 34
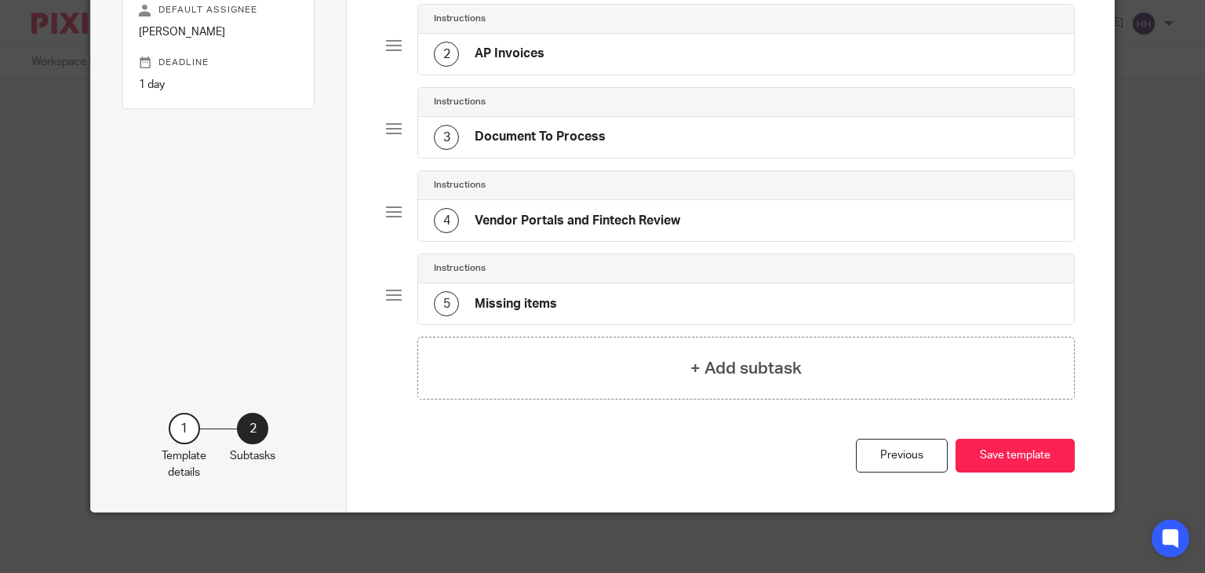
scroll to position [0, 0]
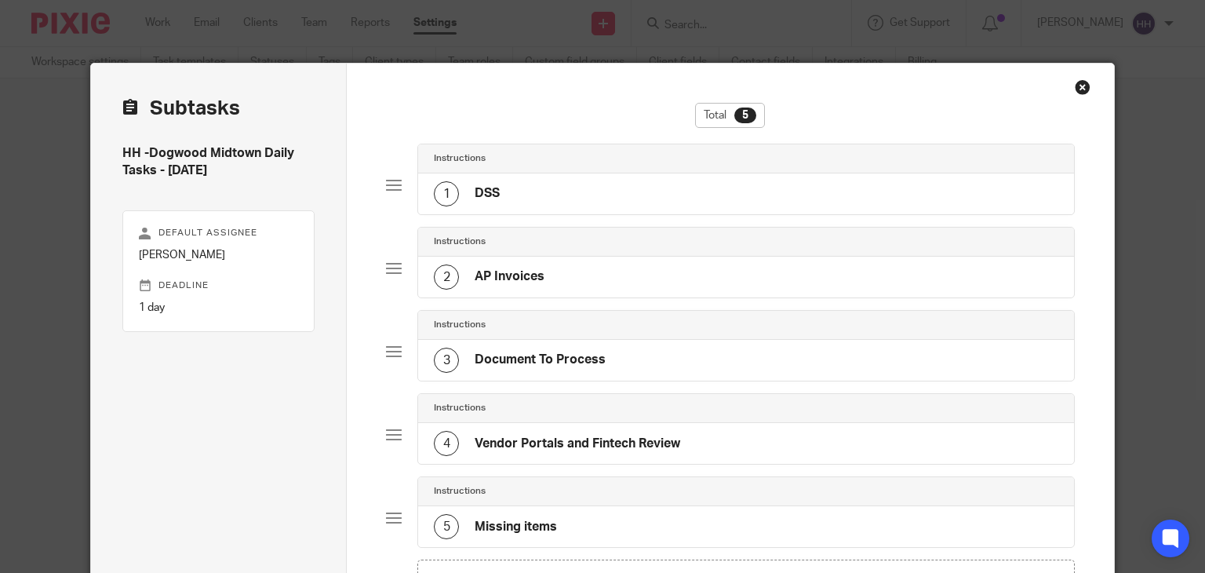
click at [558, 196] on div "1 DSS" at bounding box center [746, 193] width 656 height 41
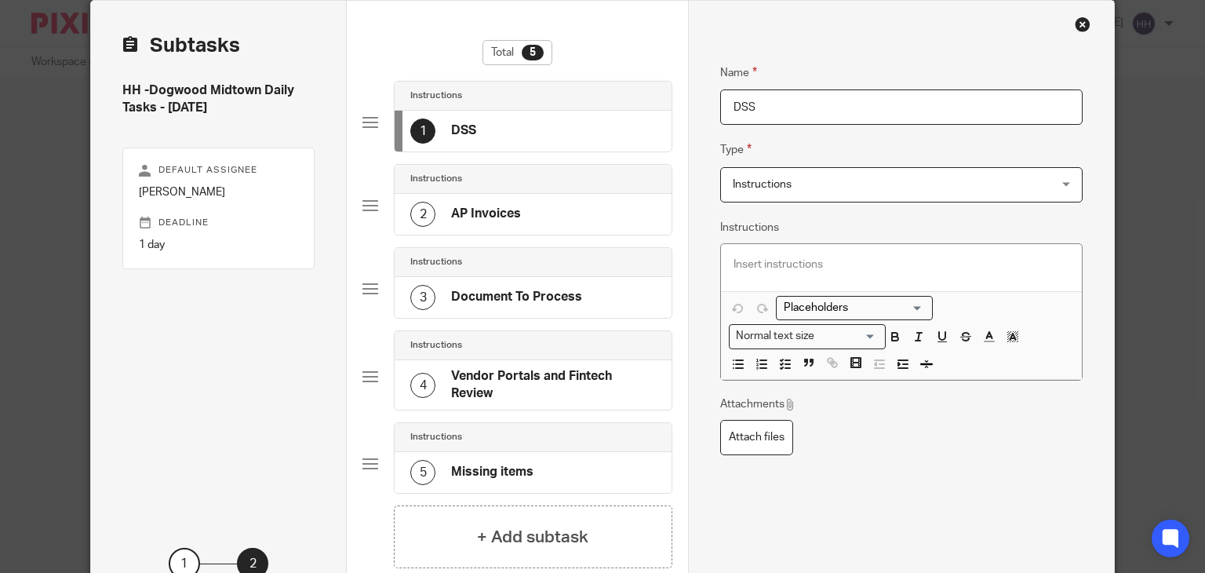
scroll to position [198, 0]
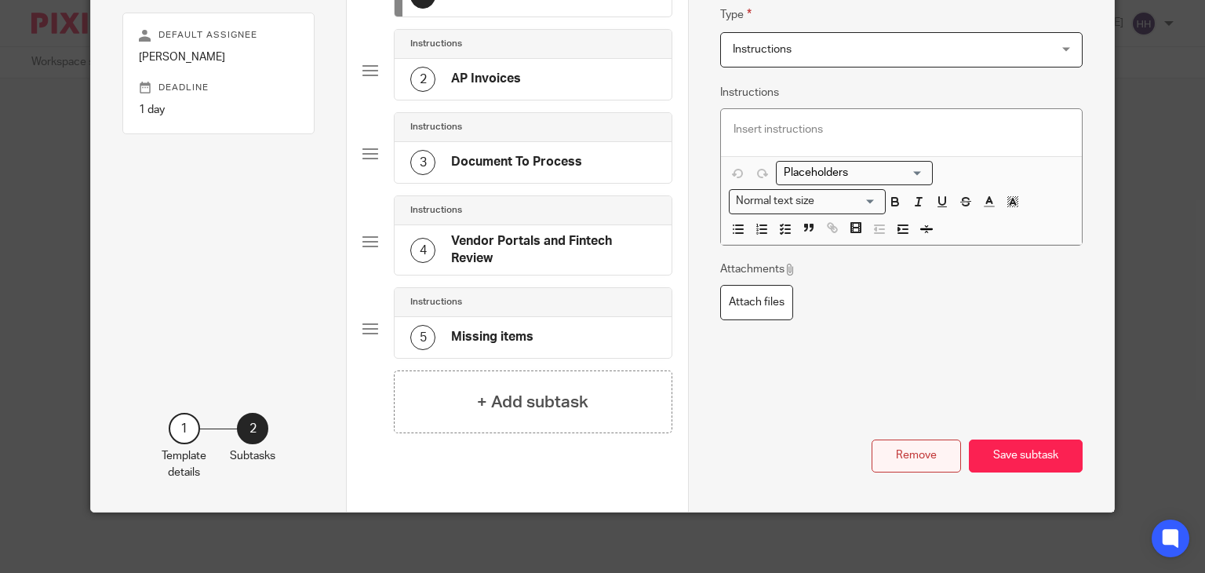
click at [941, 446] on button "Remove" at bounding box center [915, 456] width 89 height 34
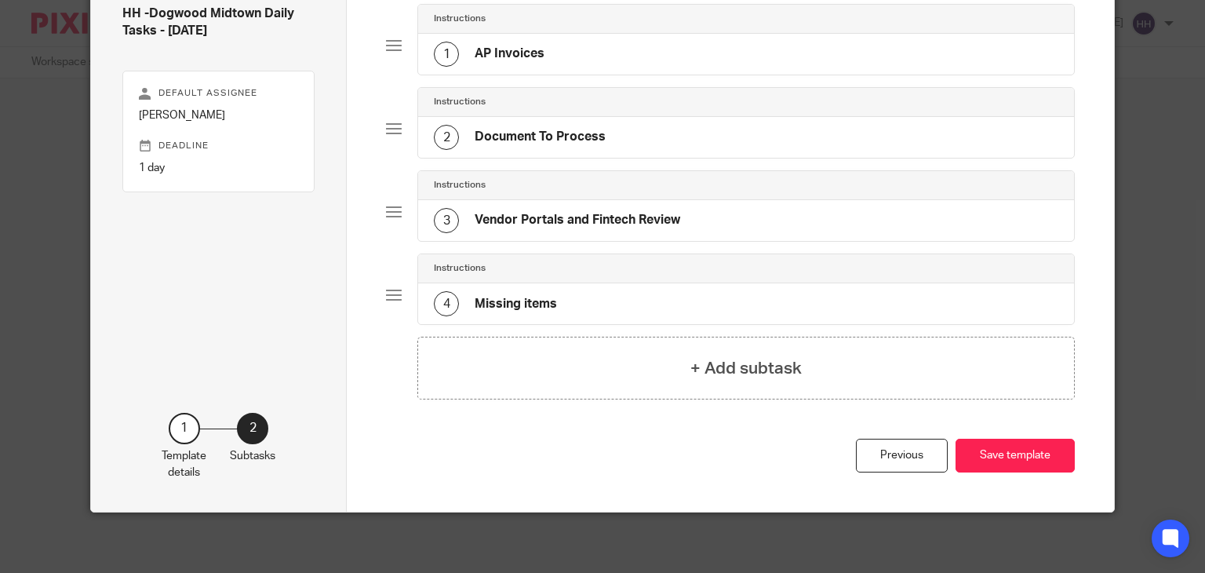
click at [569, 35] on div "1 AP Invoices" at bounding box center [746, 54] width 656 height 41
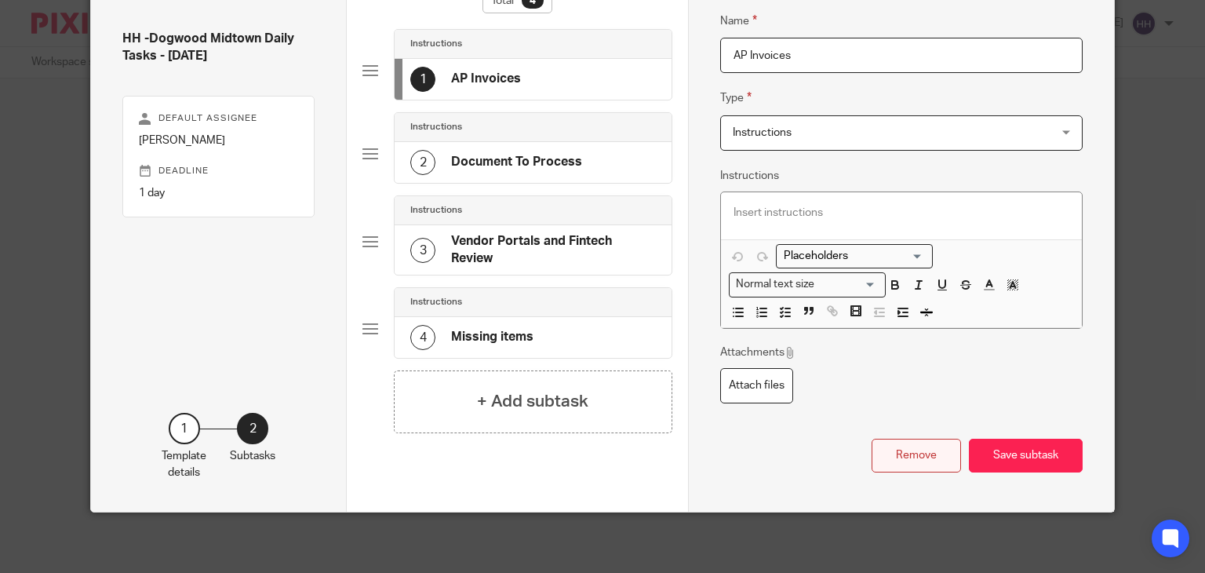
click at [899, 442] on button "Remove" at bounding box center [915, 455] width 89 height 34
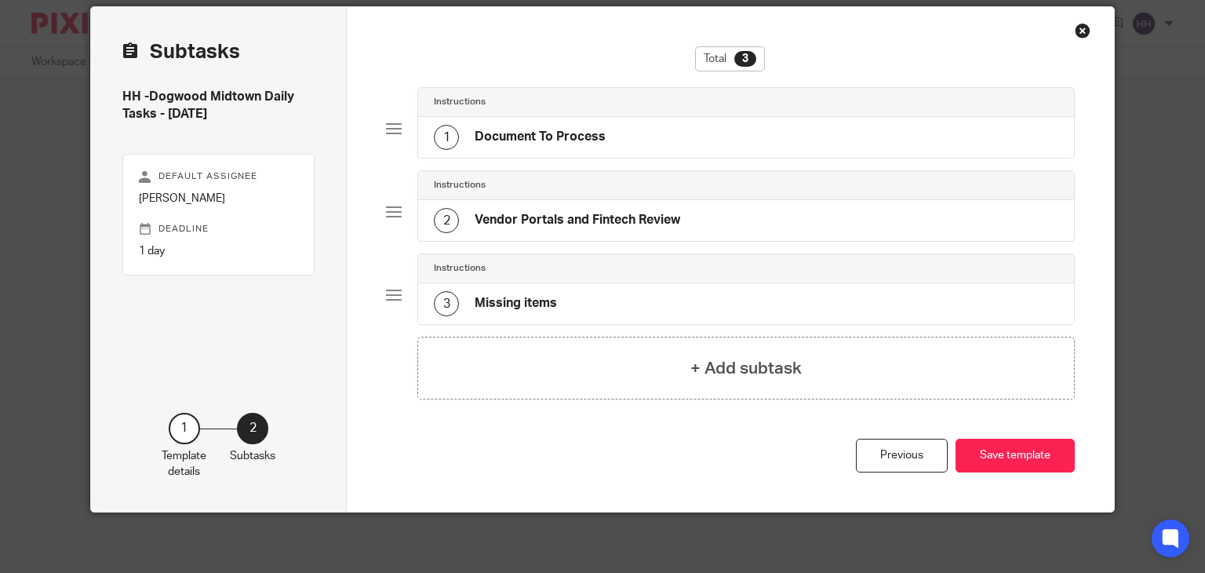
click at [565, 117] on div "1 Document To Process" at bounding box center [746, 137] width 656 height 41
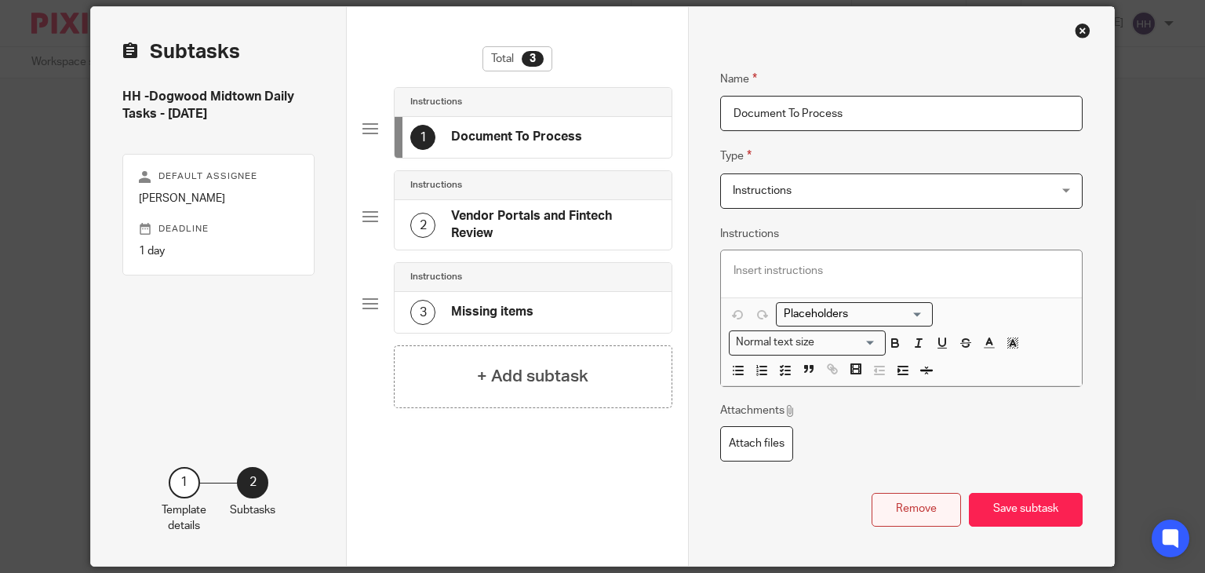
click at [900, 498] on button "Remove" at bounding box center [915, 510] width 89 height 34
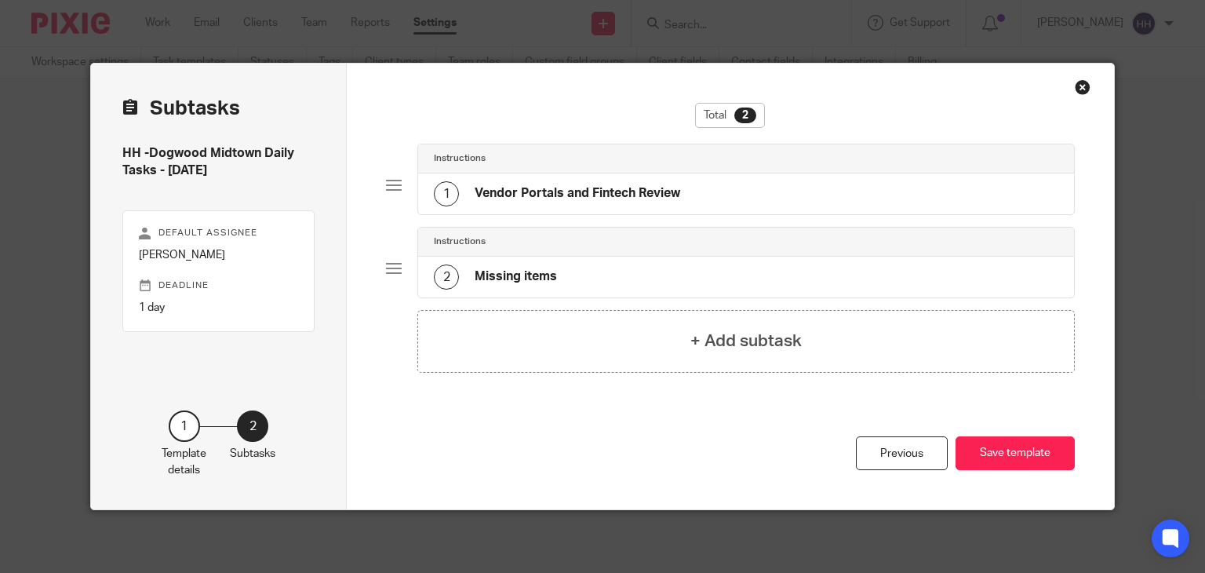
click at [706, 184] on div "1 Vendor Portals and Fintech Review" at bounding box center [746, 193] width 656 height 41
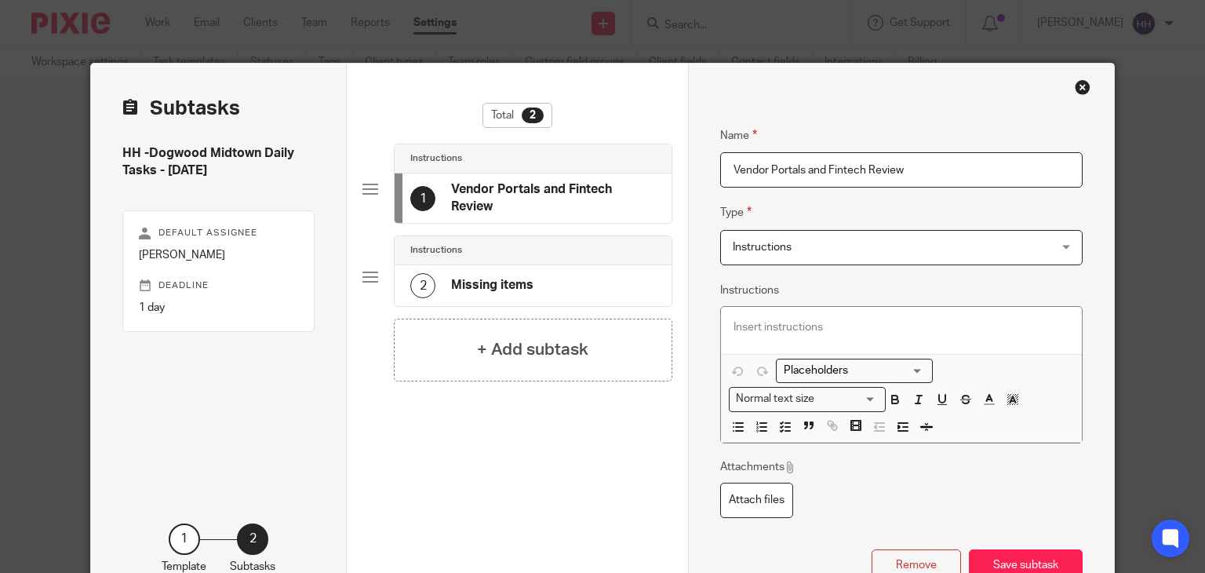
scroll to position [110, 0]
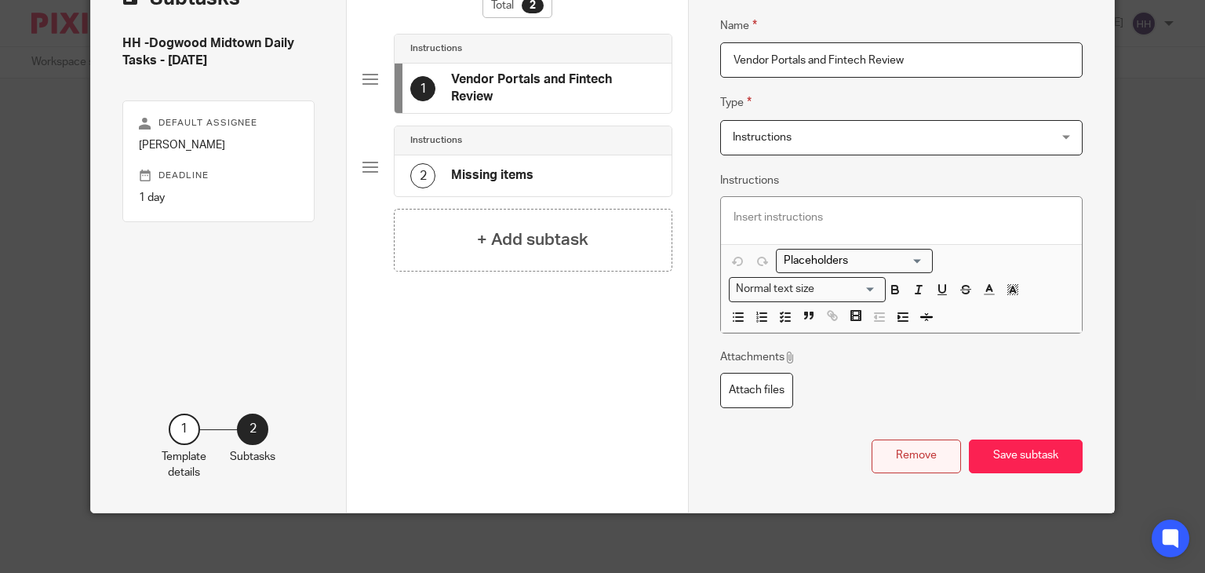
click at [905, 455] on button "Remove" at bounding box center [915, 456] width 89 height 34
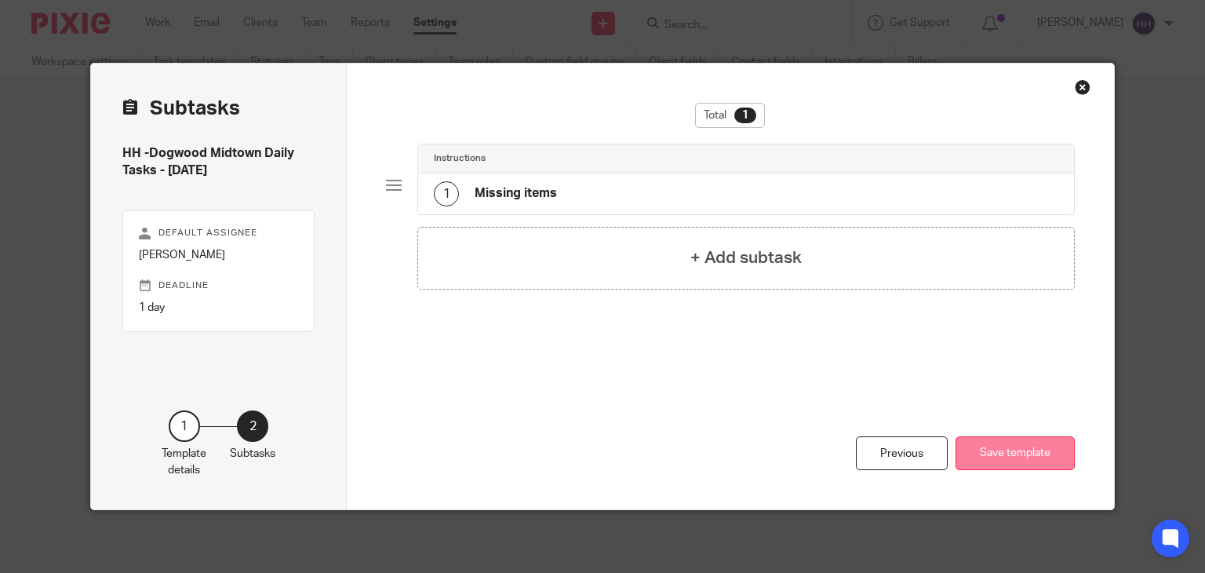
click at [990, 444] on button "Save template" at bounding box center [1014, 453] width 119 height 34
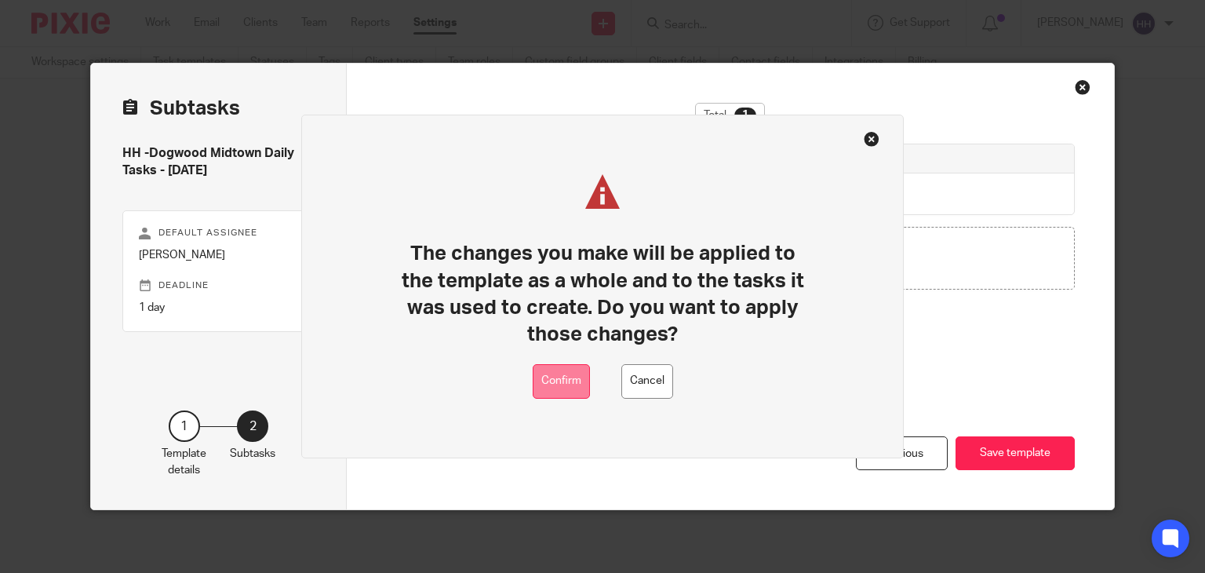
click at [576, 387] on button "Confirm" at bounding box center [561, 381] width 57 height 35
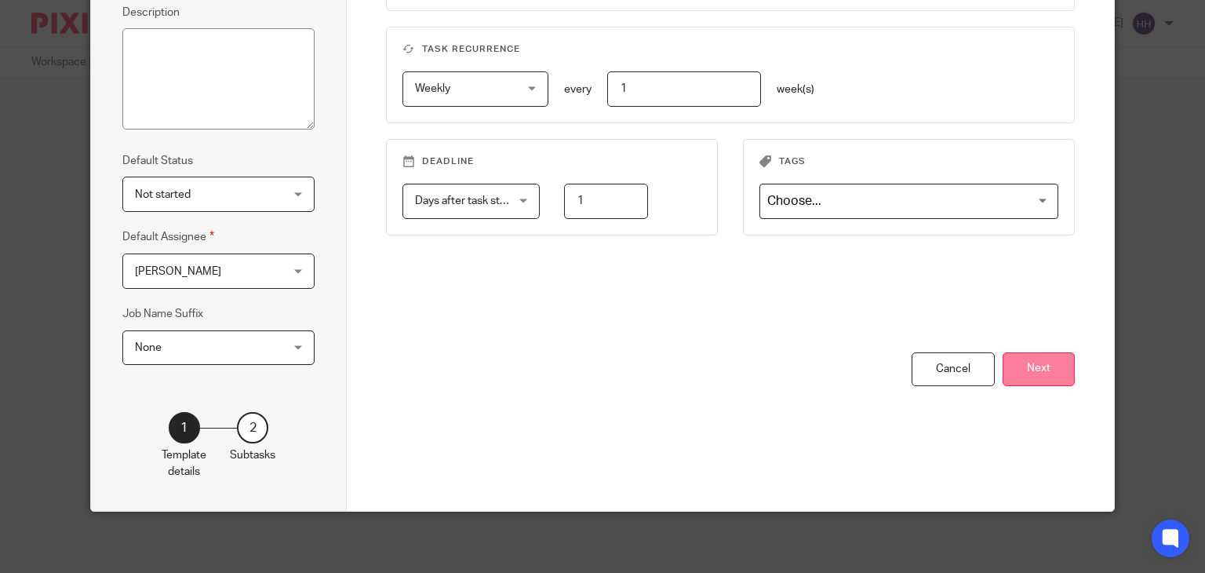
click at [1020, 368] on button "Next" at bounding box center [1038, 369] width 72 height 34
